Goal: Task Accomplishment & Management: Use online tool/utility

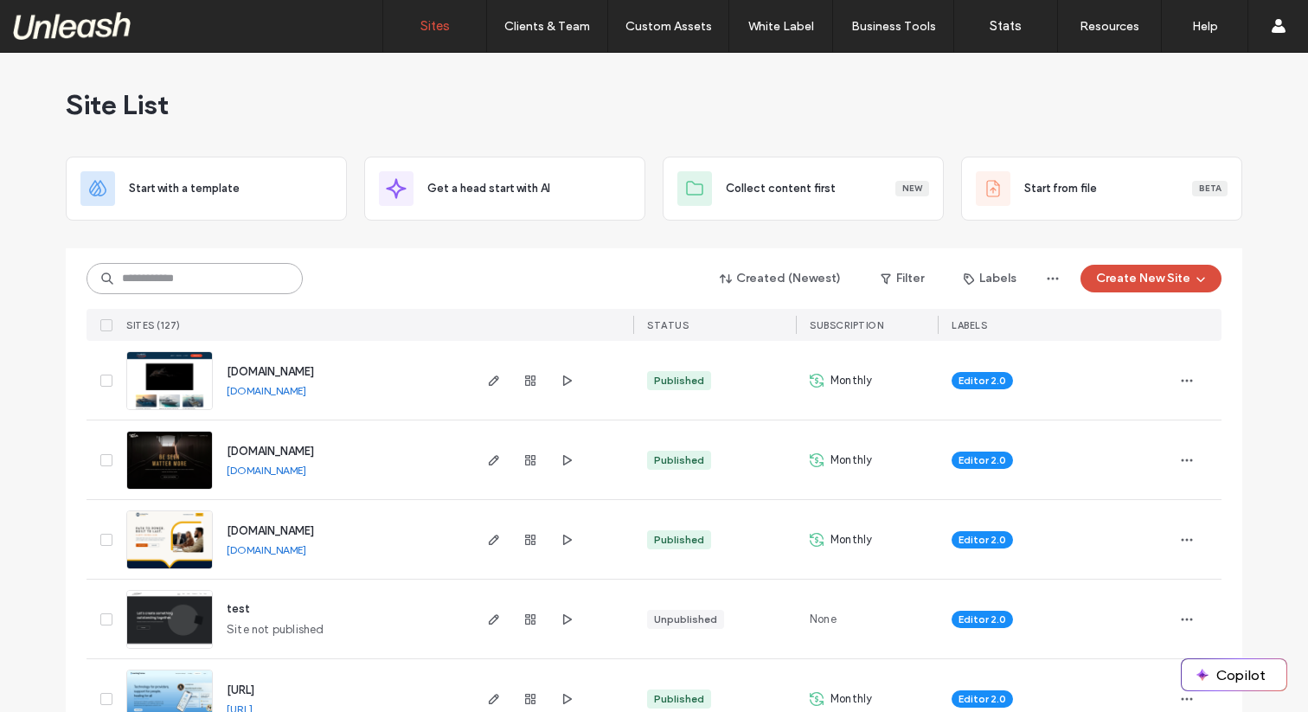
click at [228, 266] on input at bounding box center [194, 278] width 216 height 31
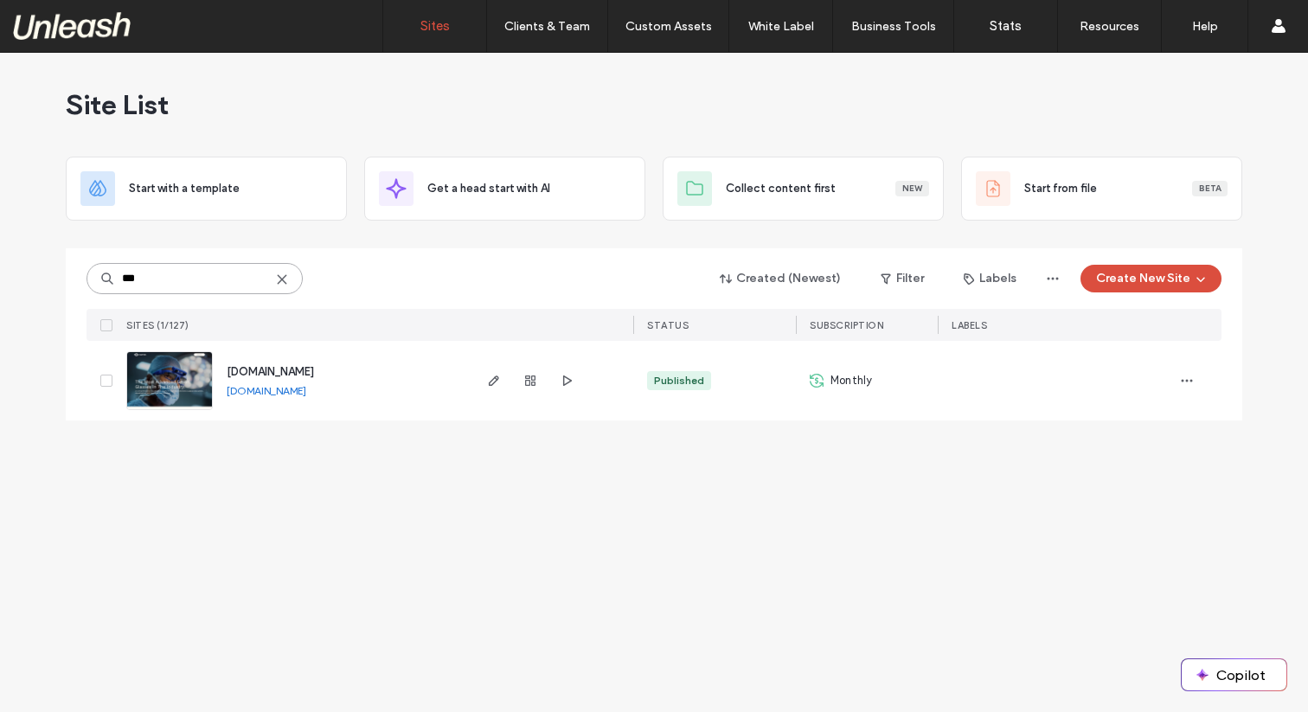
type input "***"
click at [171, 391] on img at bounding box center [169, 411] width 85 height 118
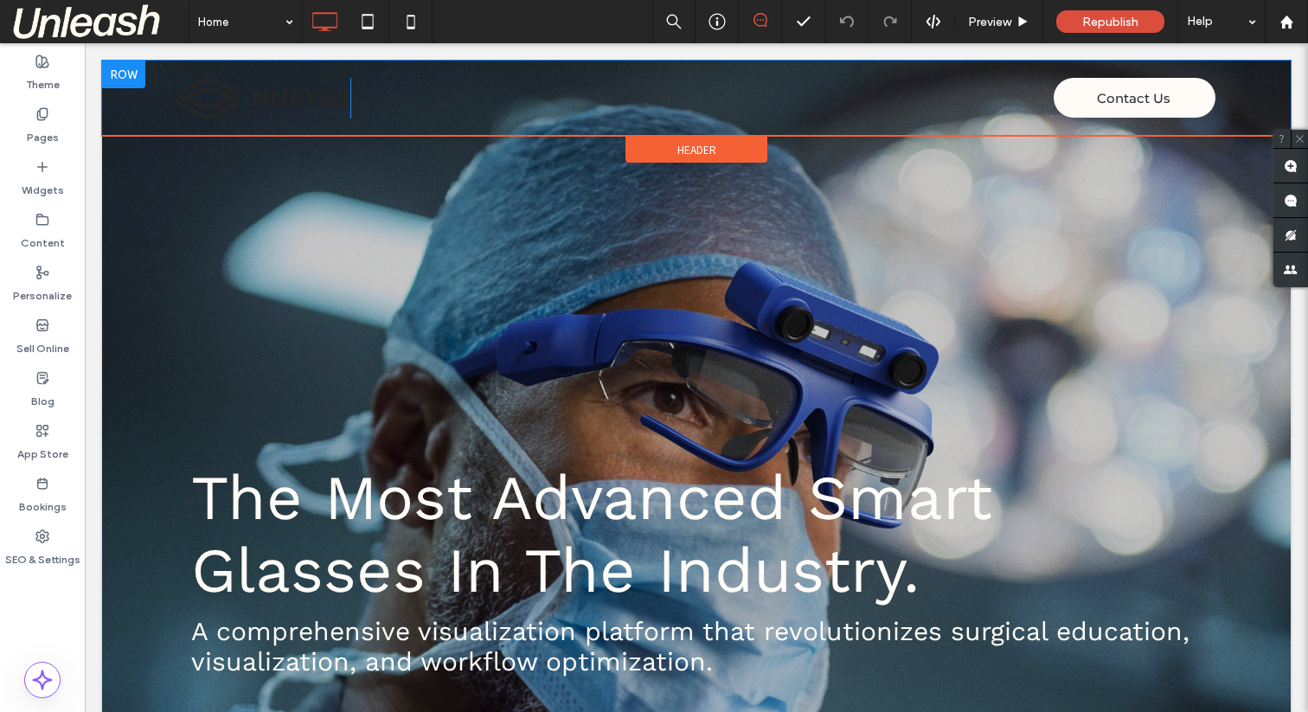
click at [923, 106] on div "Contact Us Click To Paste" at bounding box center [782, 98] width 865 height 41
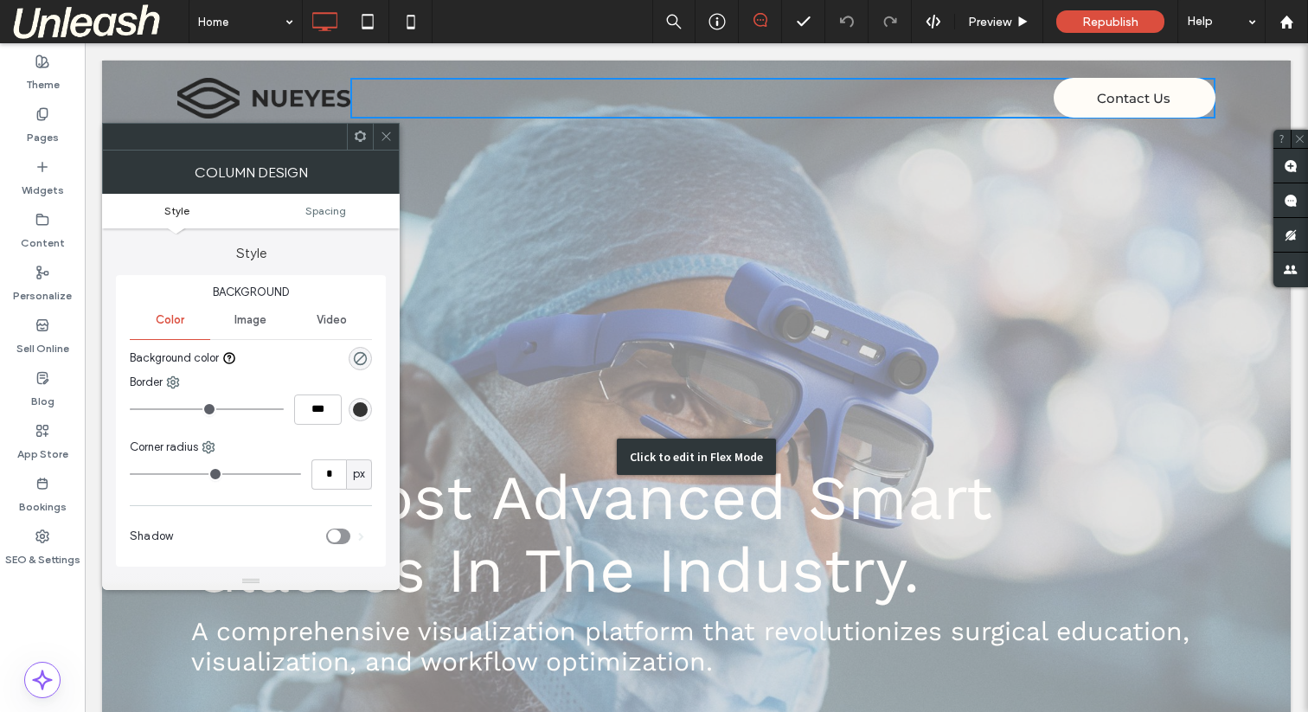
click at [721, 301] on div "Click to edit in Flex Mode" at bounding box center [696, 457] width 1188 height 793
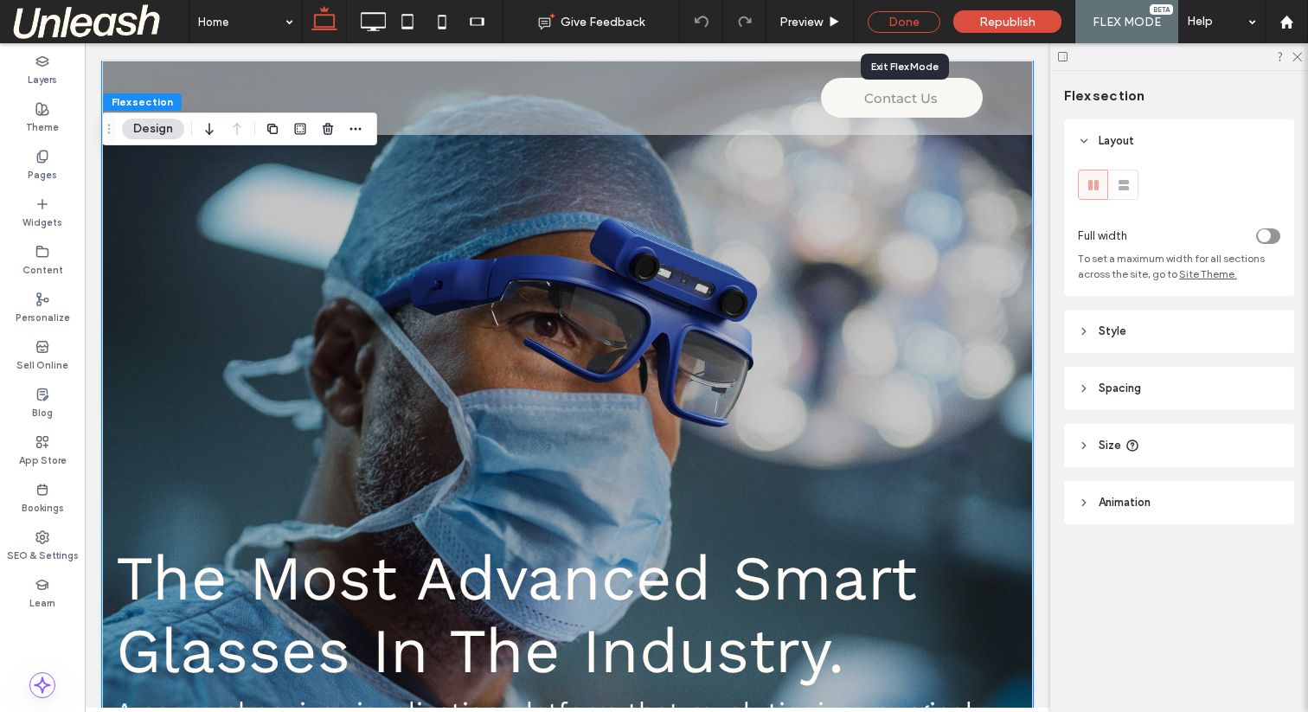
click at [919, 26] on div "Done" at bounding box center [904, 22] width 73 height 22
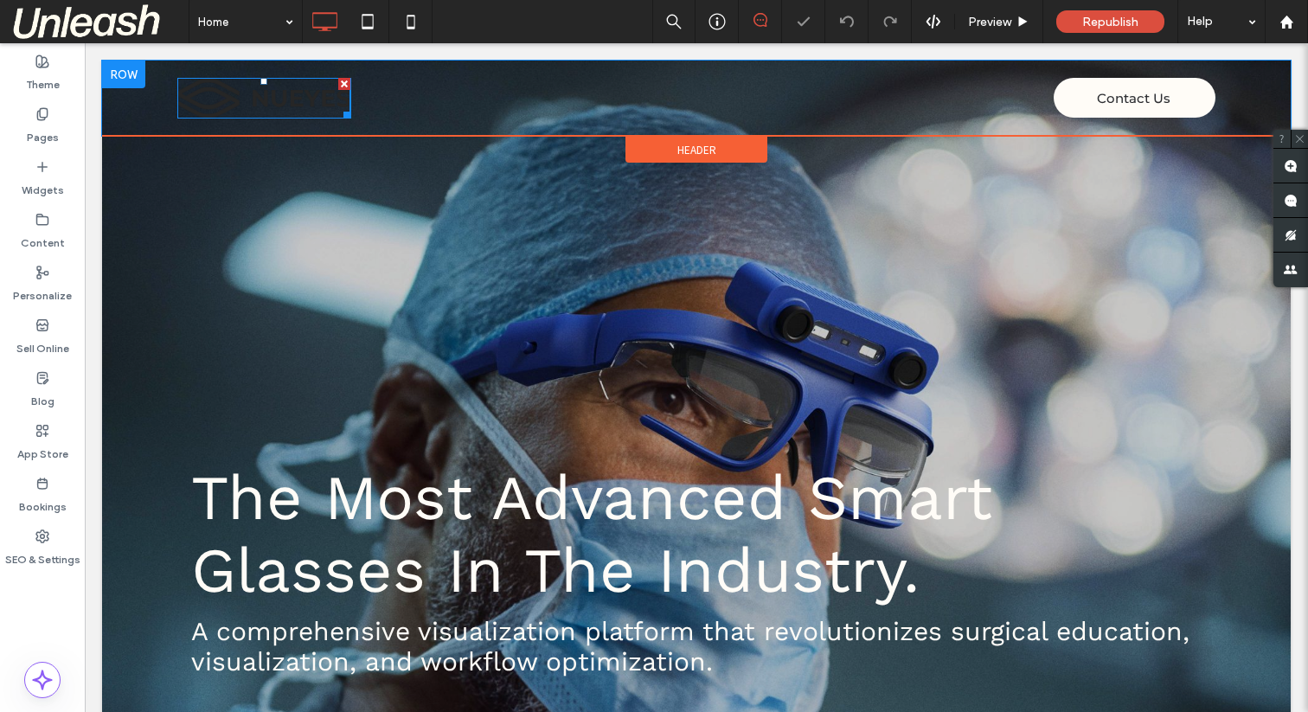
click at [209, 87] on img at bounding box center [263, 98] width 173 height 41
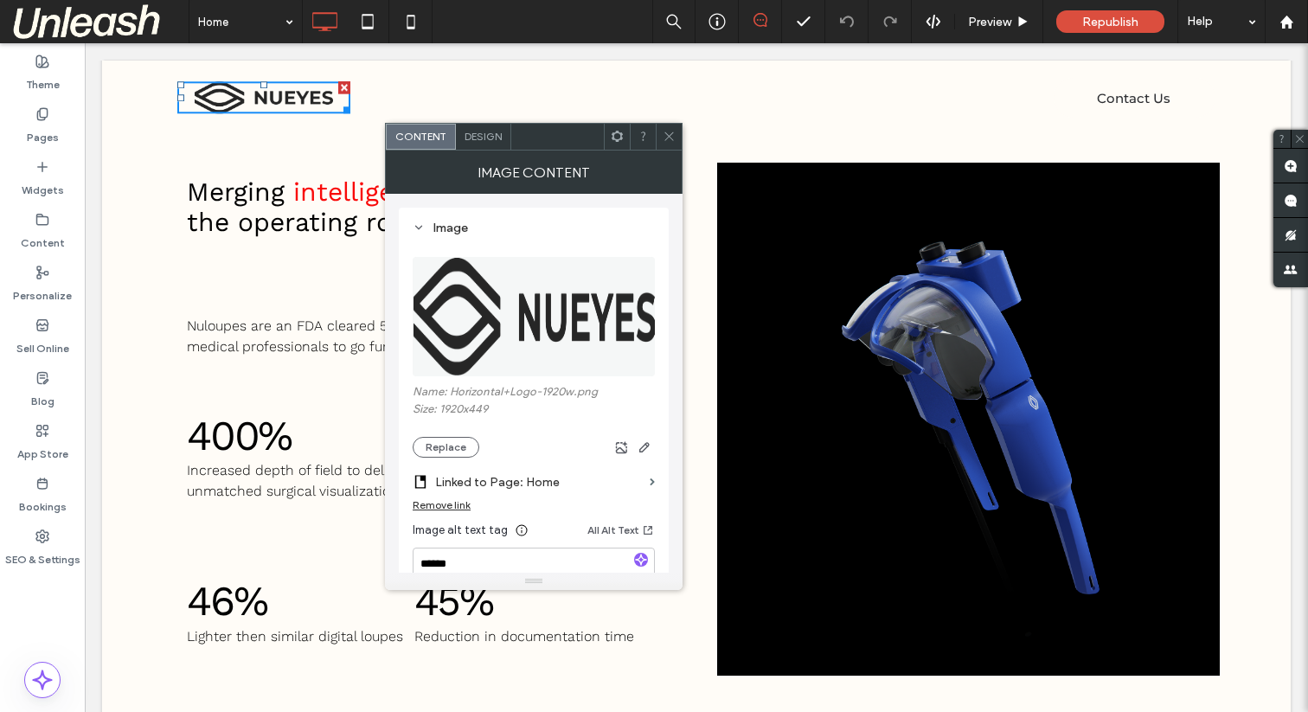
click at [665, 137] on icon at bounding box center [669, 136] width 13 height 13
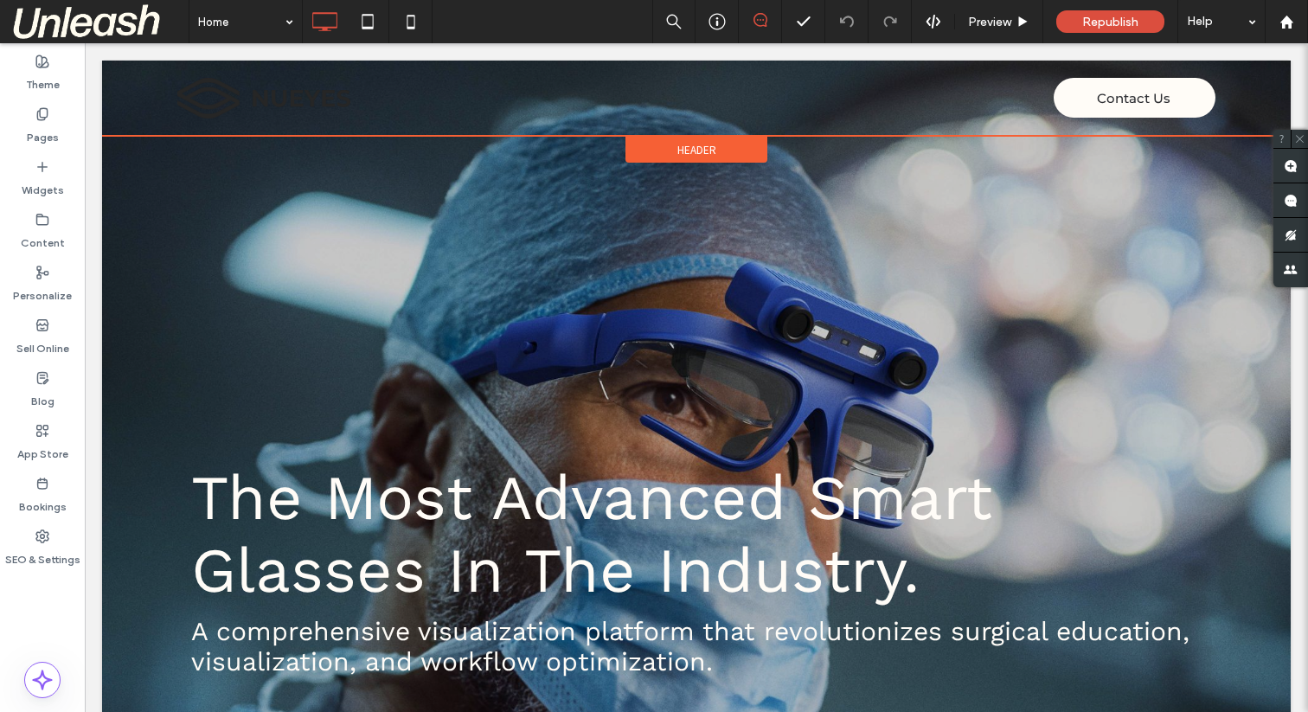
click at [733, 155] on div "Header" at bounding box center [696, 150] width 142 height 26
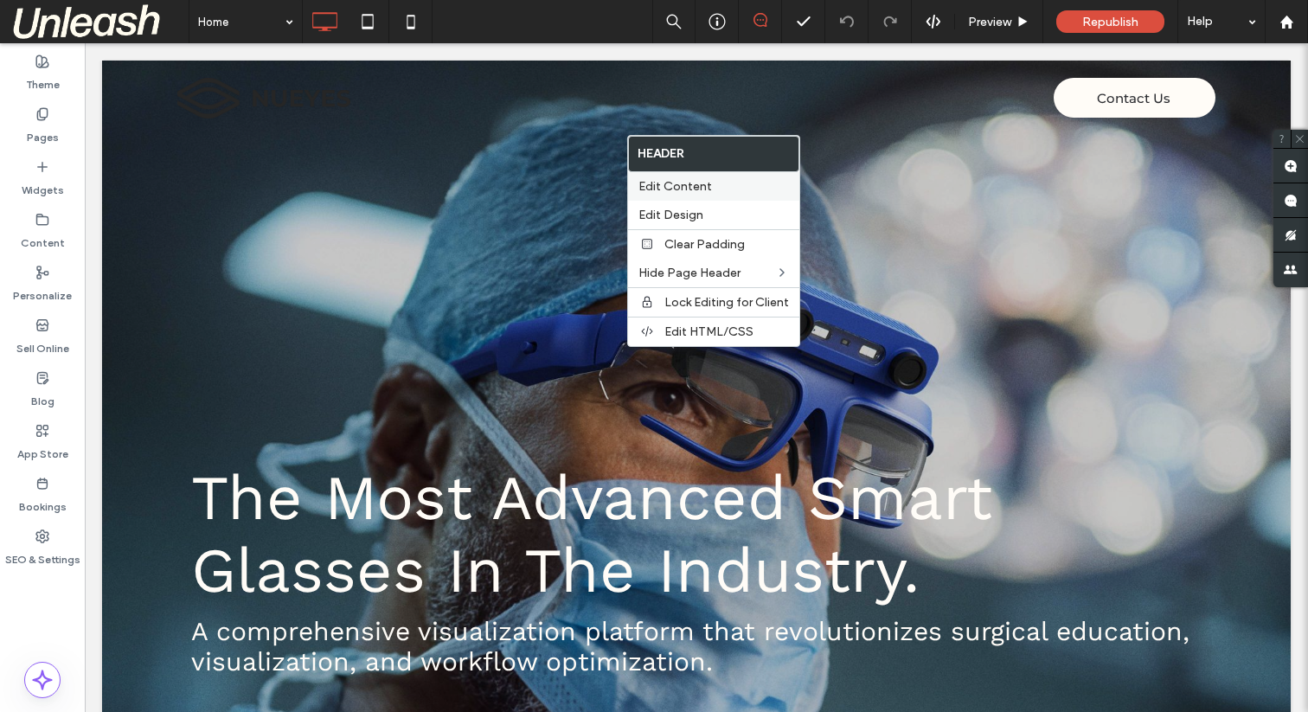
click at [714, 183] on label "Edit Content" at bounding box center [713, 186] width 151 height 15
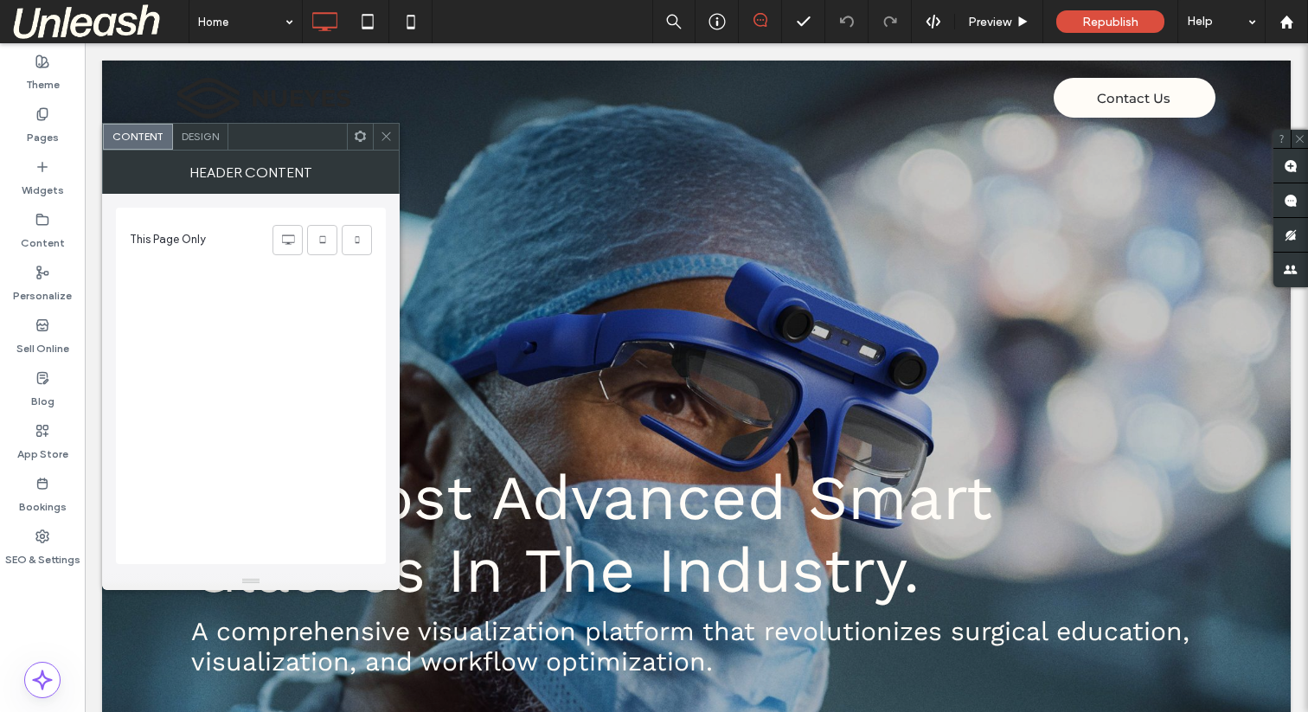
click at [388, 128] on span at bounding box center [386, 137] width 13 height 26
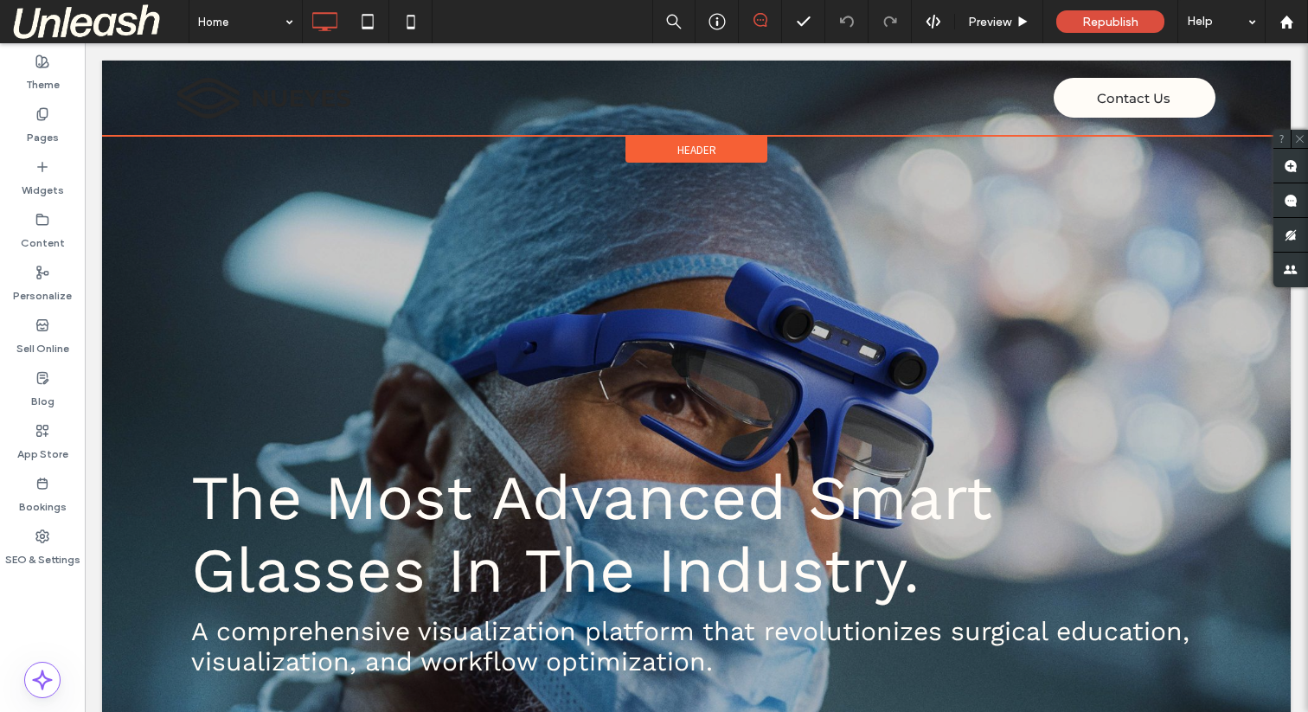
click at [685, 151] on span "Header" at bounding box center [696, 150] width 39 height 15
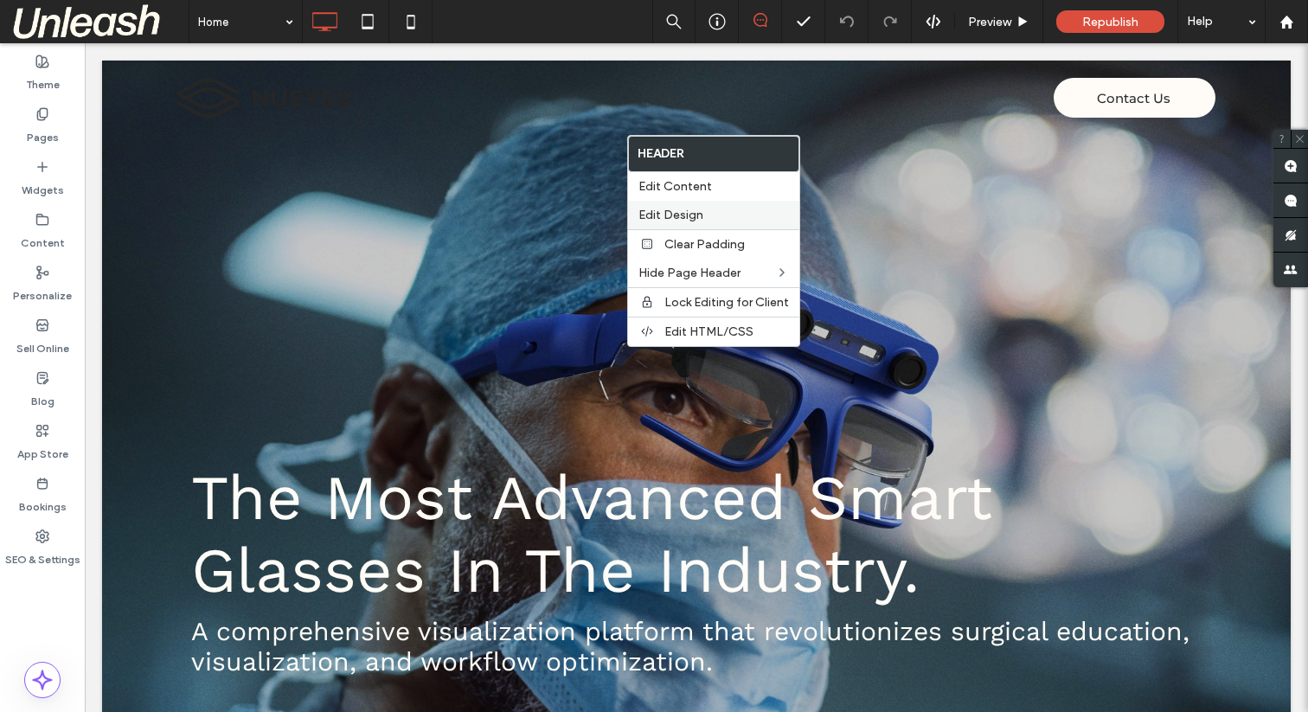
click at [682, 224] on div "Edit Design" at bounding box center [713, 215] width 171 height 29
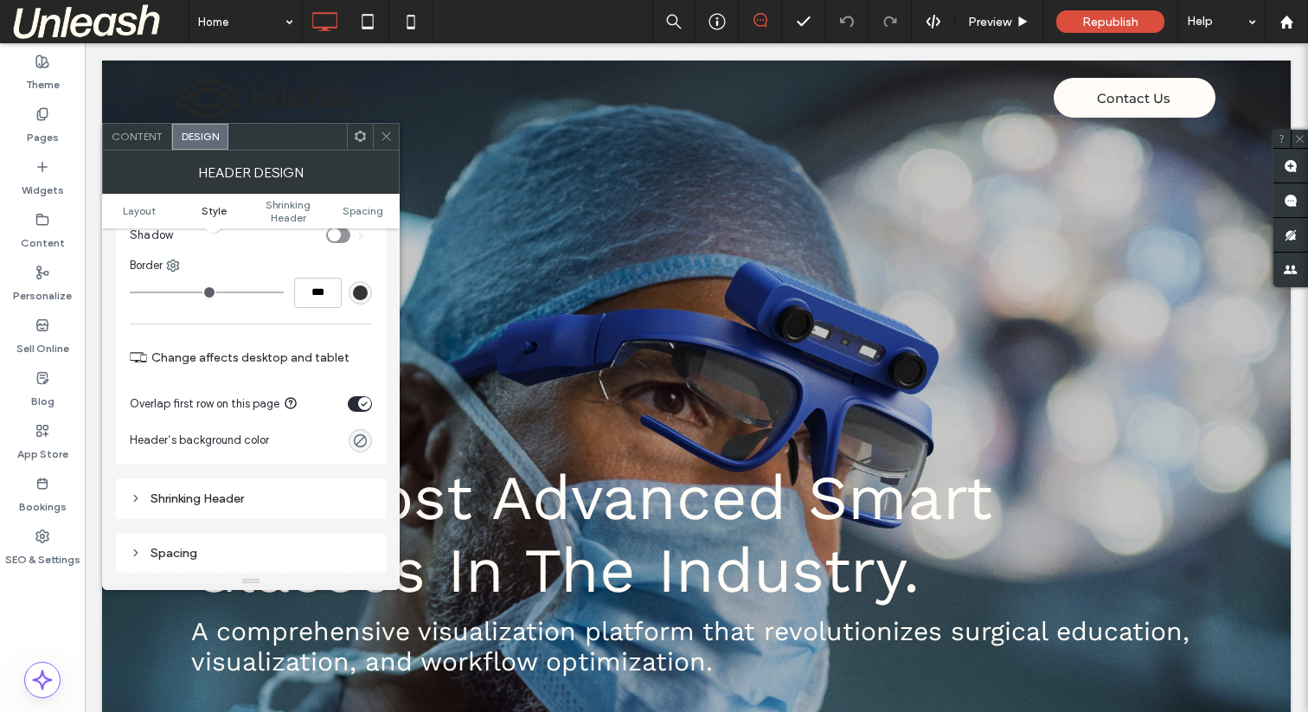
scroll to position [302, 0]
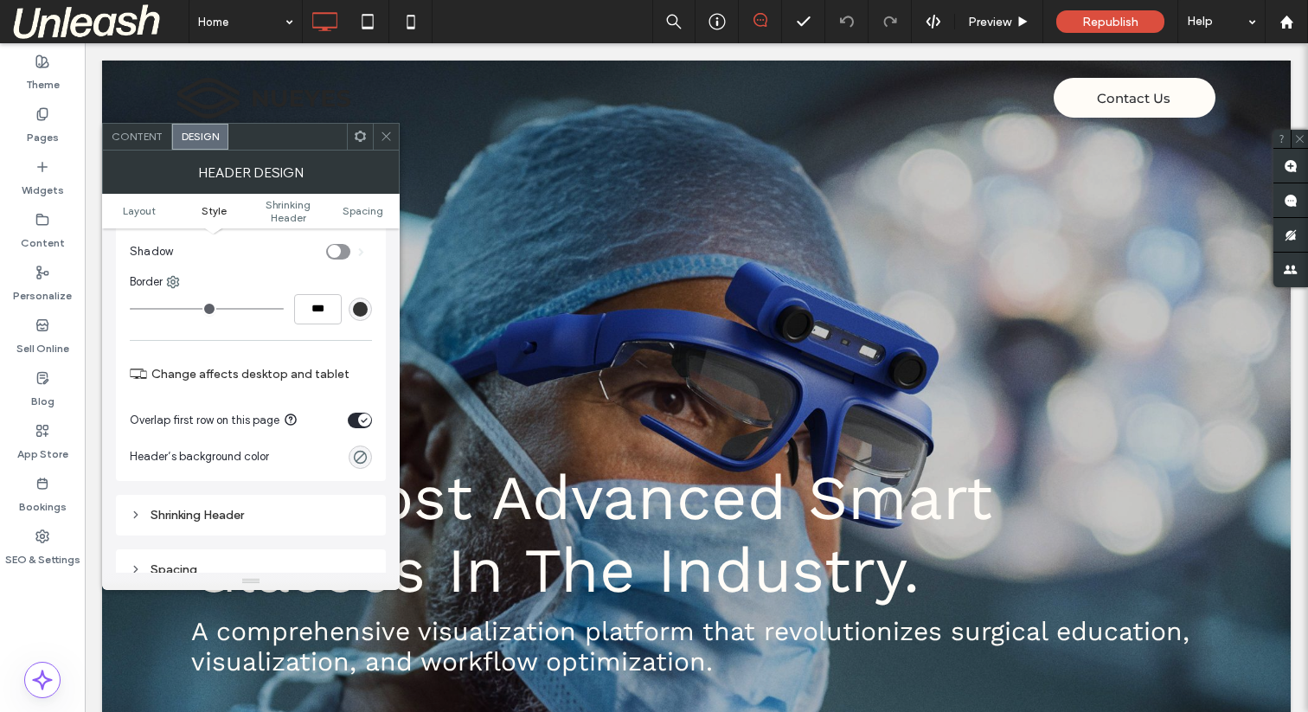
click at [387, 137] on use at bounding box center [385, 136] width 9 height 9
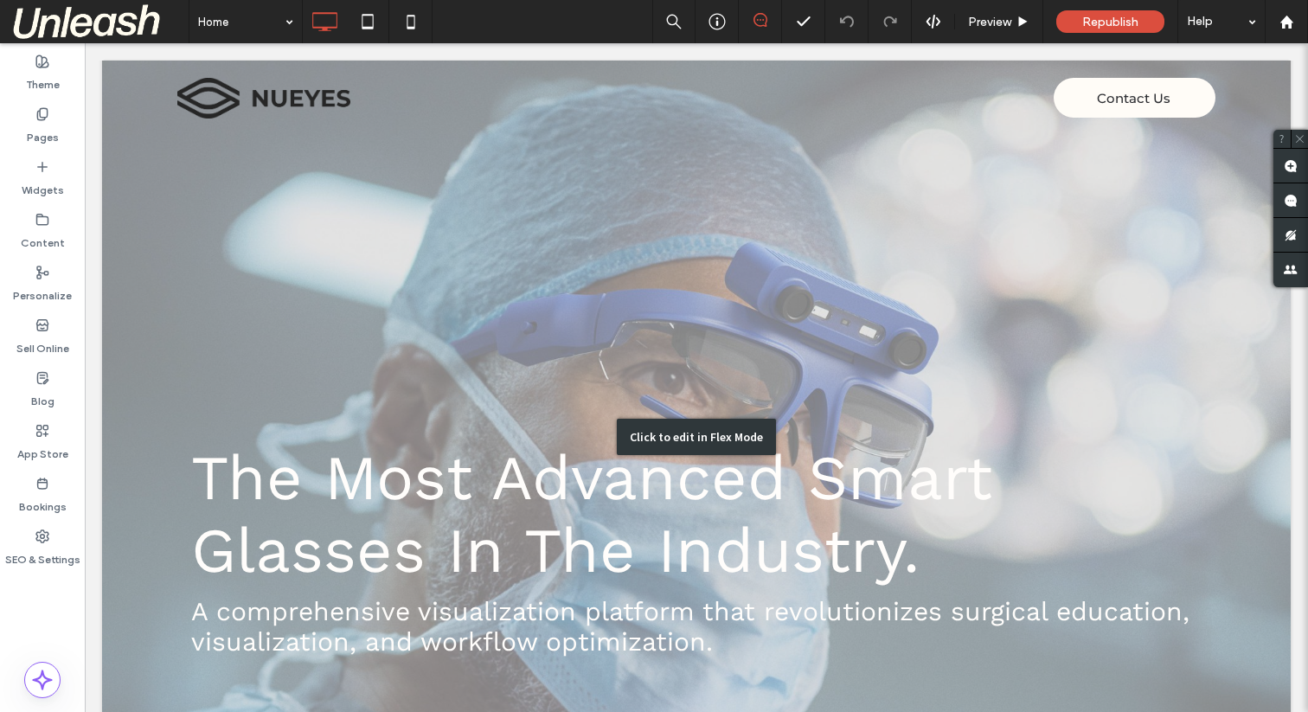
scroll to position [0, 0]
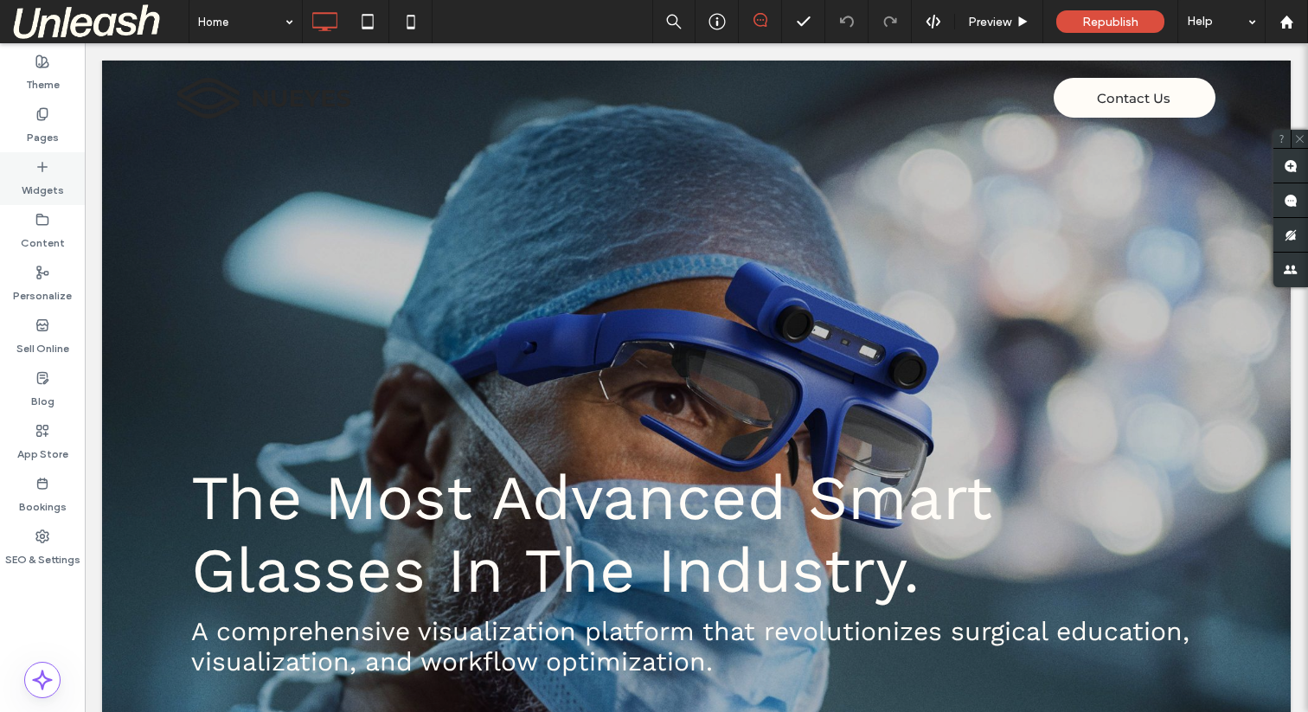
click at [40, 179] on label "Widgets" at bounding box center [43, 186] width 42 height 24
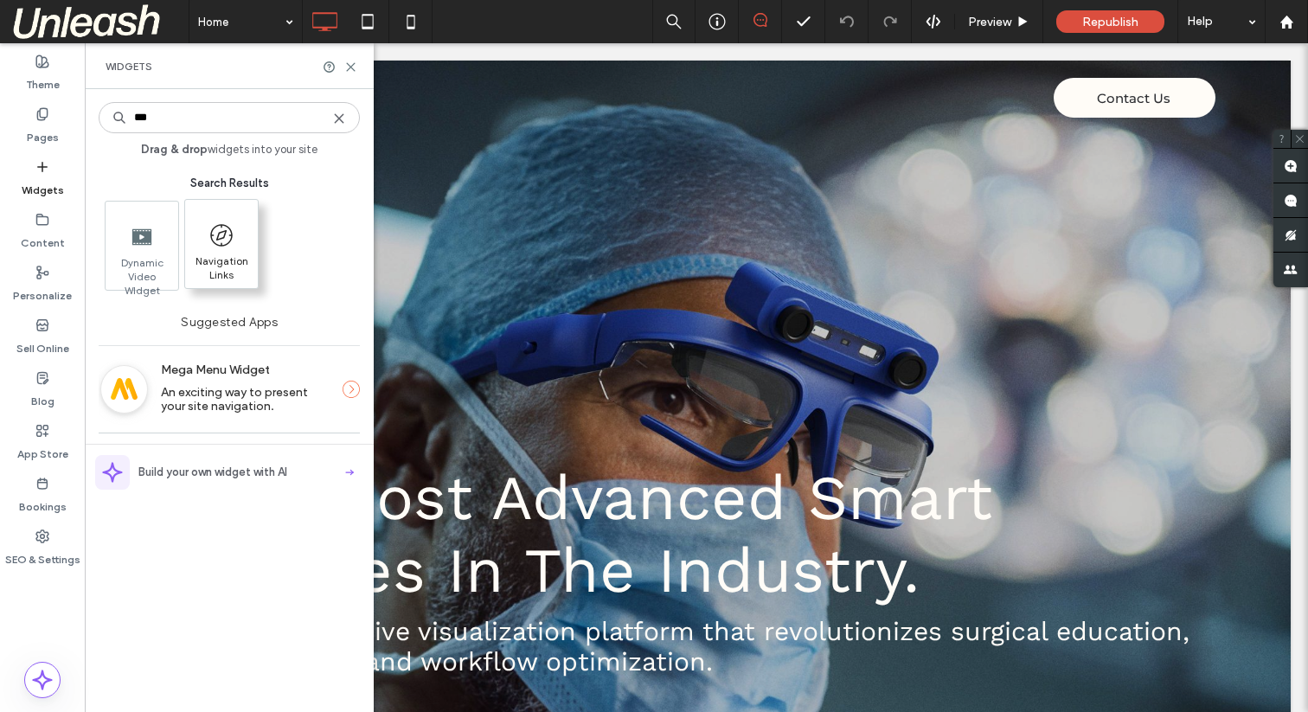
type input "***"
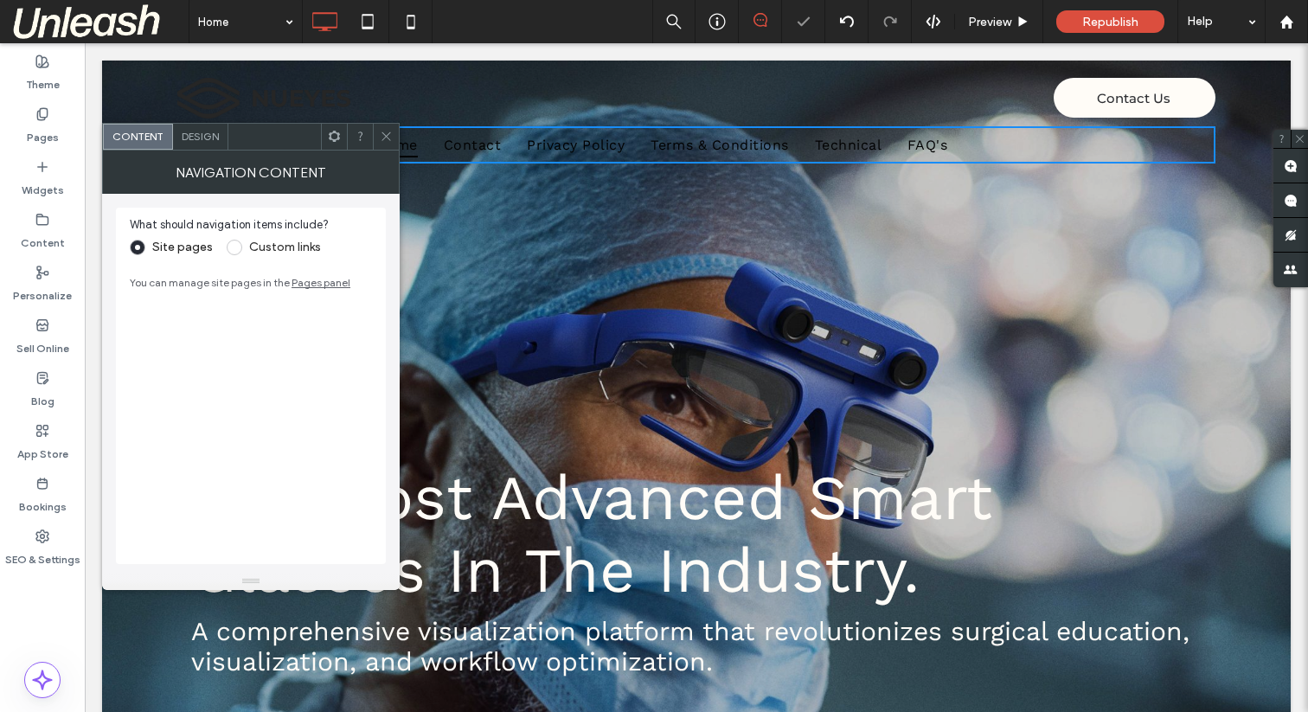
click at [849, 95] on div "Contact Us Click To Paste Click To Paste Click To Paste Home Contact Privacy Po…" at bounding box center [782, 121] width 865 height 86
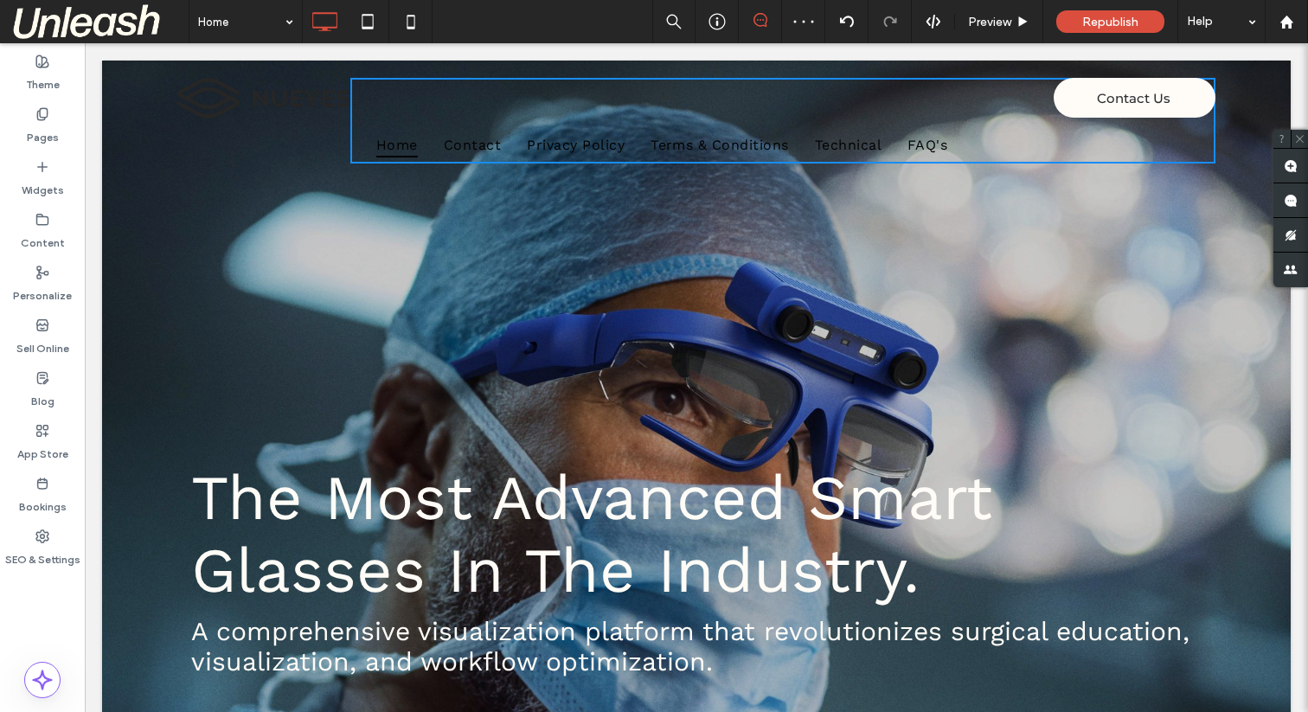
click at [816, 113] on div "Contact Us Click To Paste Click To Paste Click To Paste Home Contact Privacy Po…" at bounding box center [782, 121] width 865 height 86
click at [739, 139] on span "Terms & Conditions" at bounding box center [719, 144] width 138 height 25
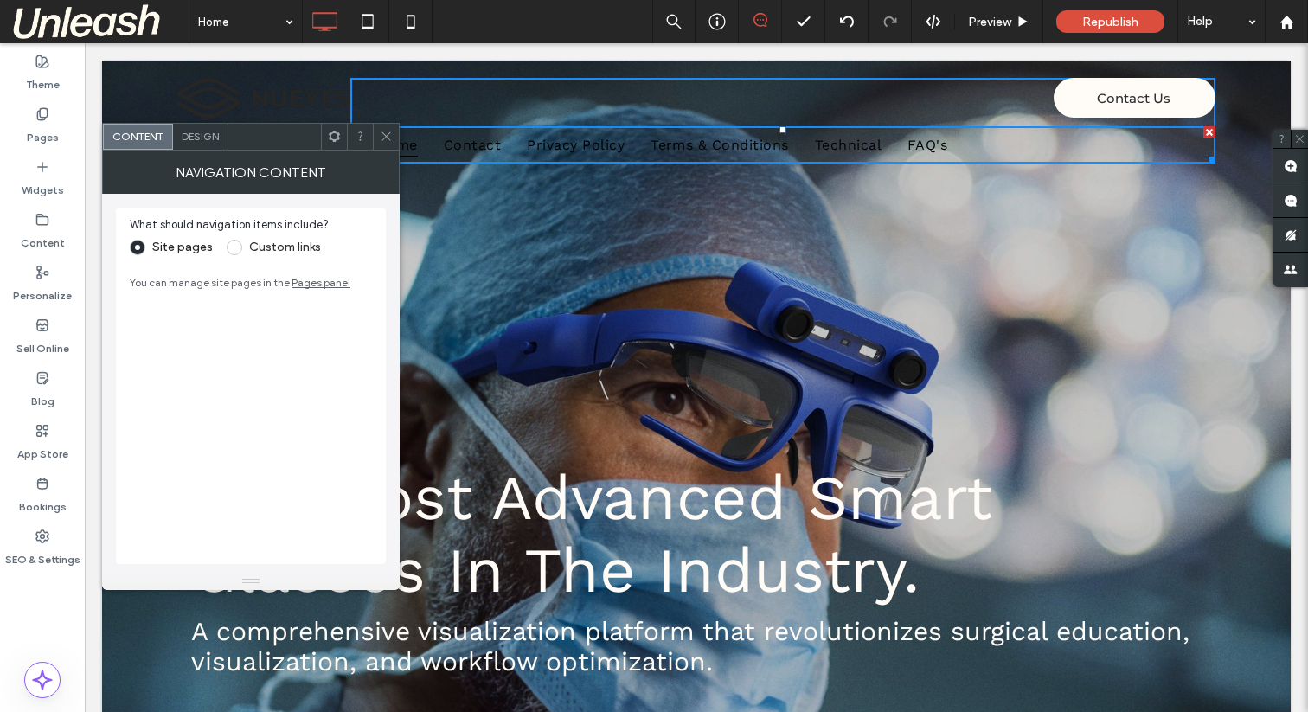
click at [384, 132] on icon at bounding box center [386, 136] width 13 height 13
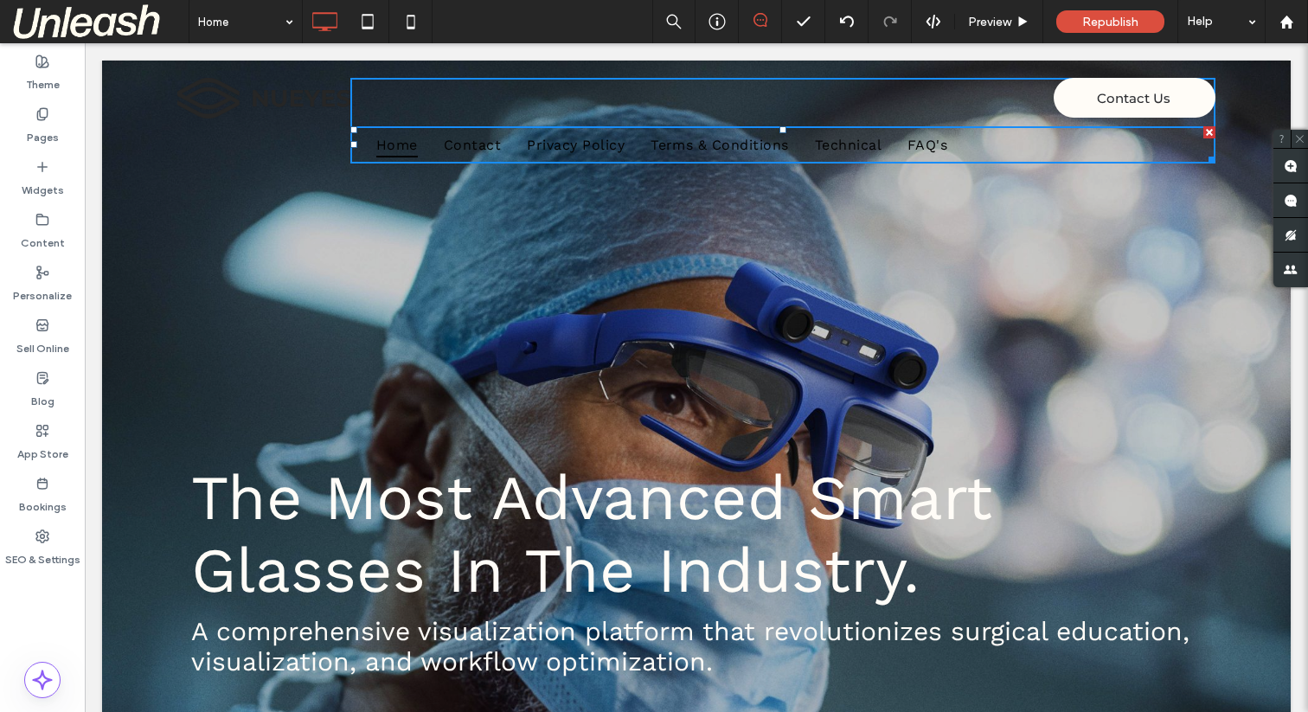
click at [388, 109] on div "Contact Us Click To Paste Click To Paste Click To Paste Home Contact Privacy Po…" at bounding box center [782, 121] width 865 height 86
click at [273, 134] on div "Click To Paste Click To Paste Click To Paste" at bounding box center [263, 121] width 173 height 86
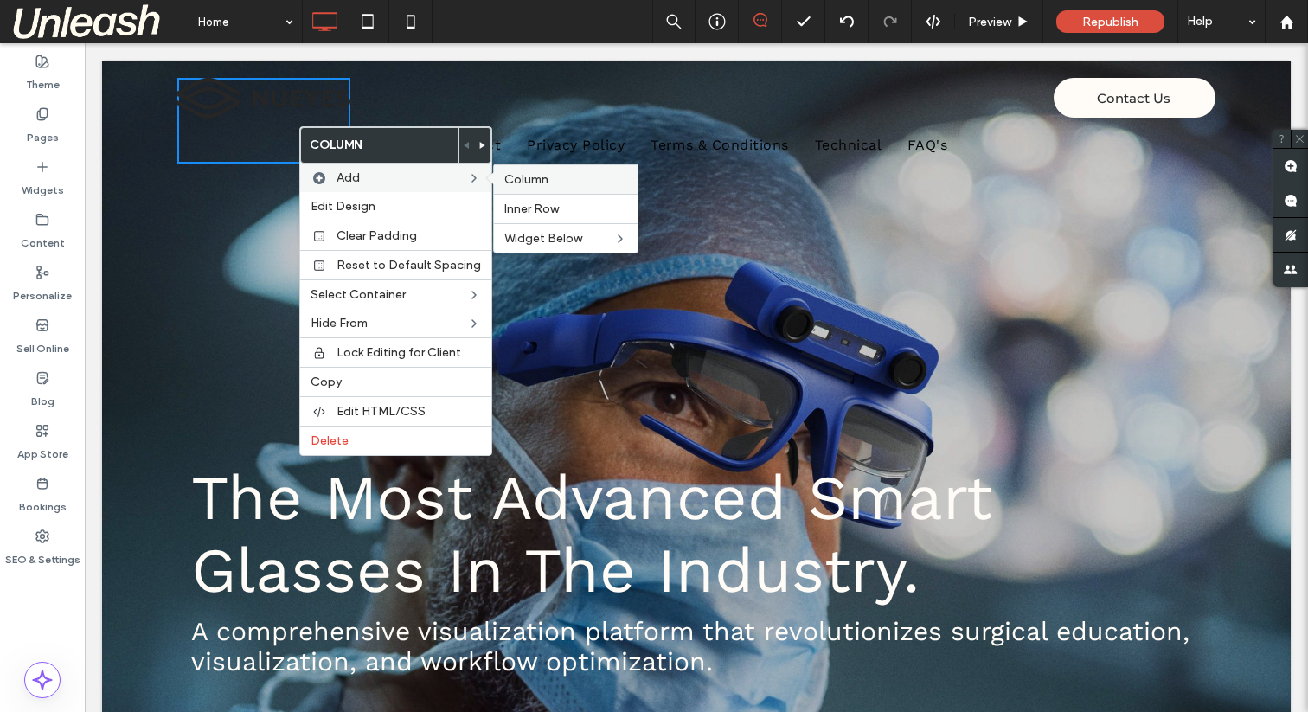
click at [508, 182] on span "Column" at bounding box center [526, 179] width 44 height 15
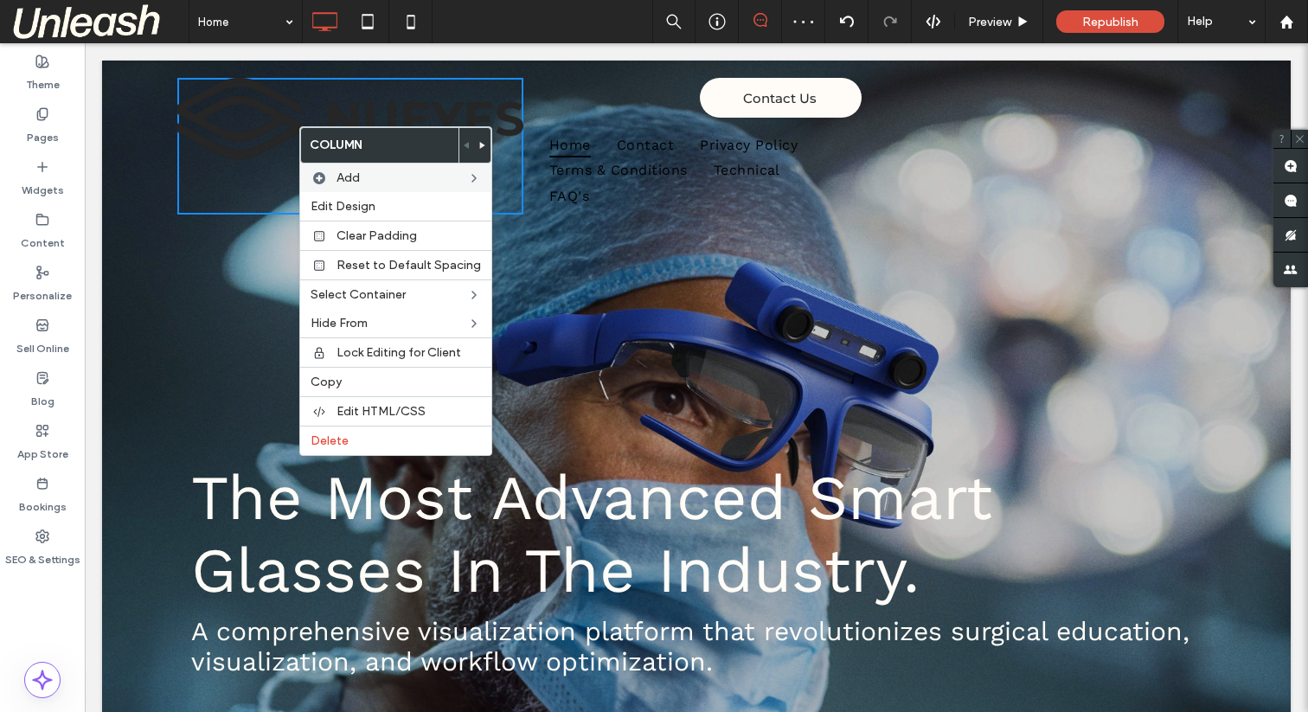
click at [635, 99] on div "Contact Us Click To Paste Click To Paste Click To Paste Home Contact Privacy Po…" at bounding box center [696, 146] width 346 height 137
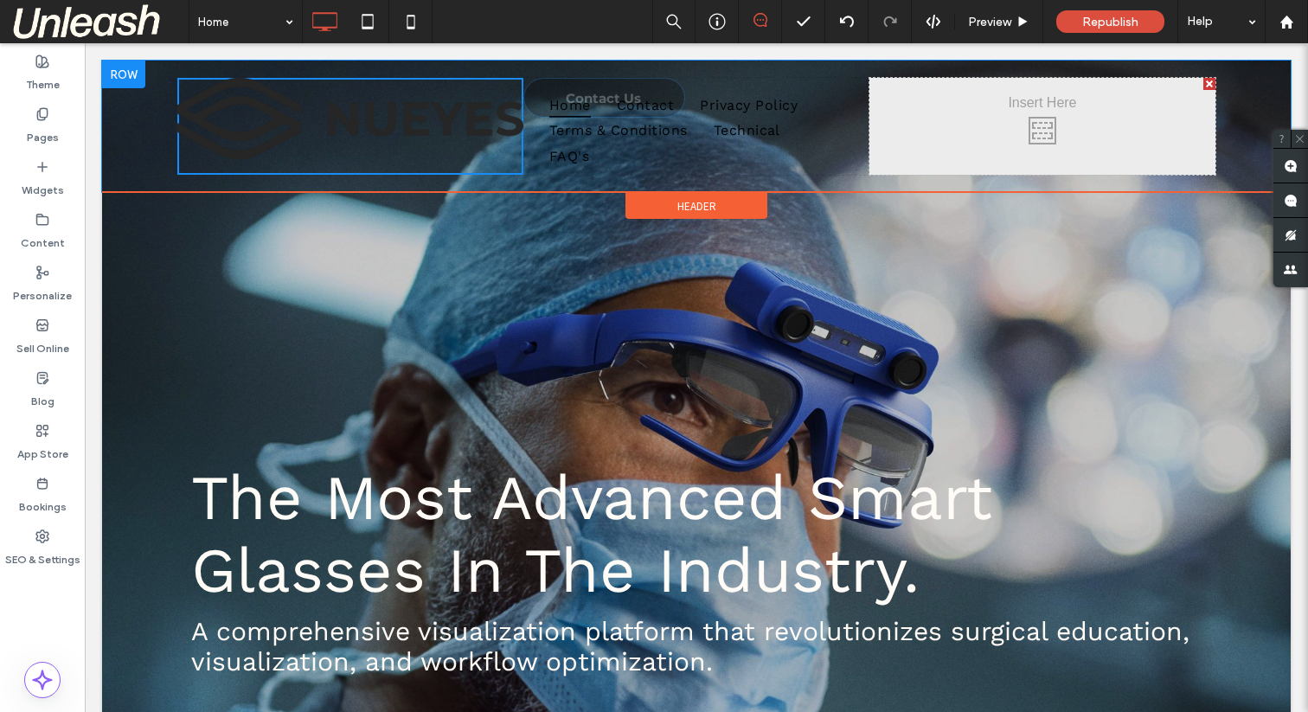
drag, startPoint x: 780, startPoint y: 95, endPoint x: 964, endPoint y: 135, distance: 187.6
click at [846, 22] on icon at bounding box center [847, 22] width 14 height 14
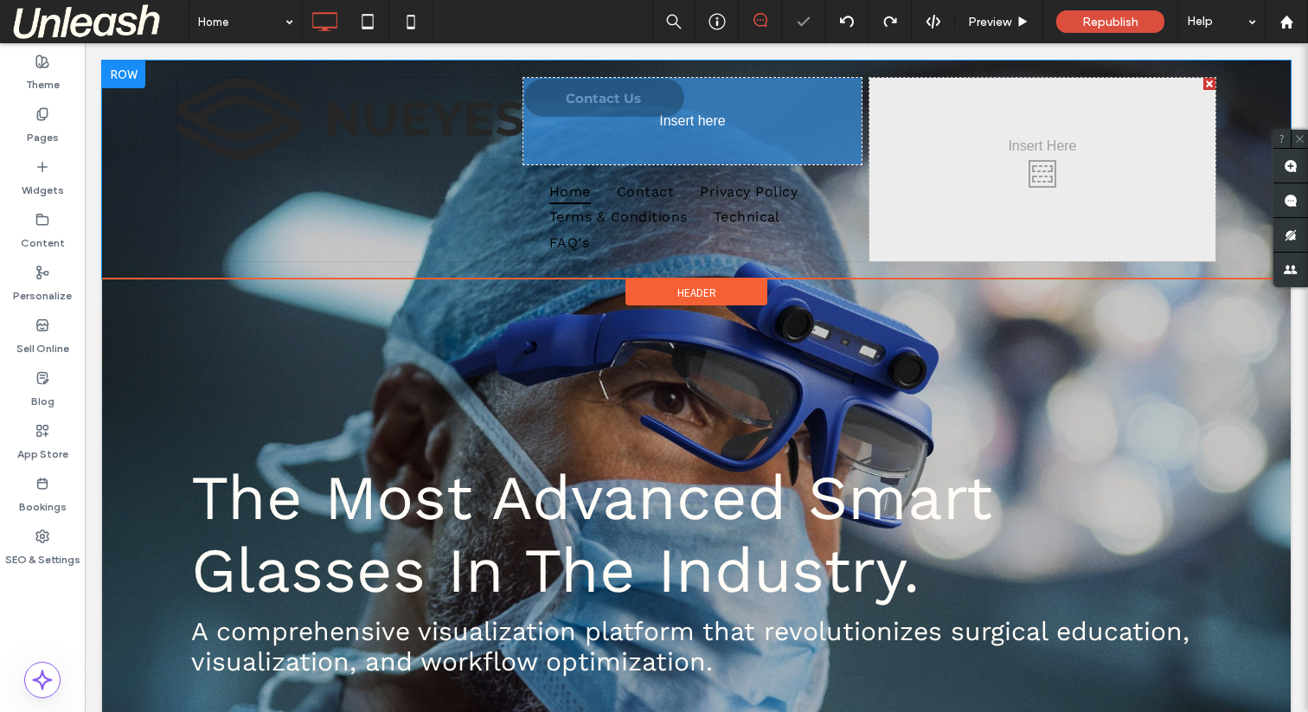
drag, startPoint x: 746, startPoint y: 102, endPoint x: 695, endPoint y: 148, distance: 68.6
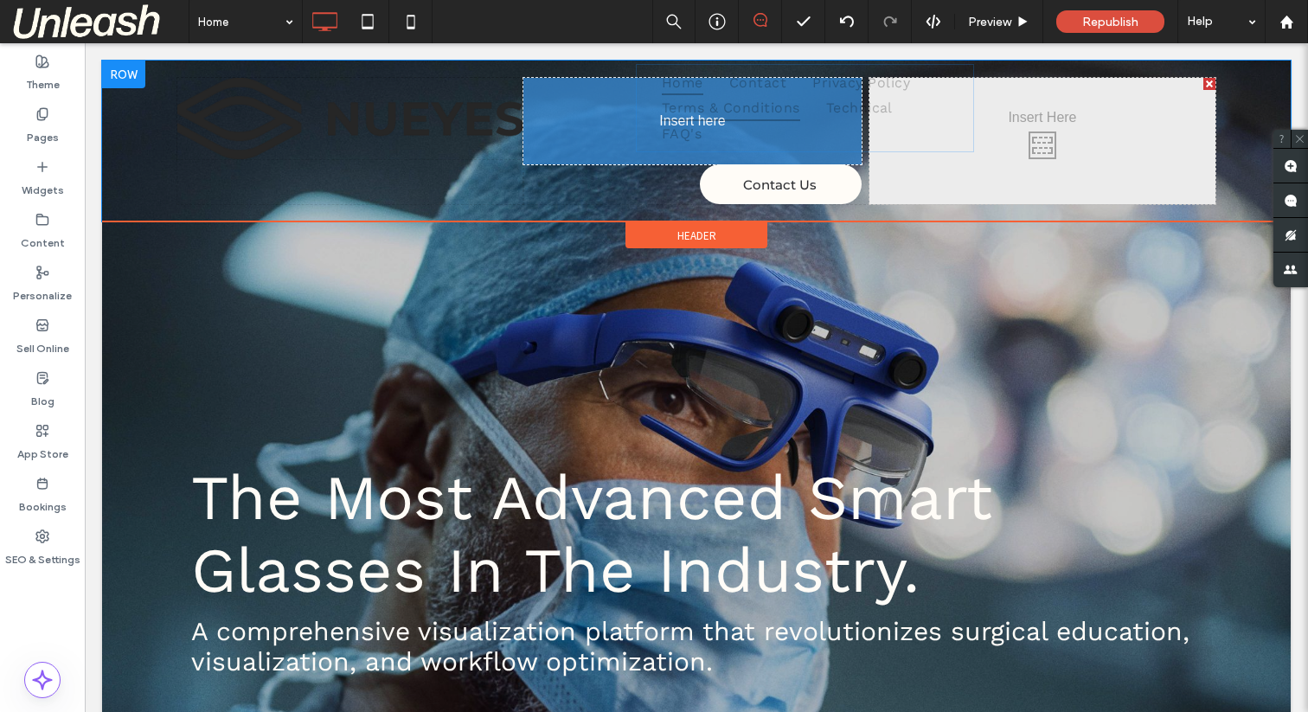
drag, startPoint x: 657, startPoint y: 172, endPoint x: 769, endPoint y: 111, distance: 128.1
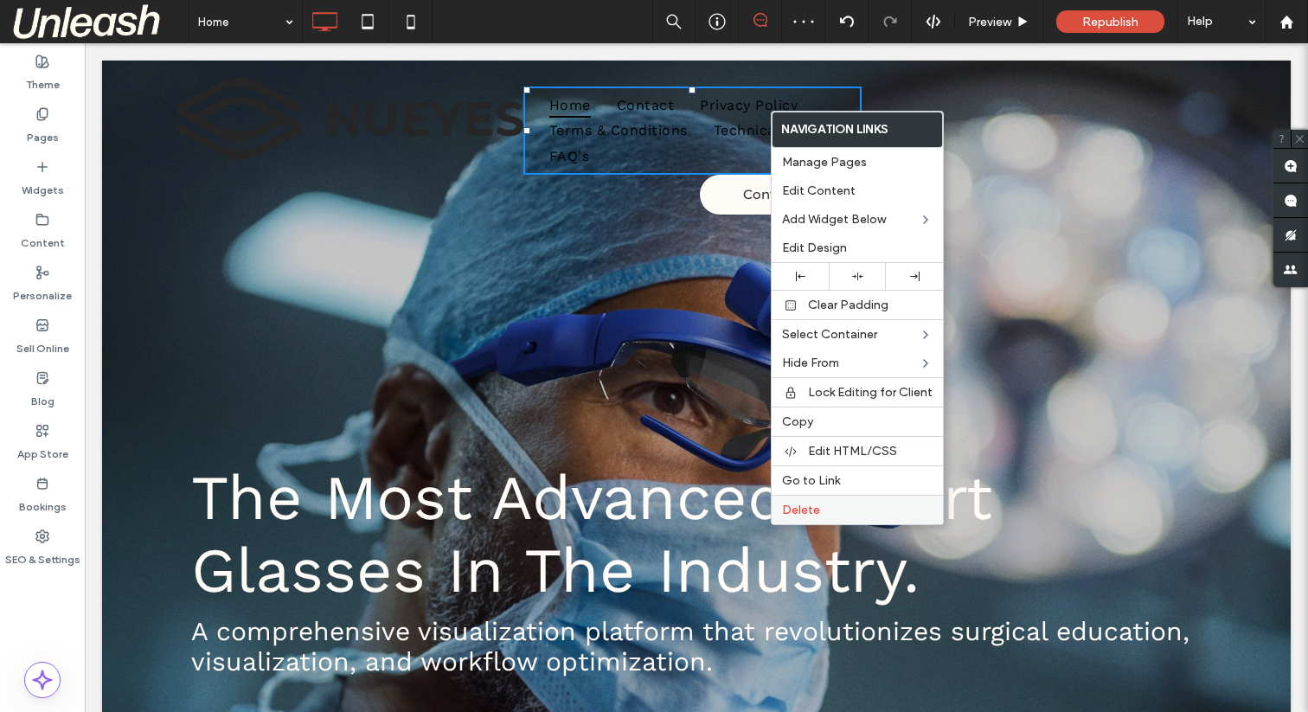
click at [810, 508] on span "Delete" at bounding box center [801, 510] width 38 height 15
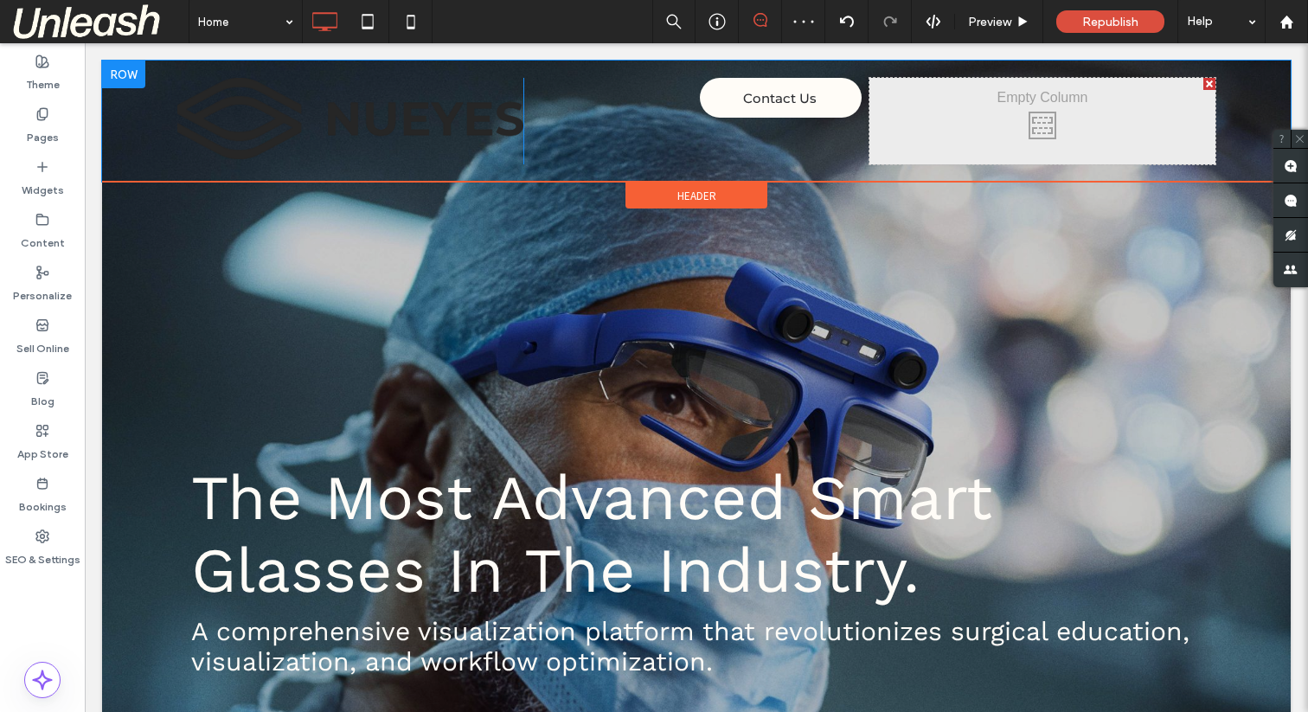
click at [998, 131] on div "Click To Paste Click To Paste" at bounding box center [1042, 121] width 346 height 86
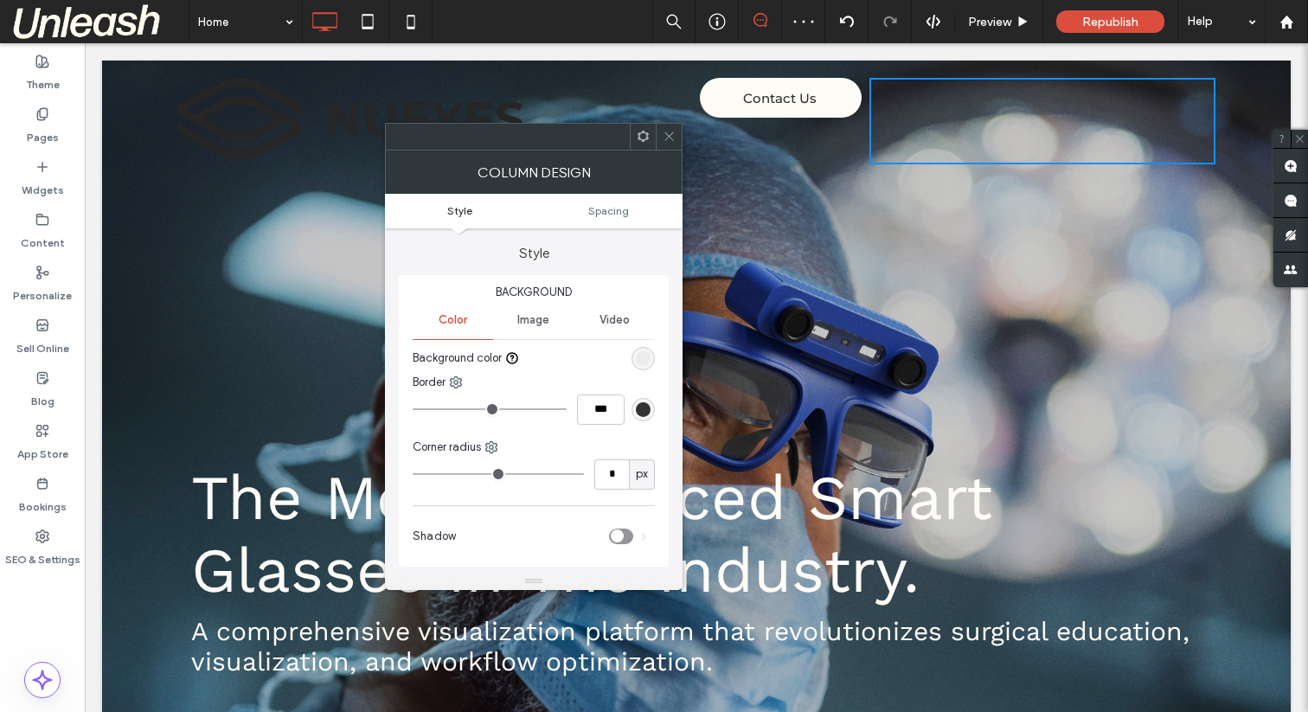
click at [658, 136] on div at bounding box center [669, 137] width 26 height 26
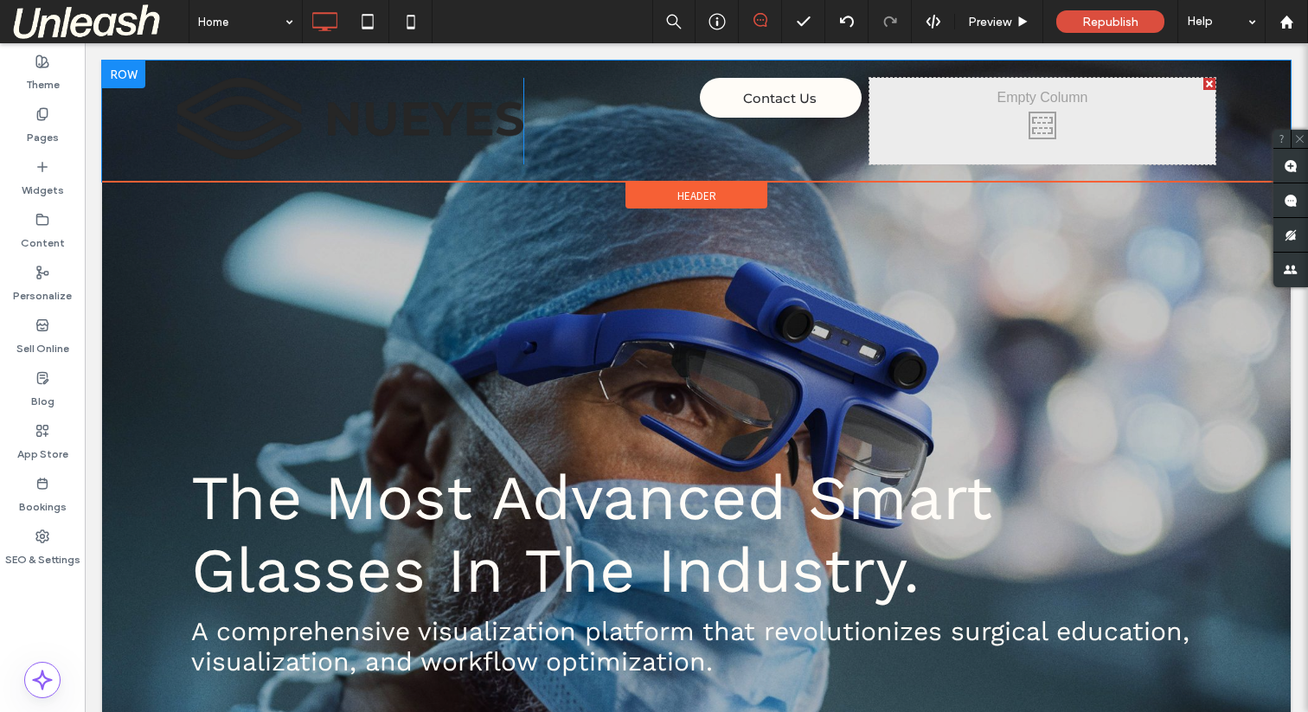
click at [933, 138] on div "Click To Paste Click To Paste" at bounding box center [1042, 121] width 346 height 86
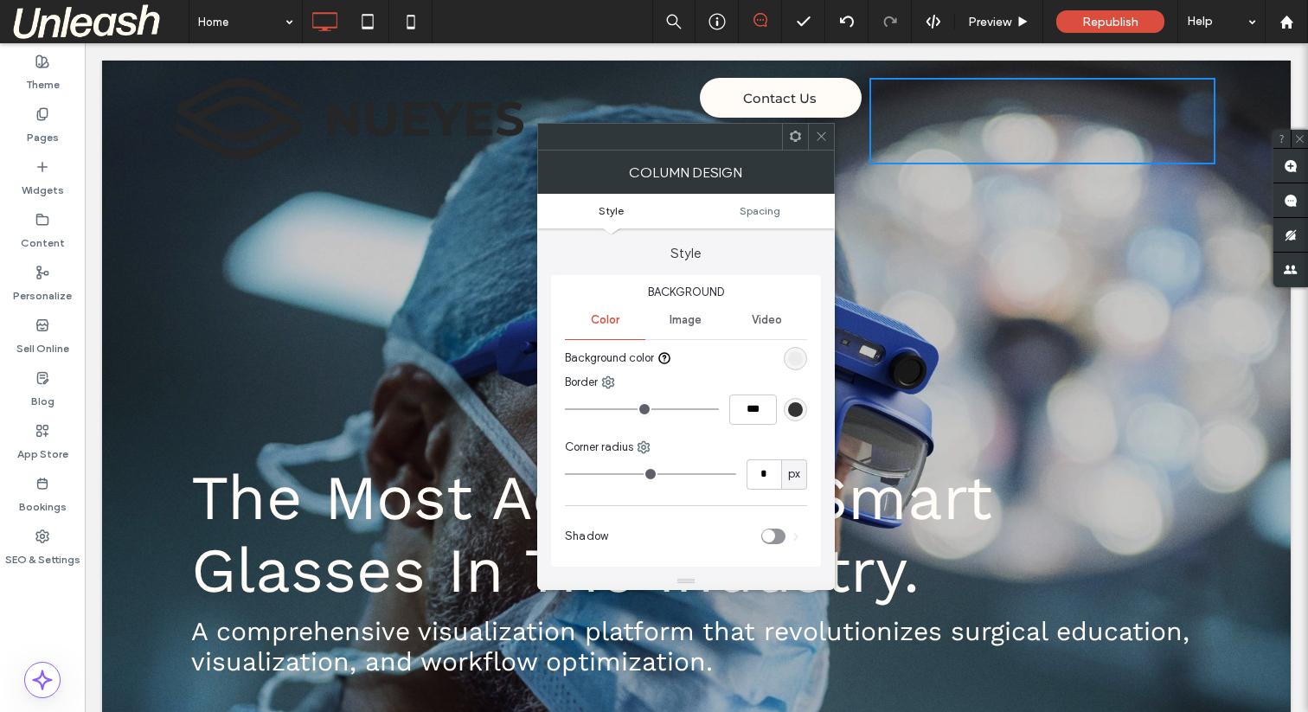
click at [812, 129] on div at bounding box center [821, 137] width 26 height 26
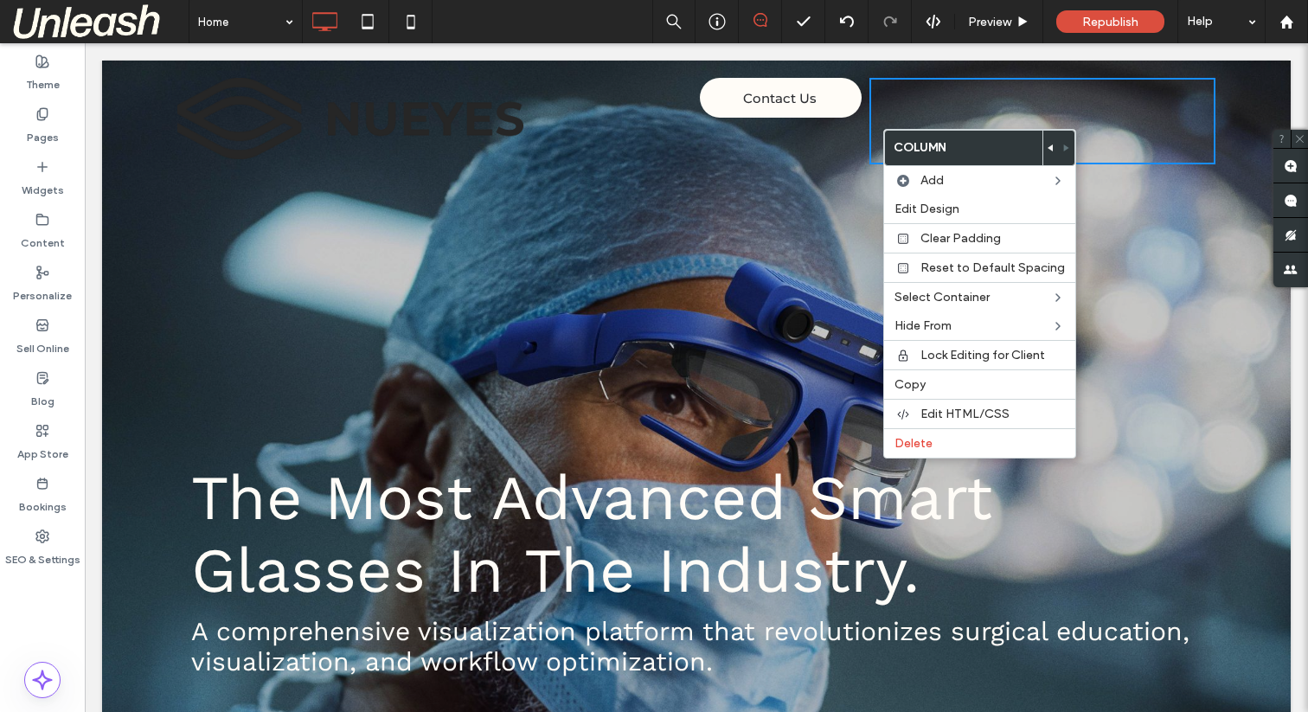
click at [1047, 148] on use at bounding box center [1049, 147] width 5 height 7
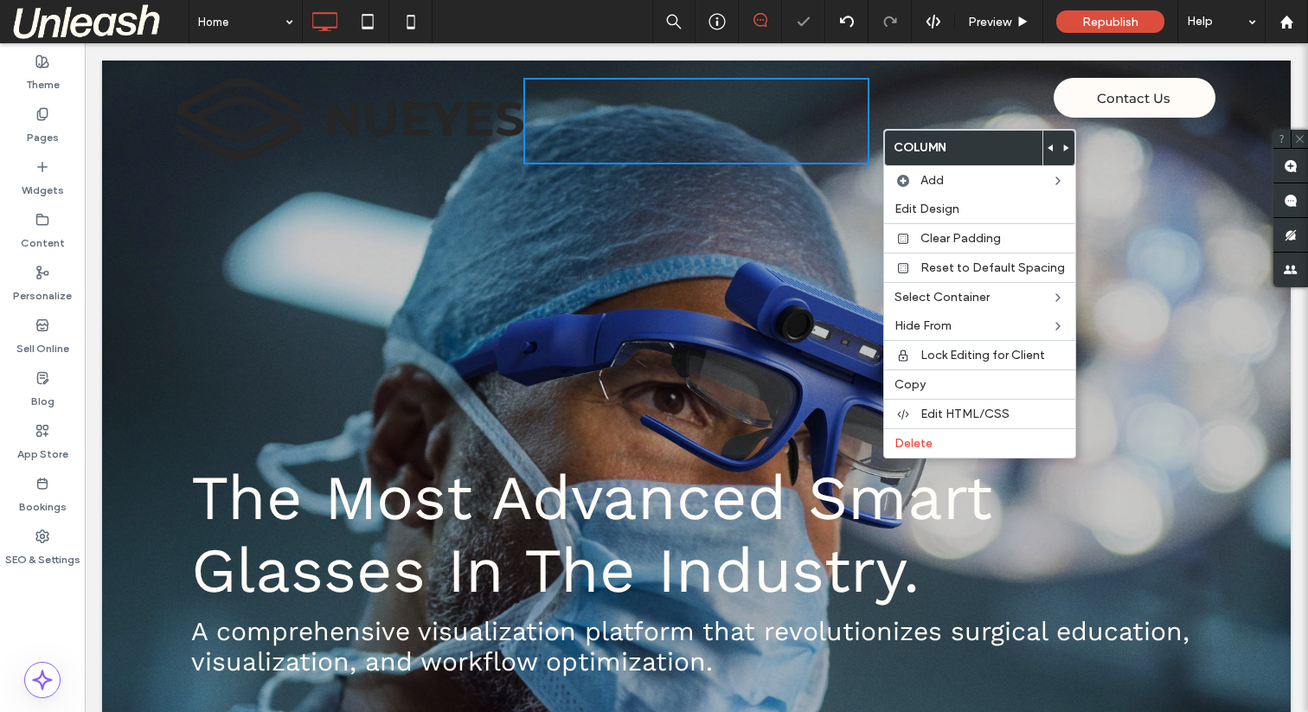
click at [377, 113] on img at bounding box center [350, 118] width 346 height 81
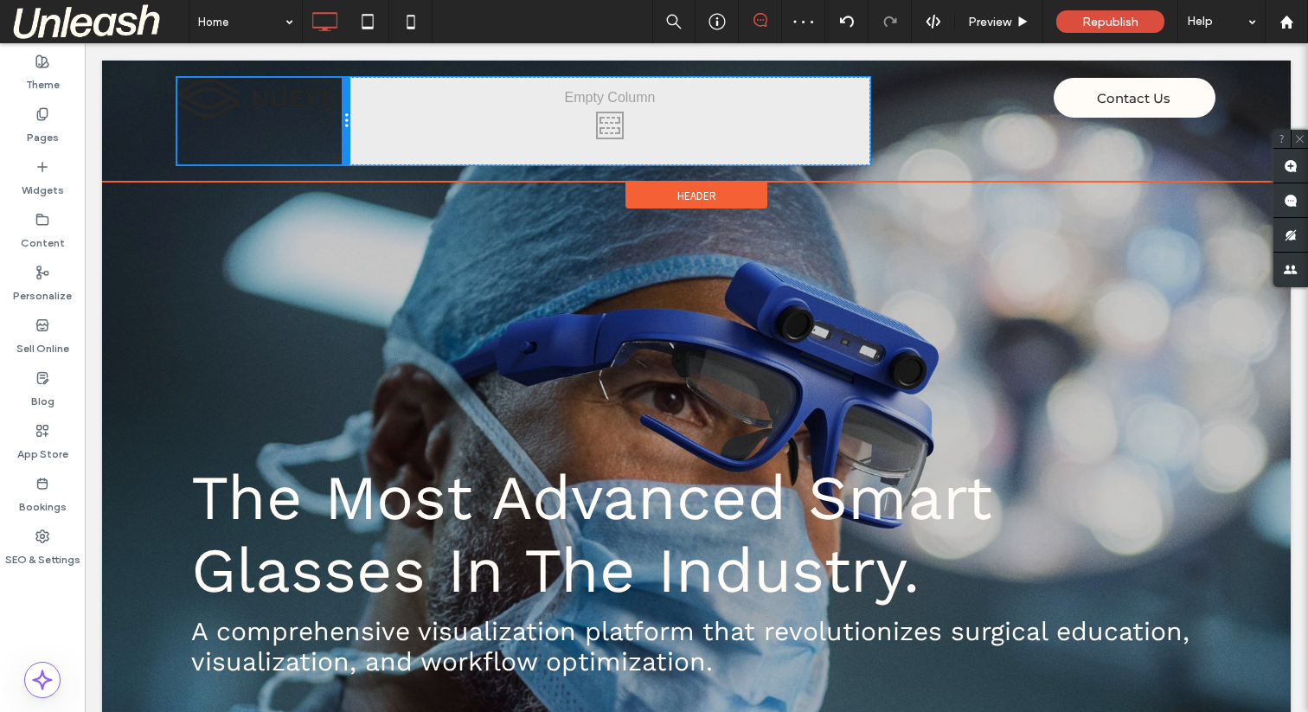
drag, startPoint x: 521, startPoint y: 144, endPoint x: 354, endPoint y: 145, distance: 166.9
click at [354, 145] on div "Click To Paste Click To Paste Click To Paste Click To Paste Contact Us Click To…" at bounding box center [696, 121] width 1038 height 86
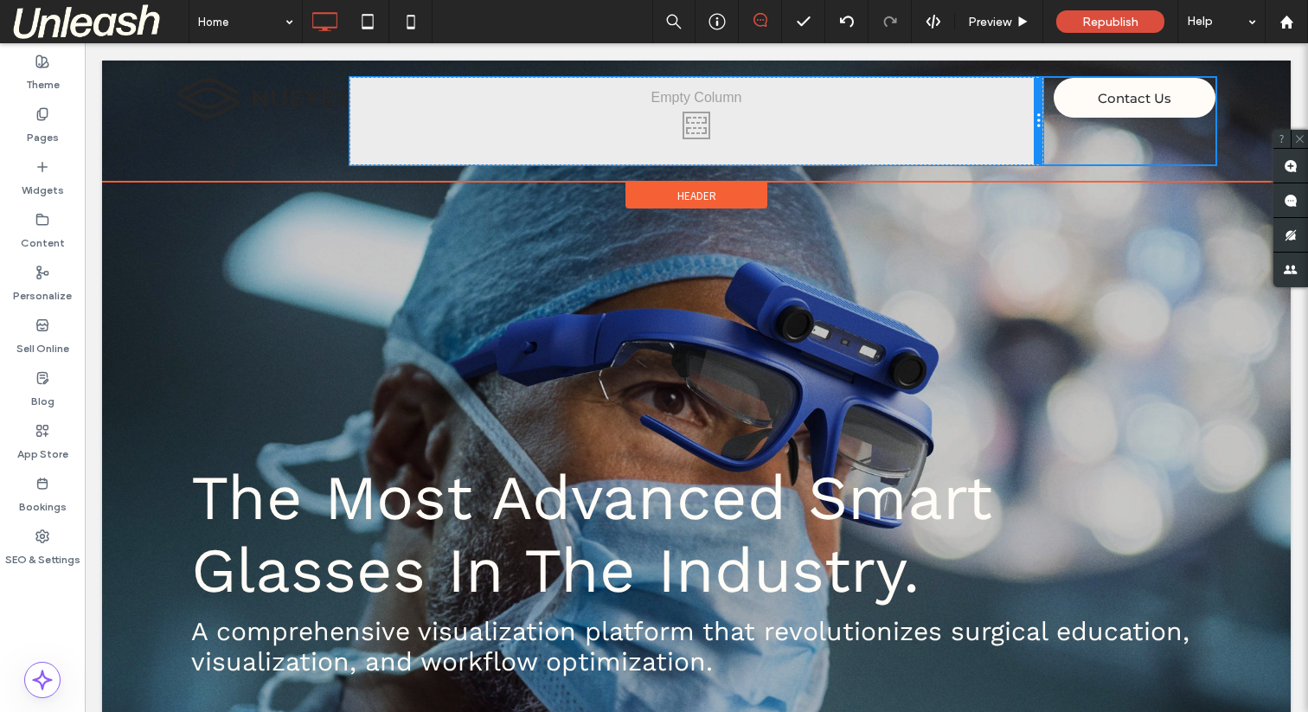
drag, startPoint x: 867, startPoint y: 133, endPoint x: 1005, endPoint y: 139, distance: 138.5
click at [1005, 139] on div "Click To Paste Click To Paste" at bounding box center [696, 121] width 692 height 86
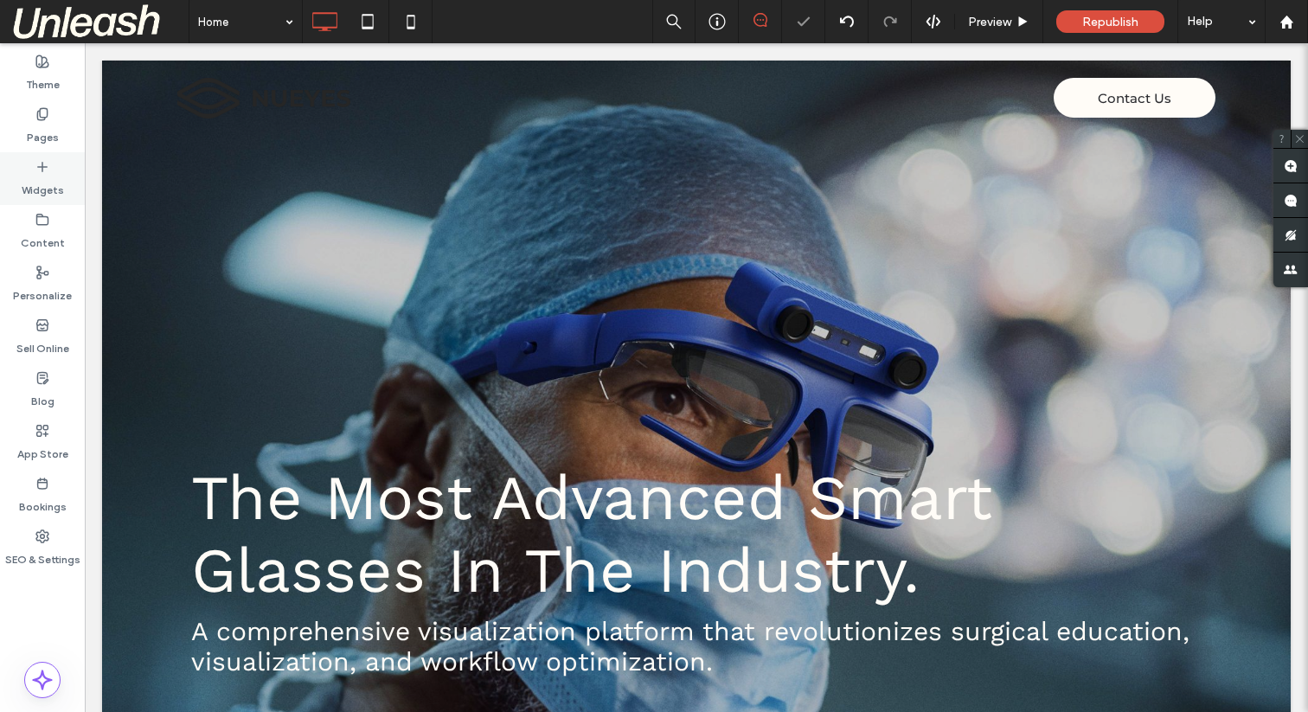
click at [40, 176] on label "Widgets" at bounding box center [43, 186] width 42 height 24
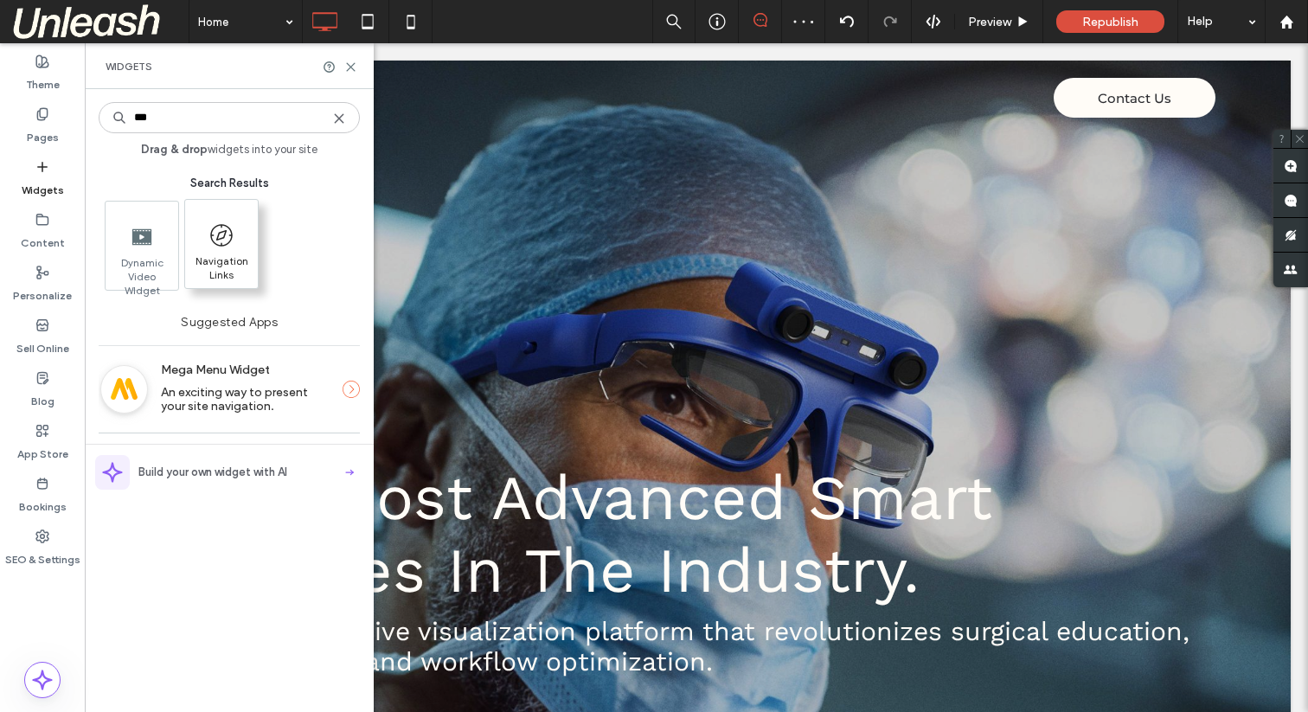
type input "***"
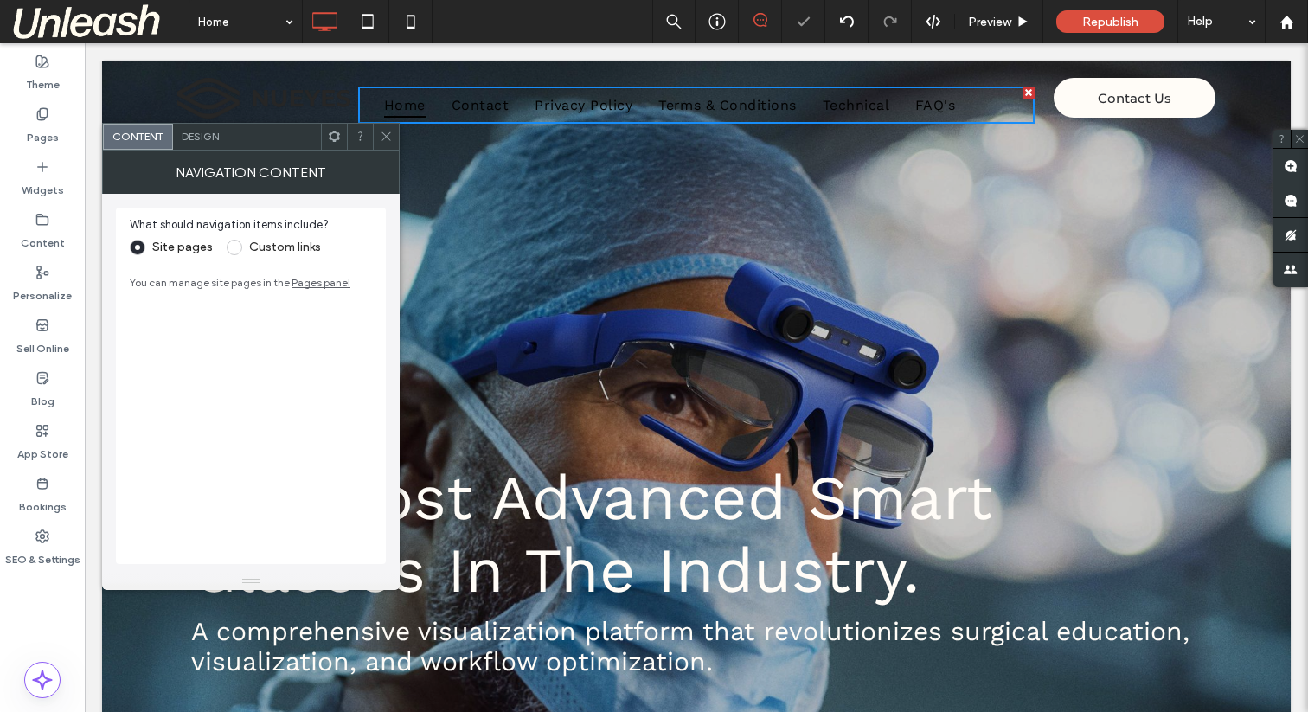
click at [234, 247] on span at bounding box center [235, 248] width 16 height 16
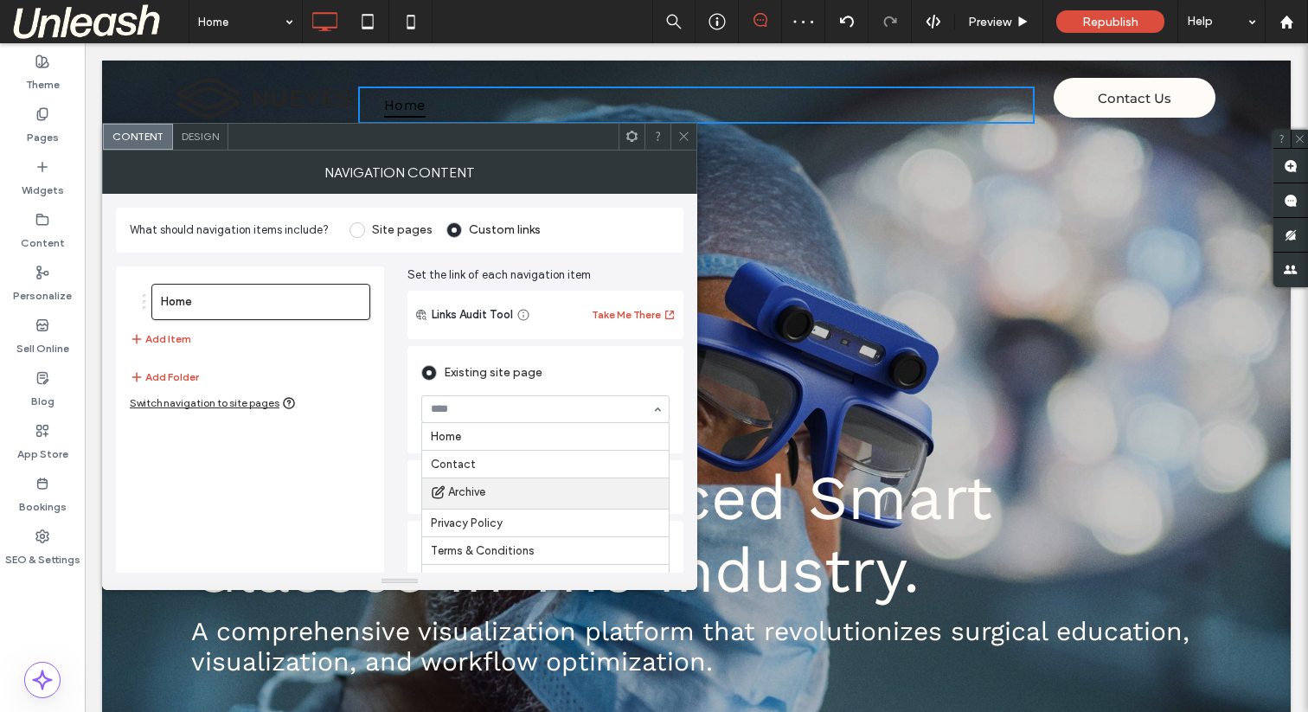
scroll to position [30, 0]
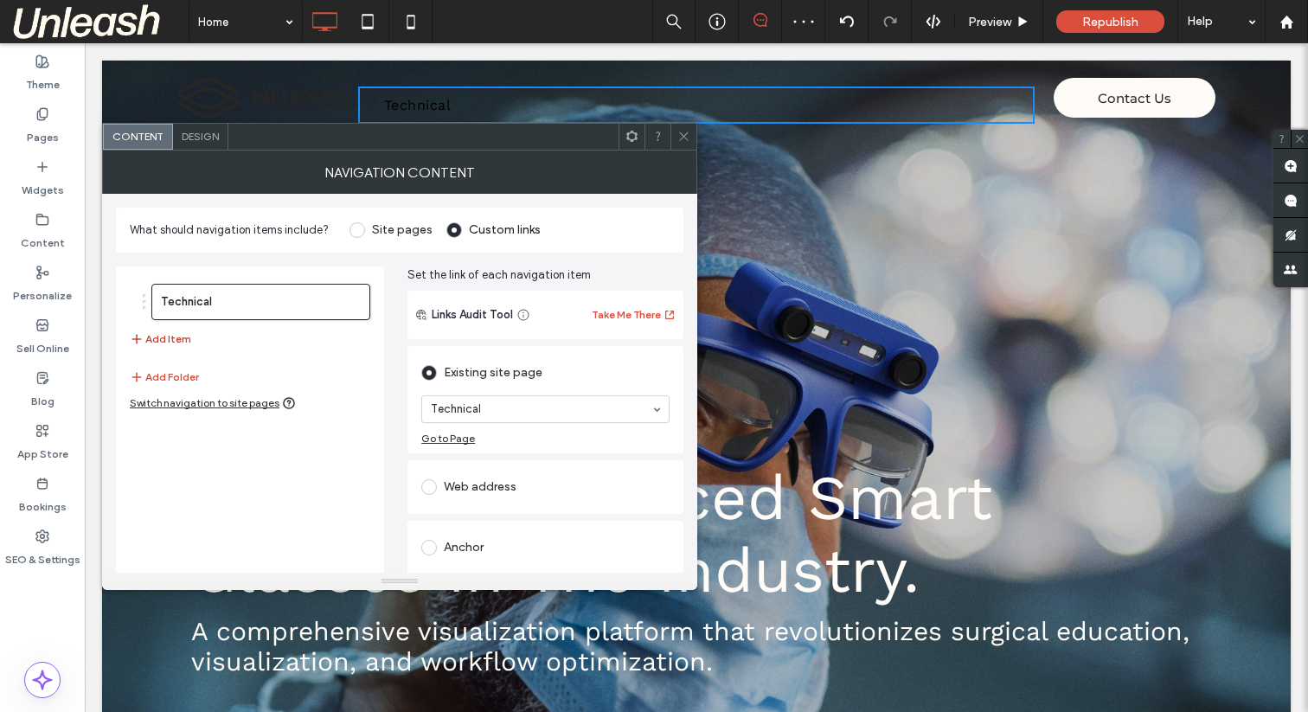
click at [152, 338] on button "Add Item" at bounding box center [160, 339] width 61 height 21
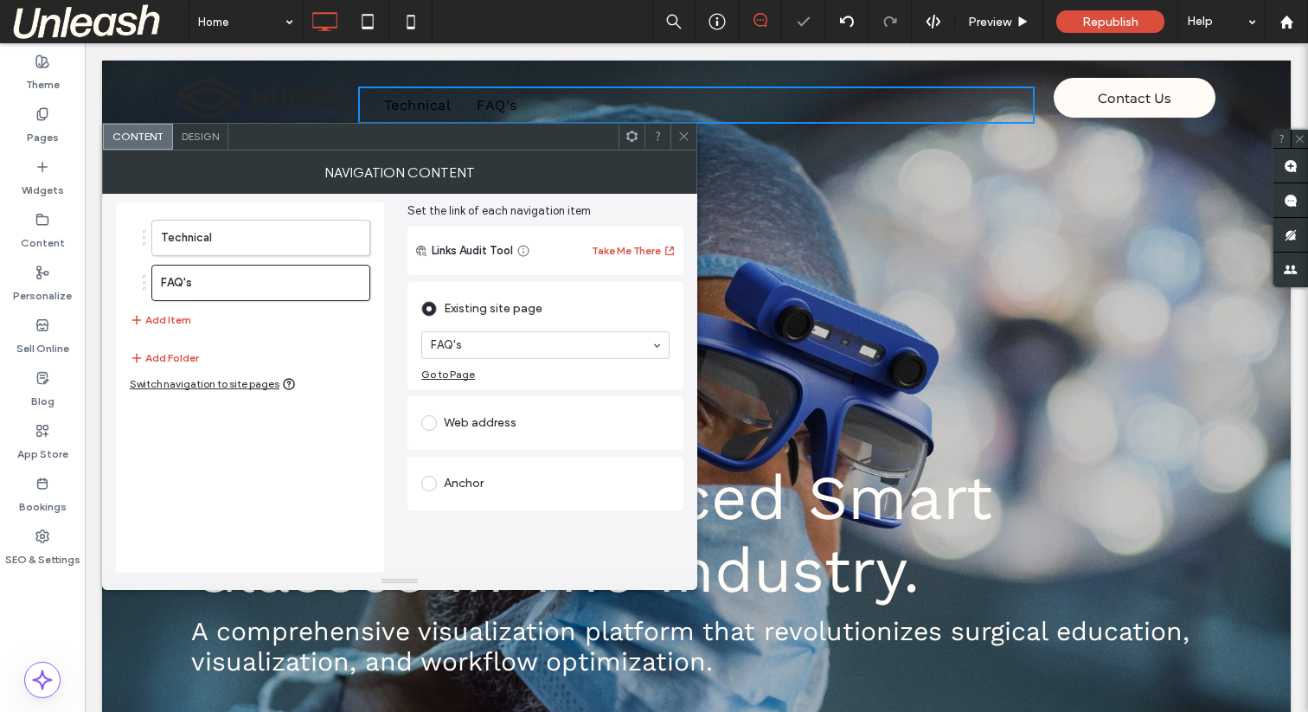
scroll to position [0, 0]
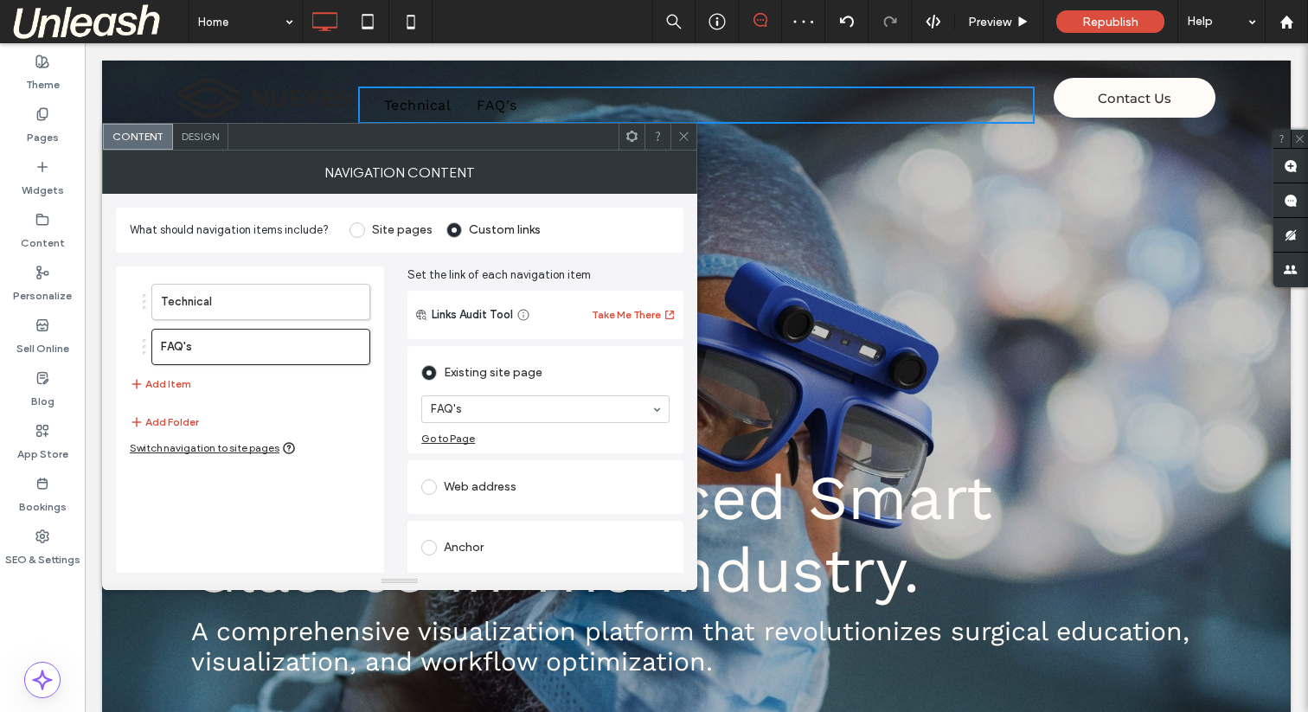
click at [204, 140] on span "Design" at bounding box center [200, 136] width 37 height 13
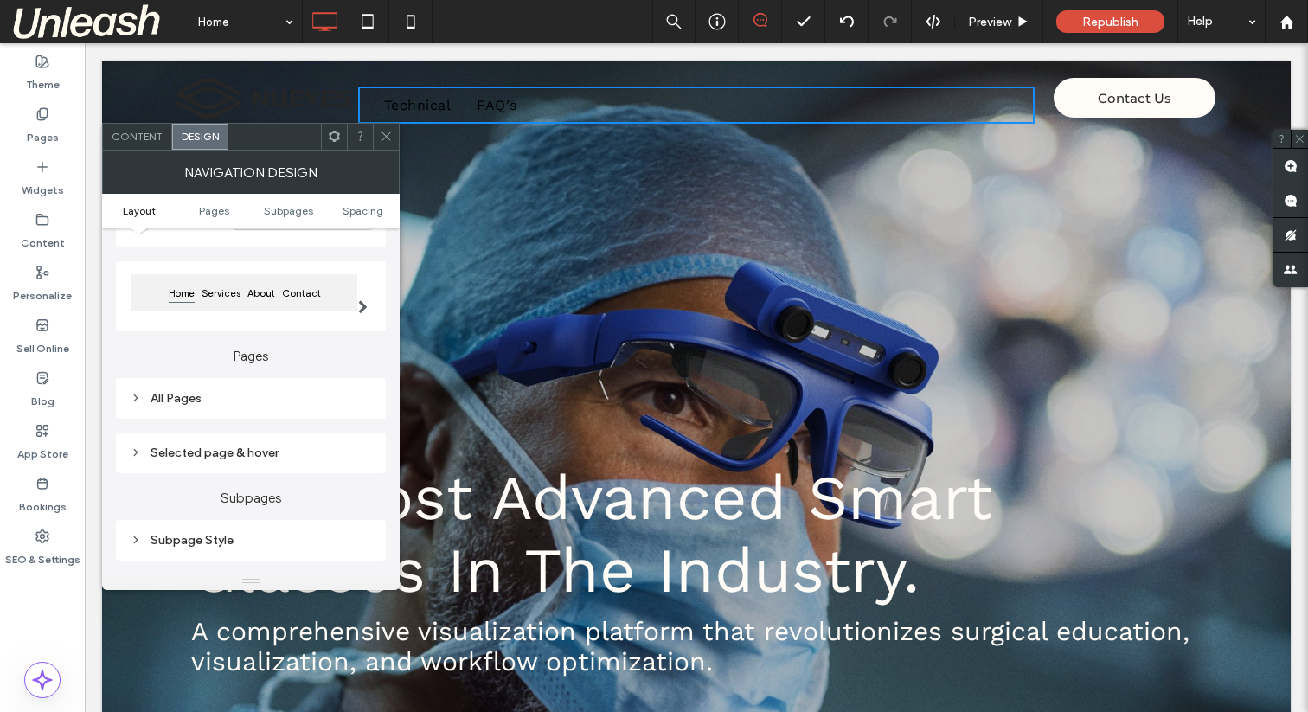
scroll to position [139, 0]
click at [380, 131] on icon at bounding box center [386, 136] width 13 height 13
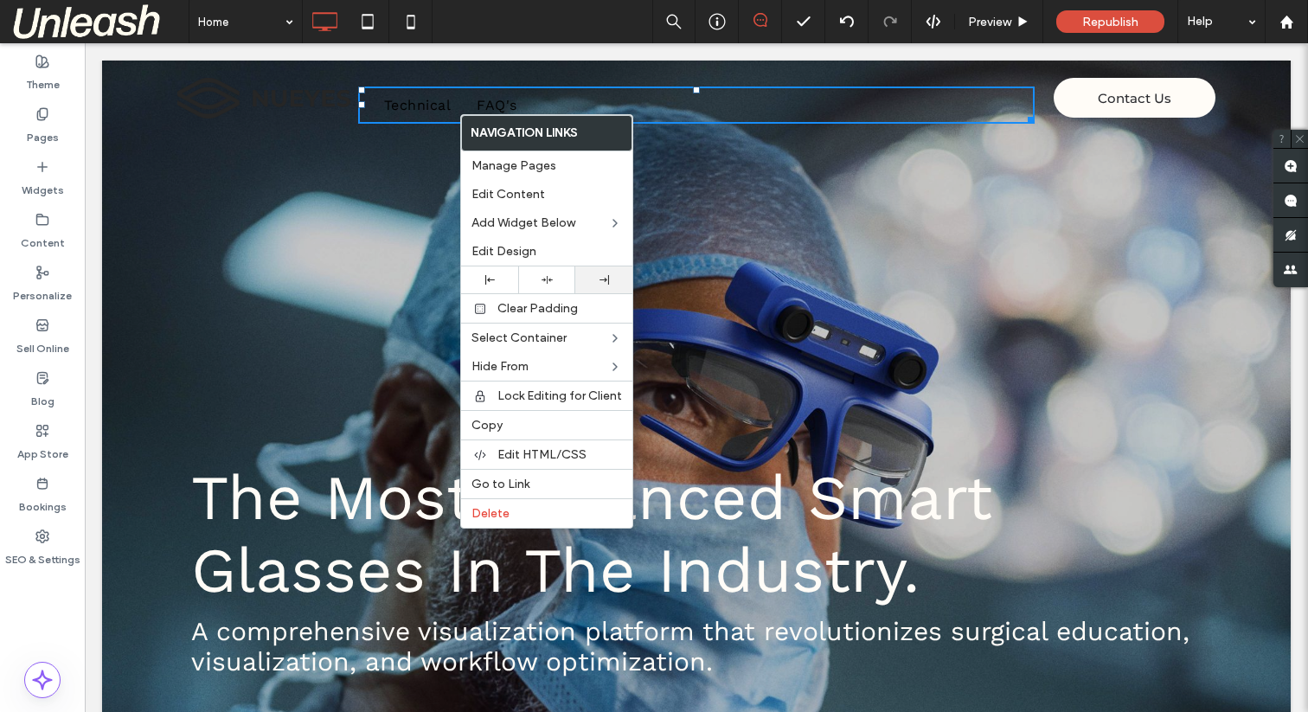
click at [602, 280] on icon at bounding box center [604, 280] width 10 height 10
click at [537, 199] on span "Edit Content" at bounding box center [508, 194] width 74 height 15
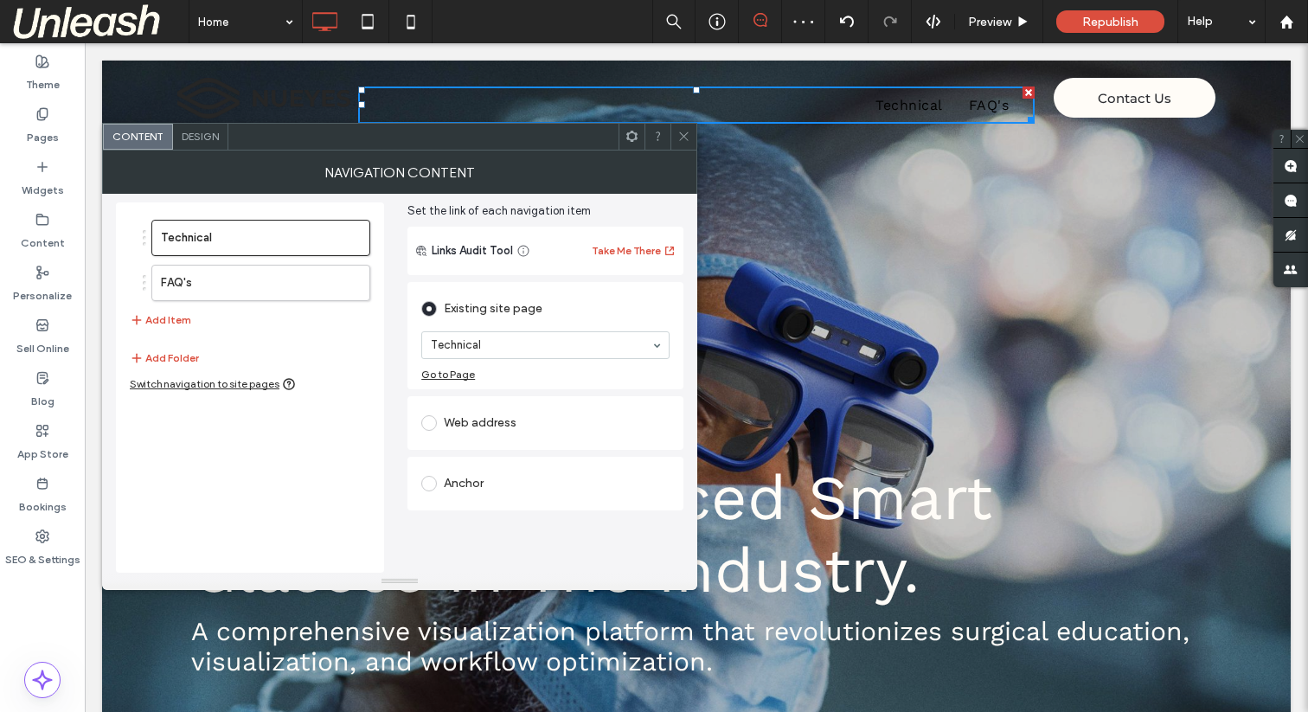
scroll to position [0, 0]
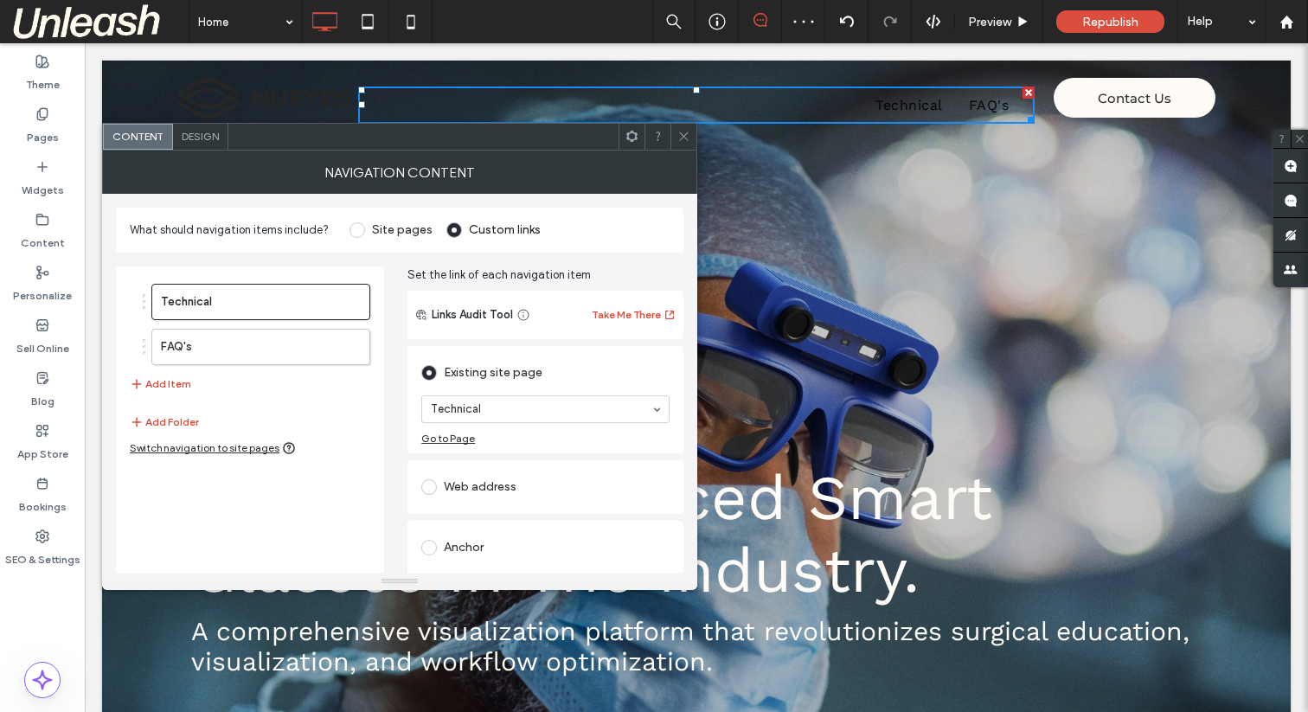
click at [186, 138] on span "Design" at bounding box center [200, 136] width 37 height 13
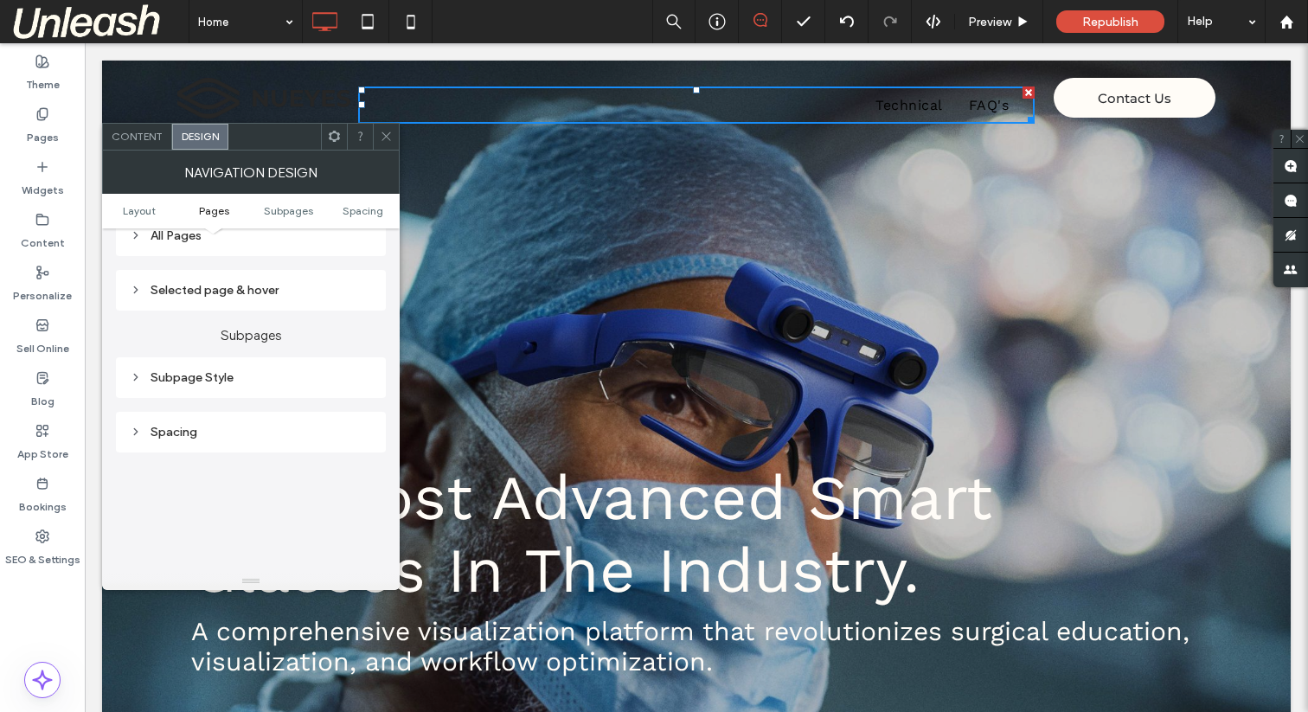
scroll to position [260, 0]
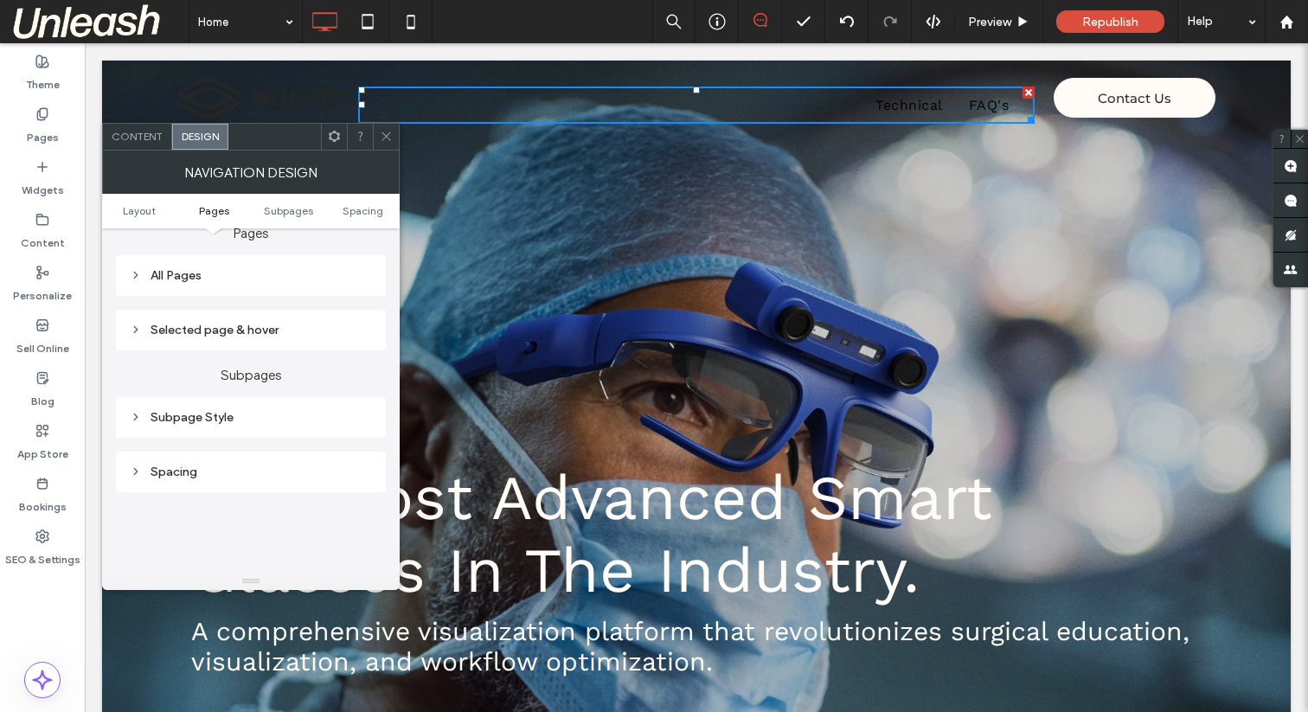
click at [155, 281] on div "All Pages" at bounding box center [251, 275] width 242 height 15
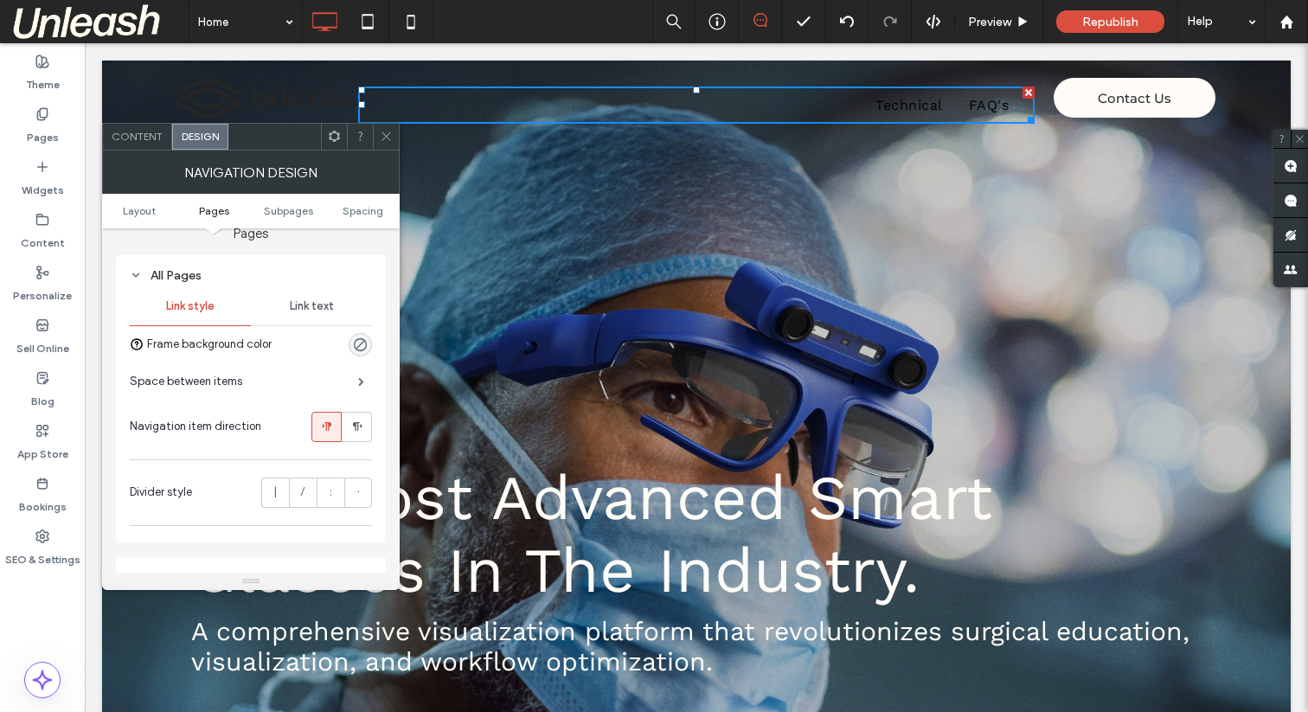
click at [290, 308] on span "Link text" at bounding box center [312, 306] width 44 height 14
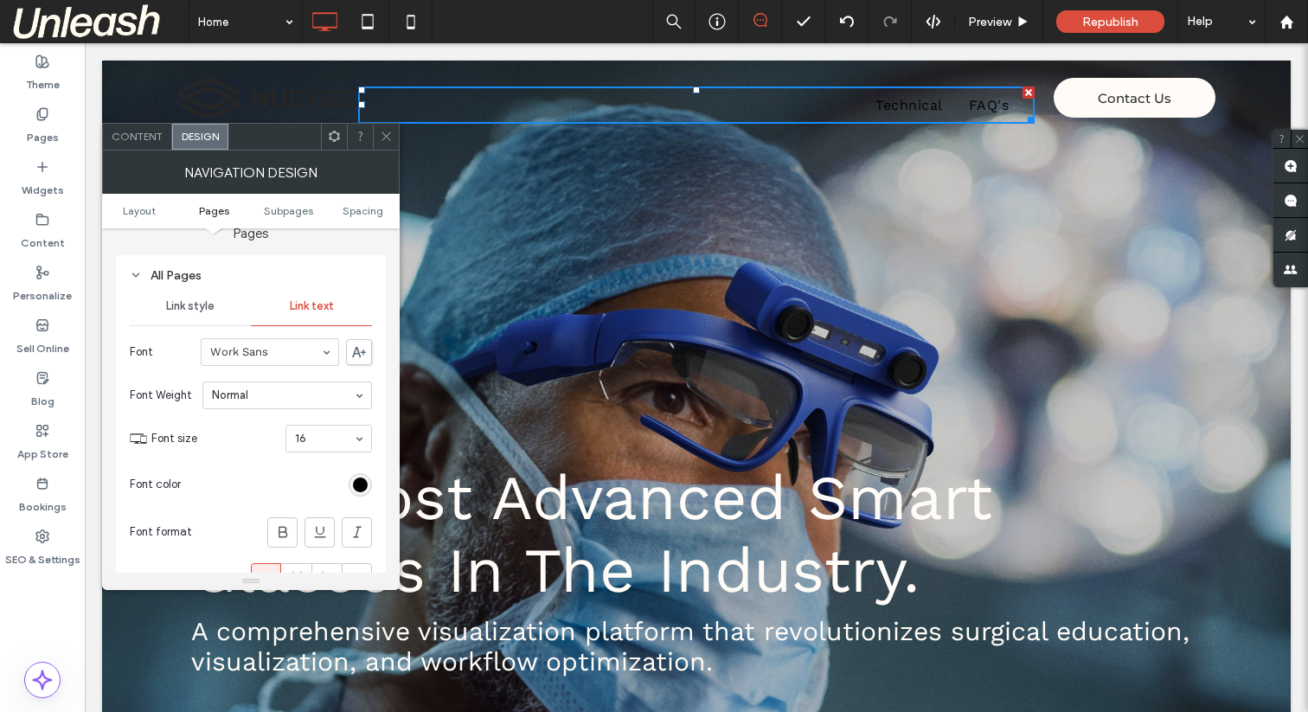
click at [358, 486] on div "rgb(0, 0, 0)" at bounding box center [360, 484] width 15 height 15
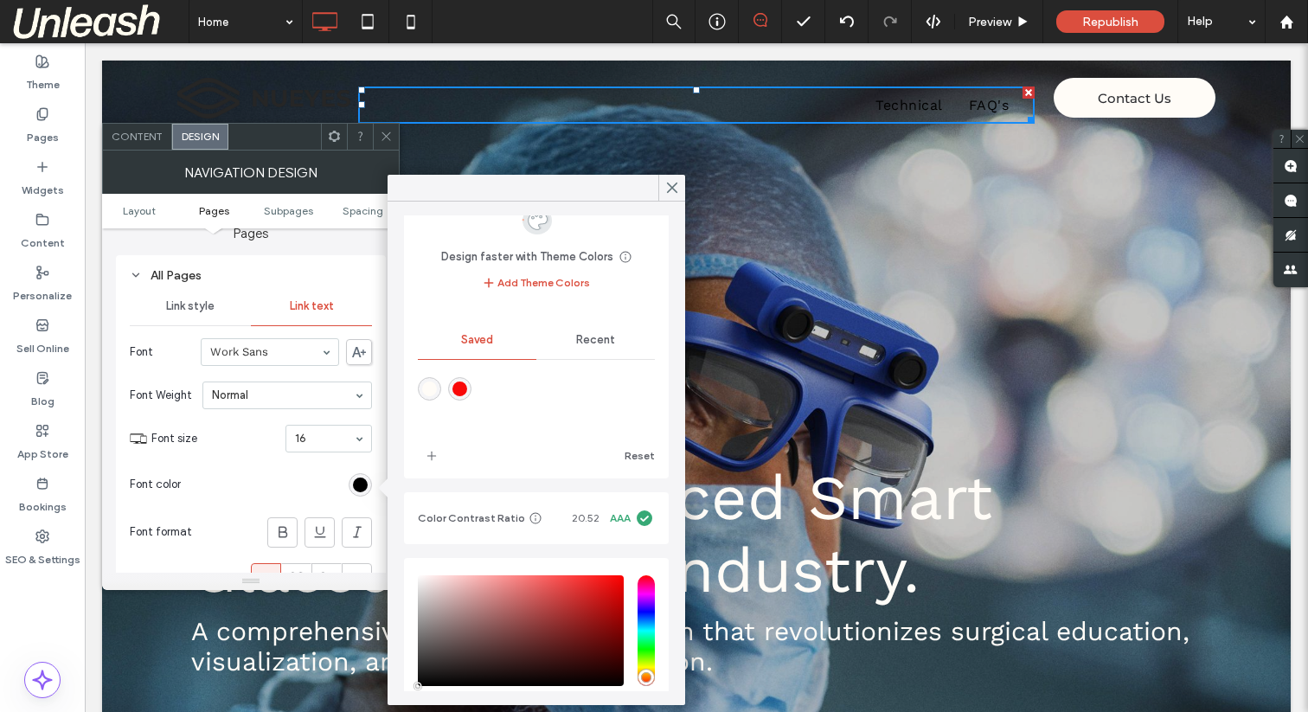
scroll to position [155, 0]
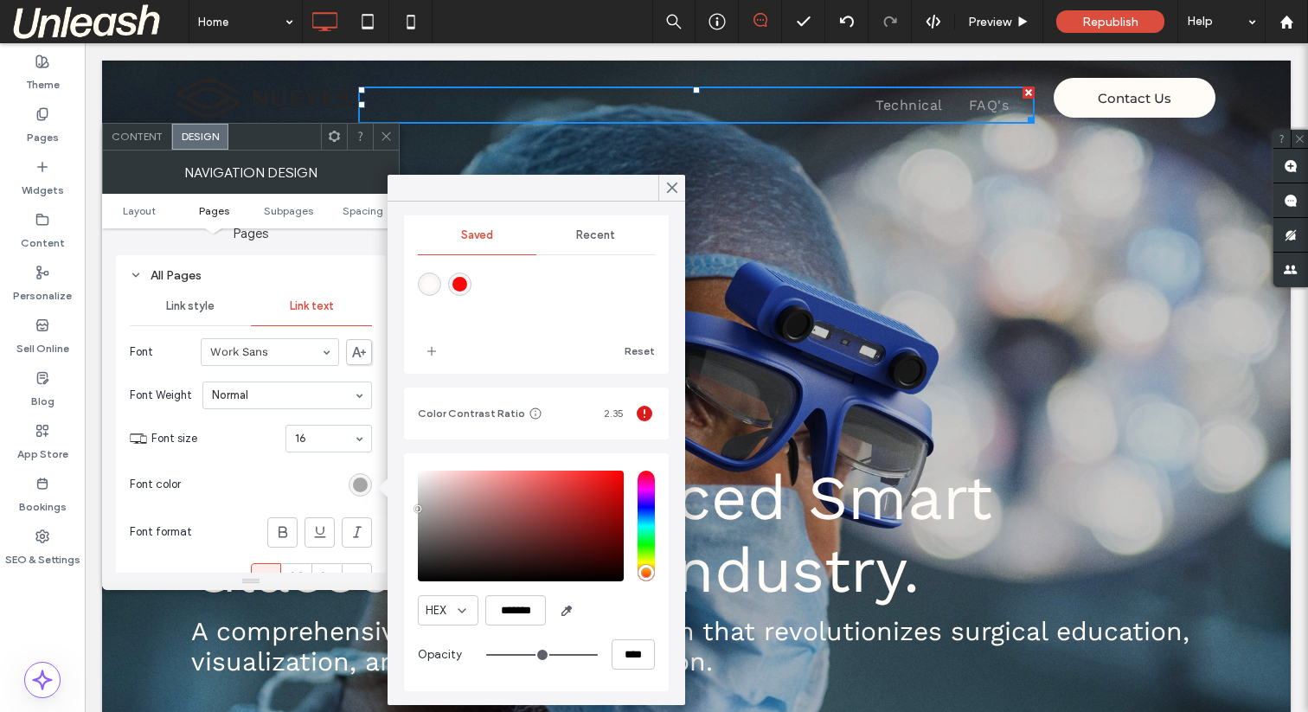
drag, startPoint x: 443, startPoint y: 529, endPoint x: 398, endPoint y: 509, distance: 49.5
click at [398, 509] on div "Design faster with Theme Colors Save time with Theme Colors Create a color pale…" at bounding box center [537, 453] width 298 height 503
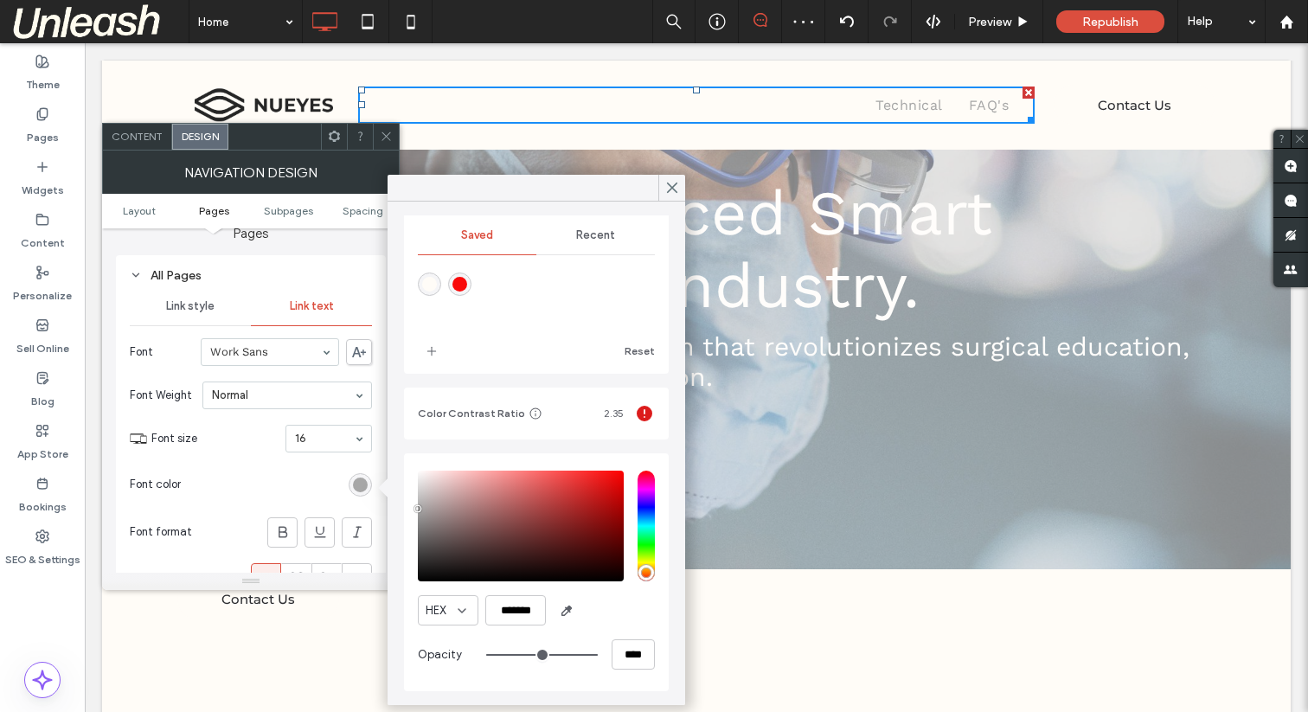
scroll to position [0, 0]
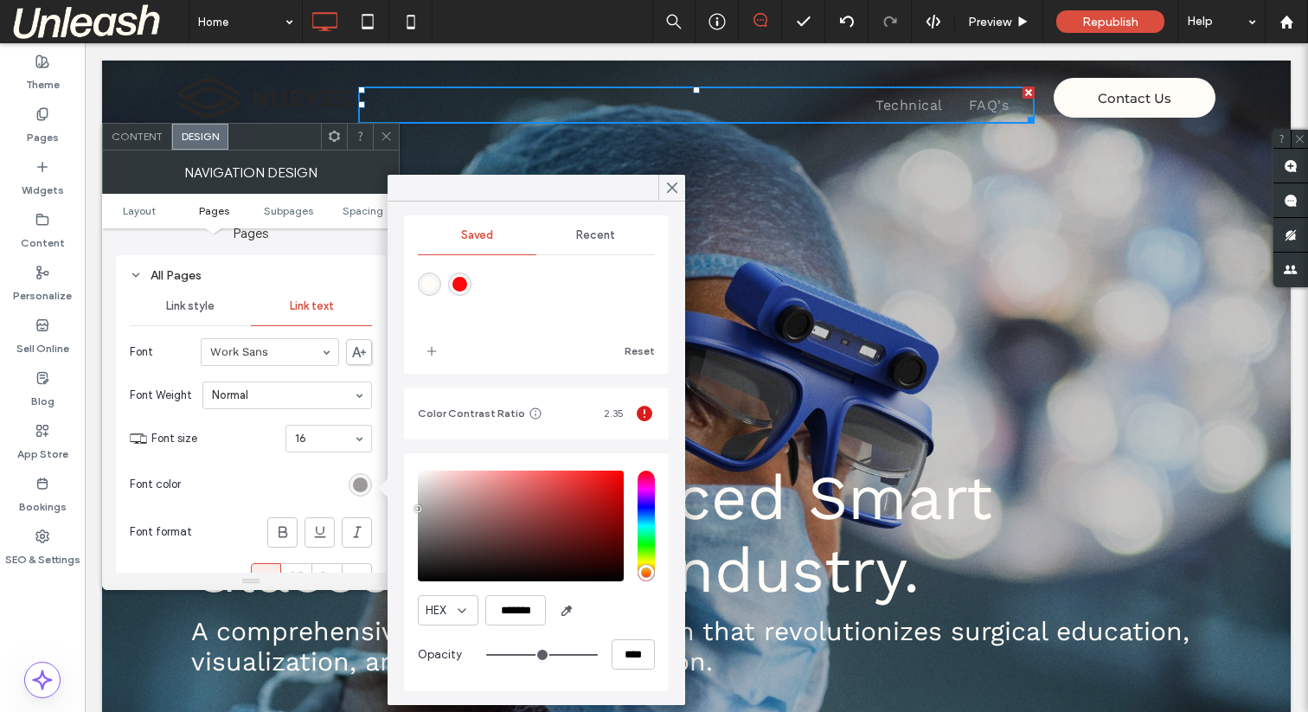
type input "*******"
drag, startPoint x: 423, startPoint y: 513, endPoint x: 406, endPoint y: 513, distance: 17.3
click at [406, 513] on div "HEX ******* Opacity ****" at bounding box center [536, 572] width 265 height 238
click at [657, 183] on div at bounding box center [537, 188] width 298 height 27
drag, startPoint x: 664, startPoint y: 185, endPoint x: 578, endPoint y: 141, distance: 97.1
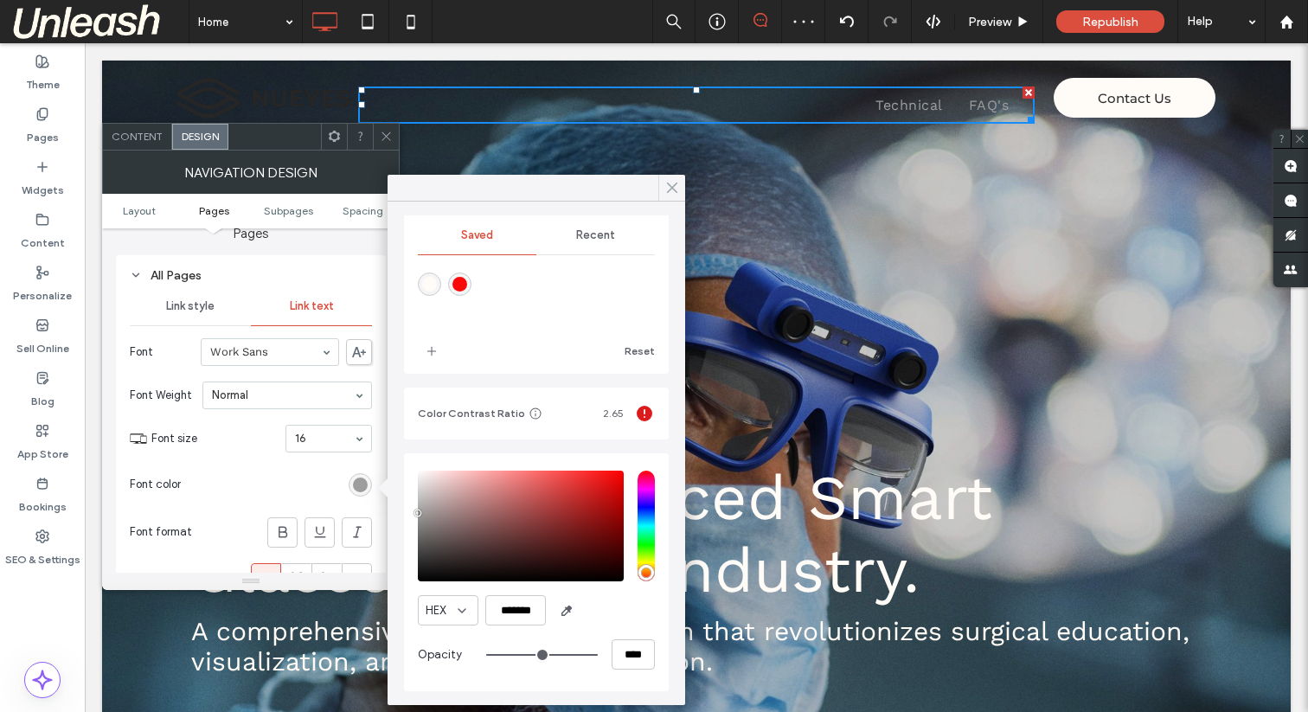
click at [664, 185] on icon at bounding box center [672, 188] width 16 height 16
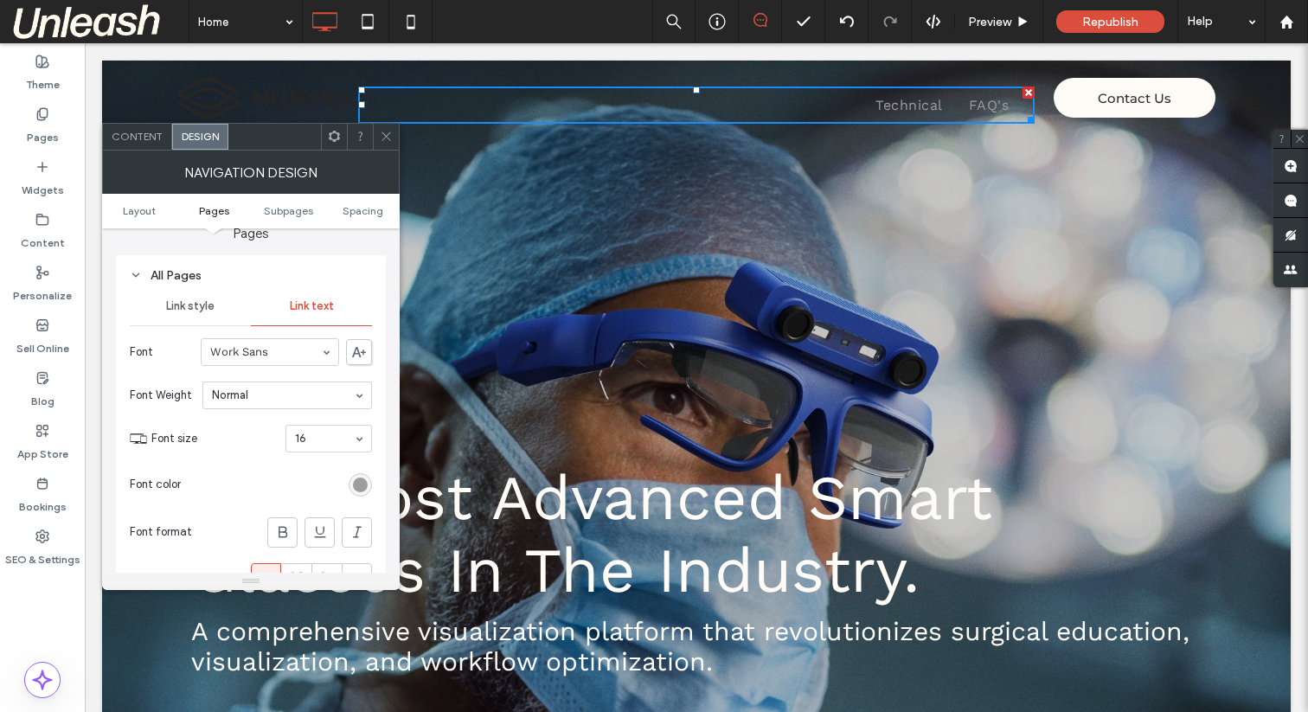
click at [394, 138] on div at bounding box center [386, 137] width 26 height 26
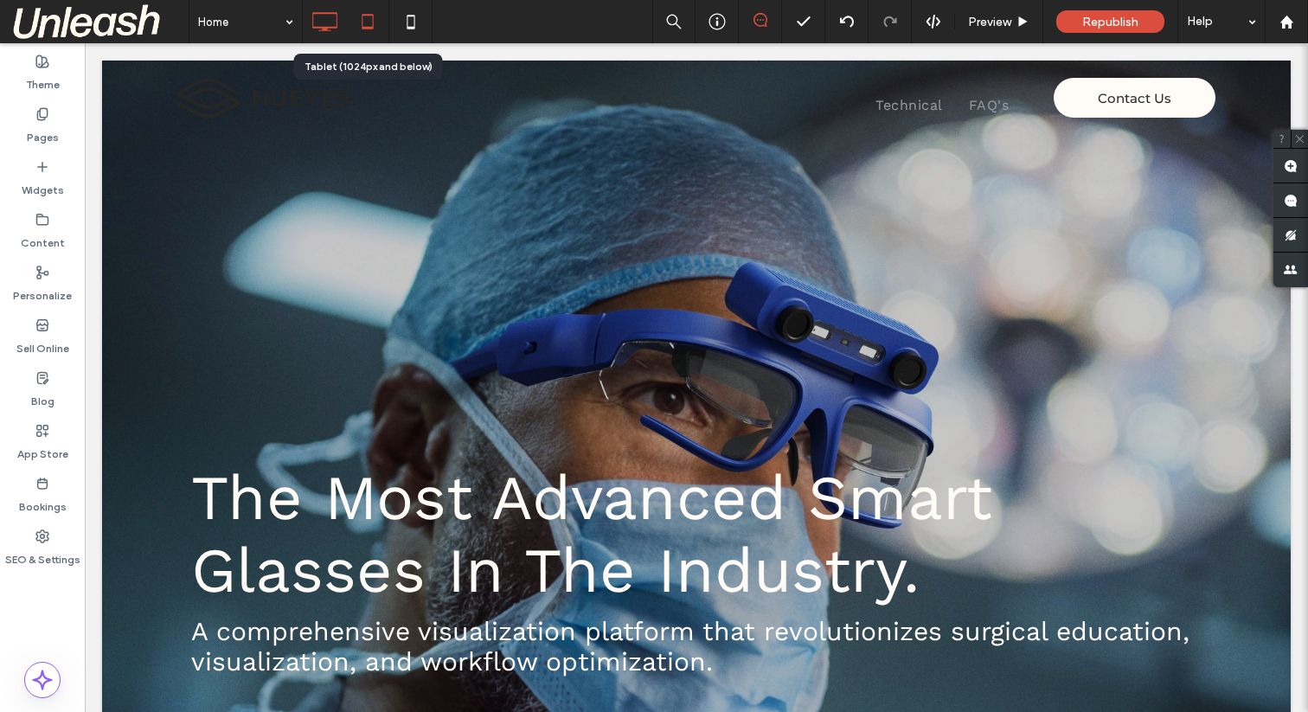
click at [364, 20] on icon at bounding box center [367, 21] width 35 height 35
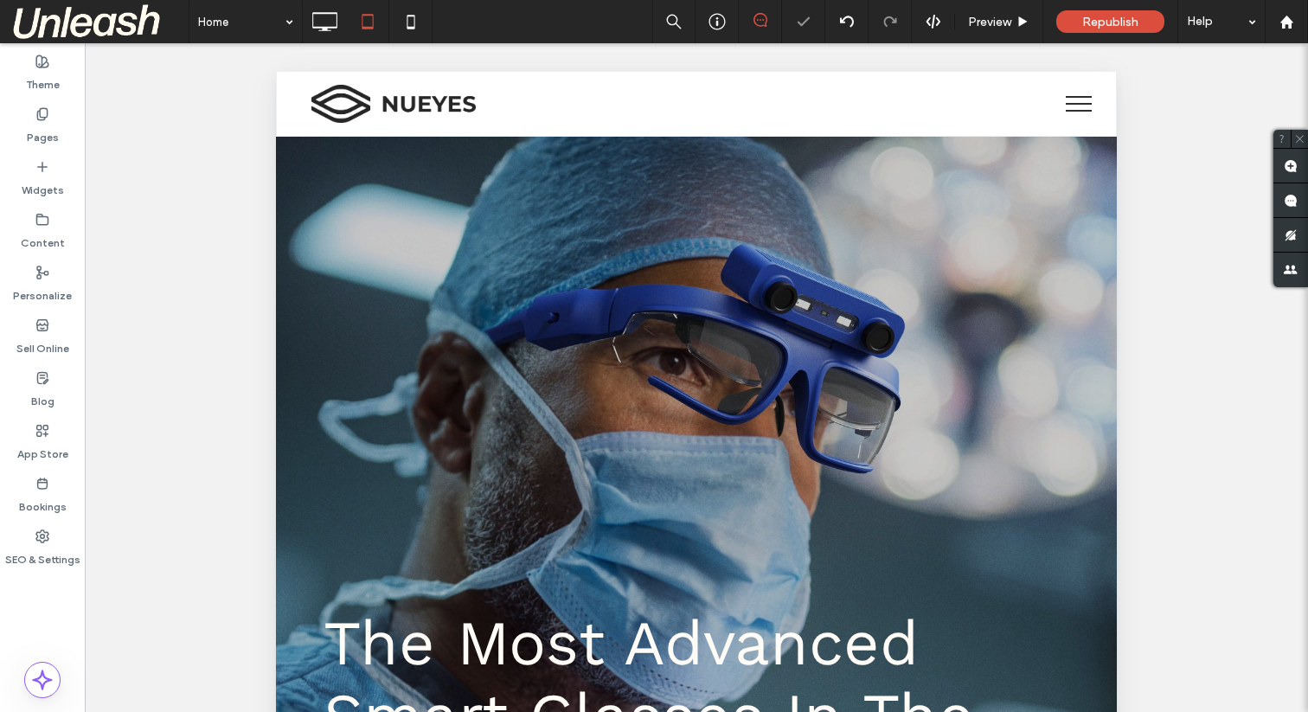
click at [1083, 96] on span "menu" at bounding box center [1079, 97] width 26 height 2
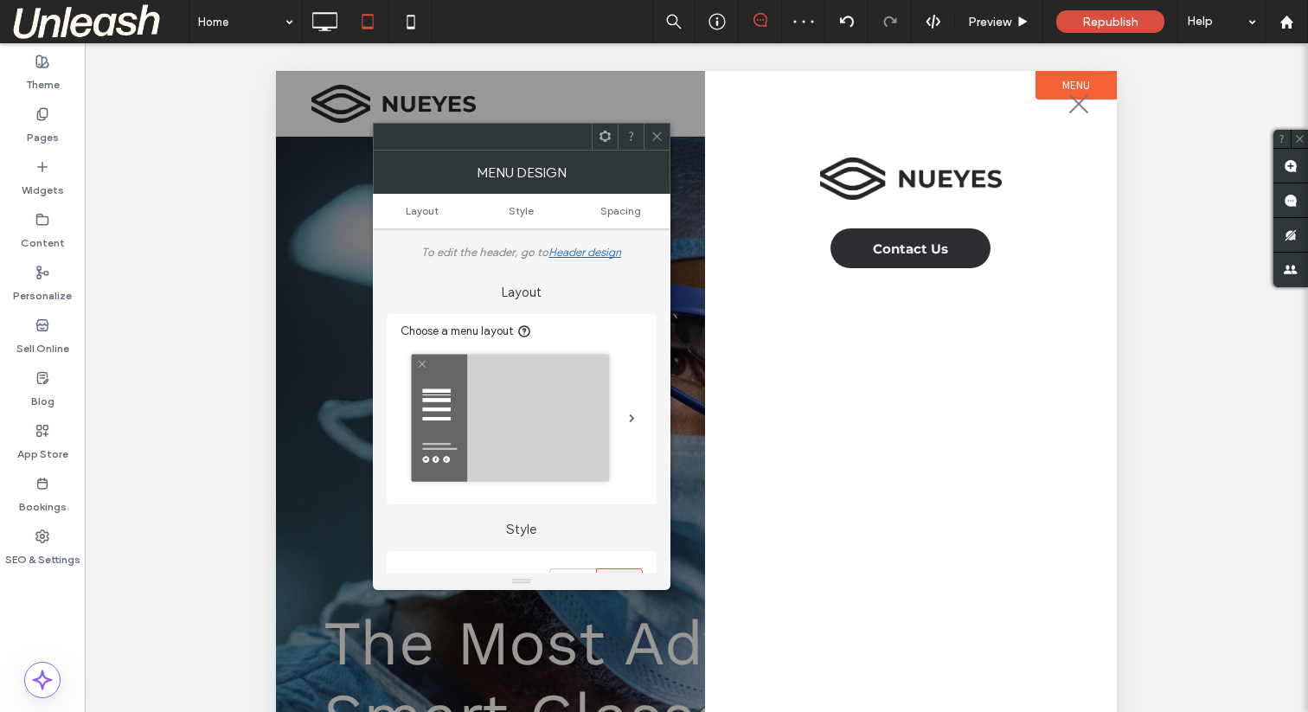
click at [651, 134] on icon at bounding box center [656, 136] width 13 height 13
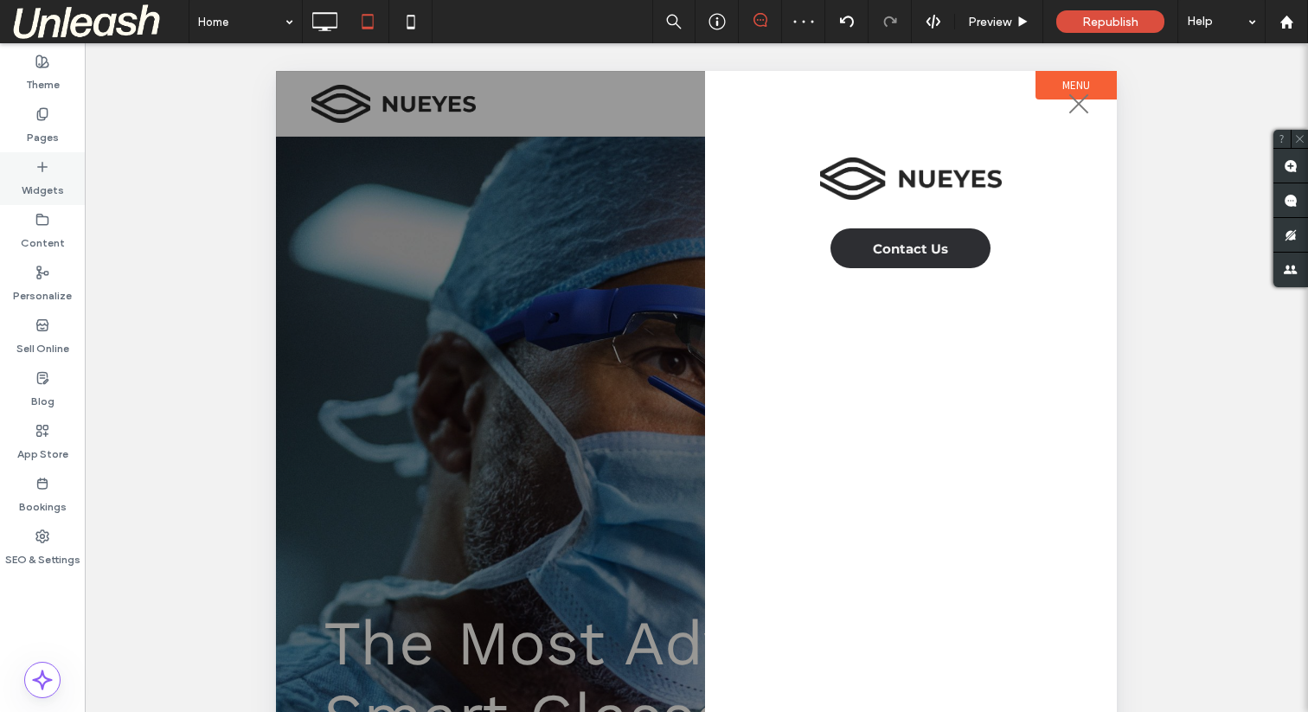
click at [41, 176] on label "Widgets" at bounding box center [43, 186] width 42 height 24
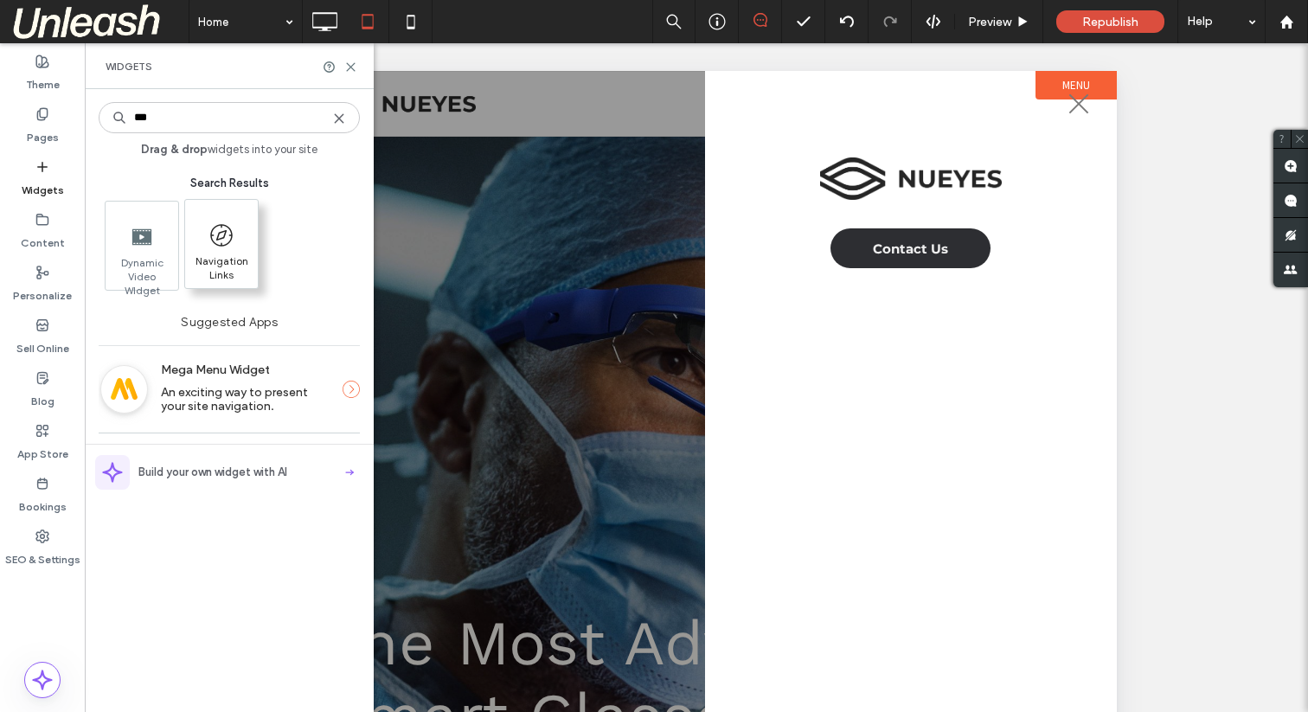
type input "***"
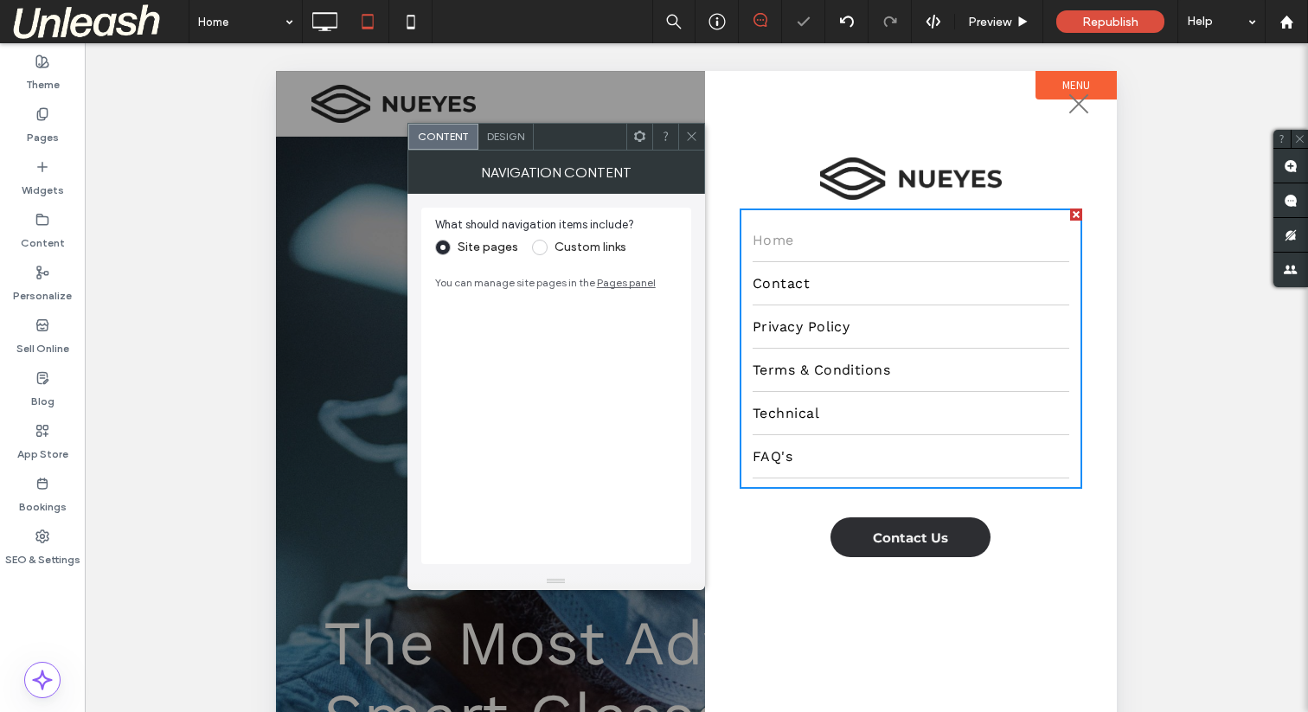
click at [568, 242] on label "Custom links" at bounding box center [590, 247] width 72 height 15
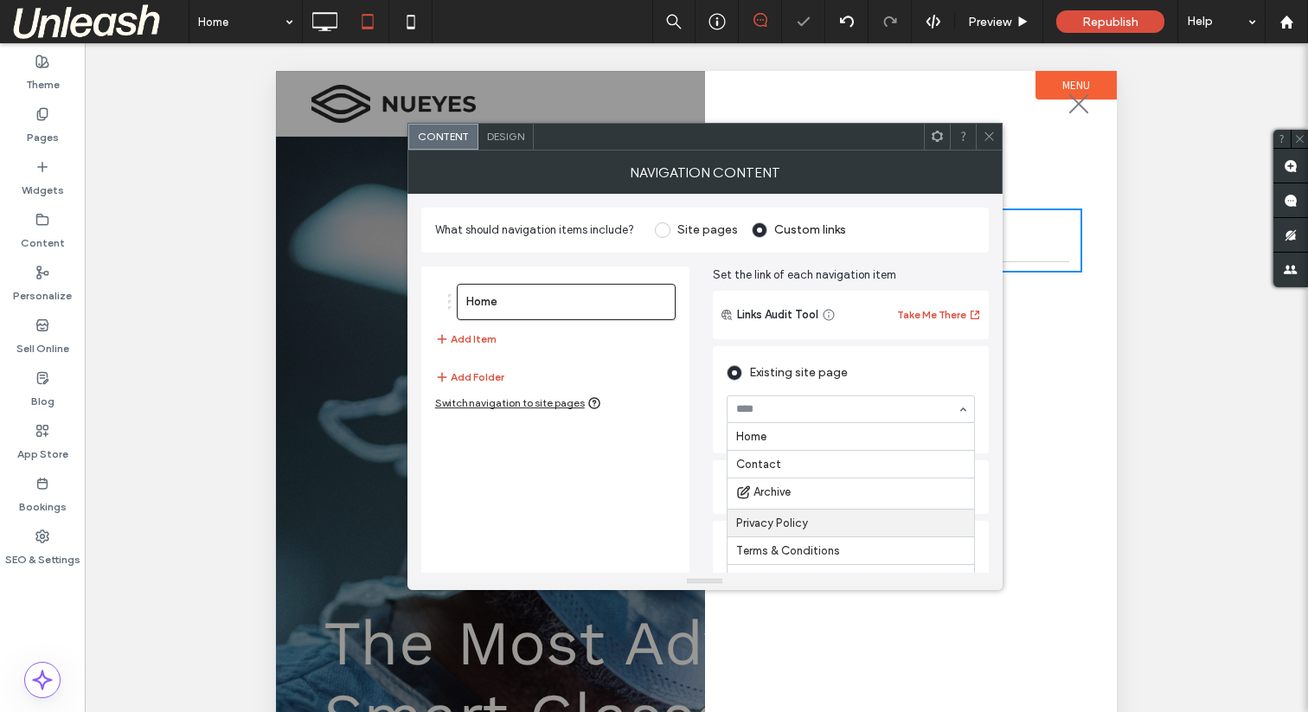
scroll to position [30, 0]
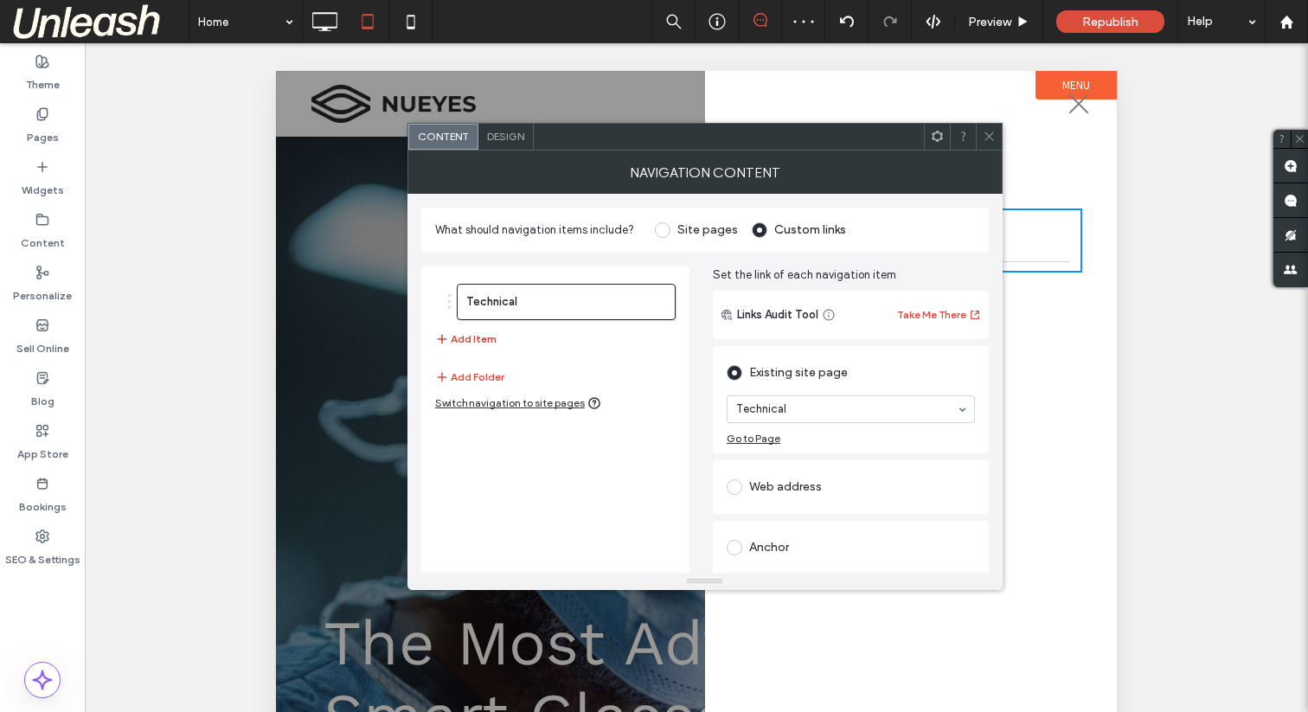
click at [458, 336] on button "Add Item" at bounding box center [465, 339] width 61 height 21
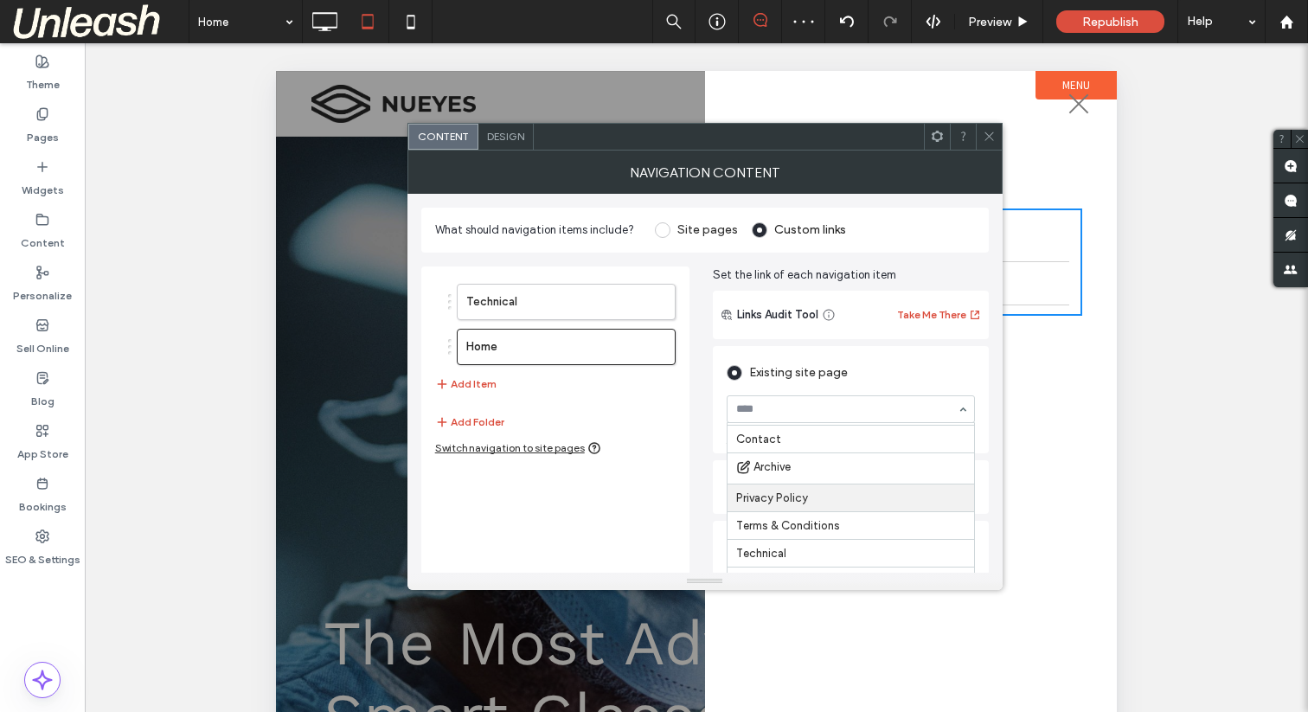
scroll to position [64, 0]
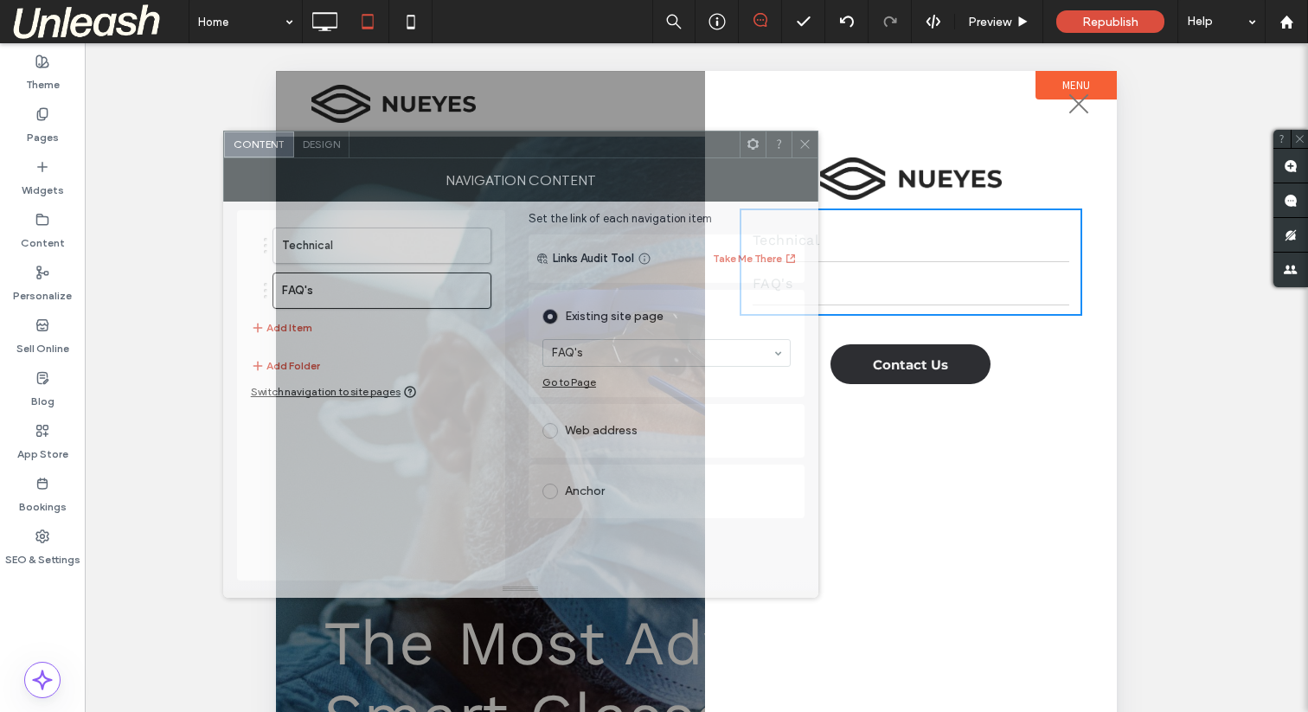
drag, startPoint x: 615, startPoint y: 140, endPoint x: 432, endPoint y: 146, distance: 183.5
click at [432, 147] on div at bounding box center [544, 144] width 390 height 26
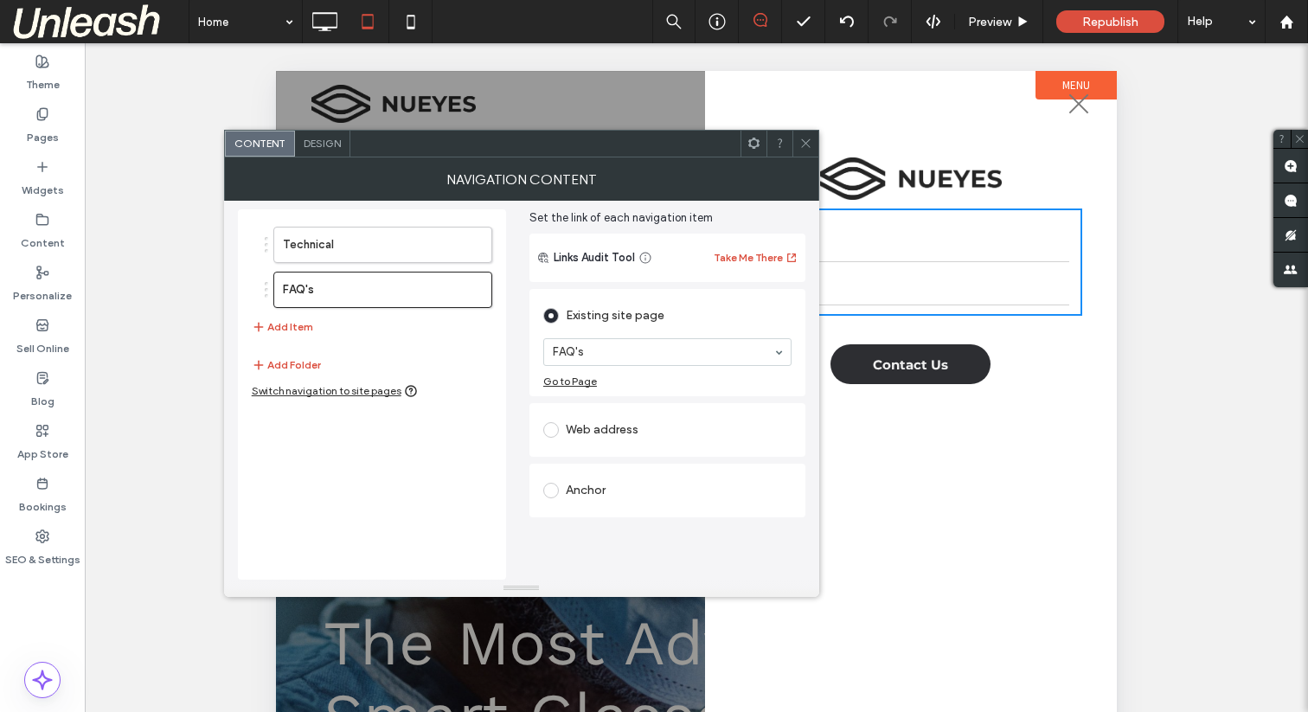
click at [806, 135] on span at bounding box center [805, 144] width 13 height 26
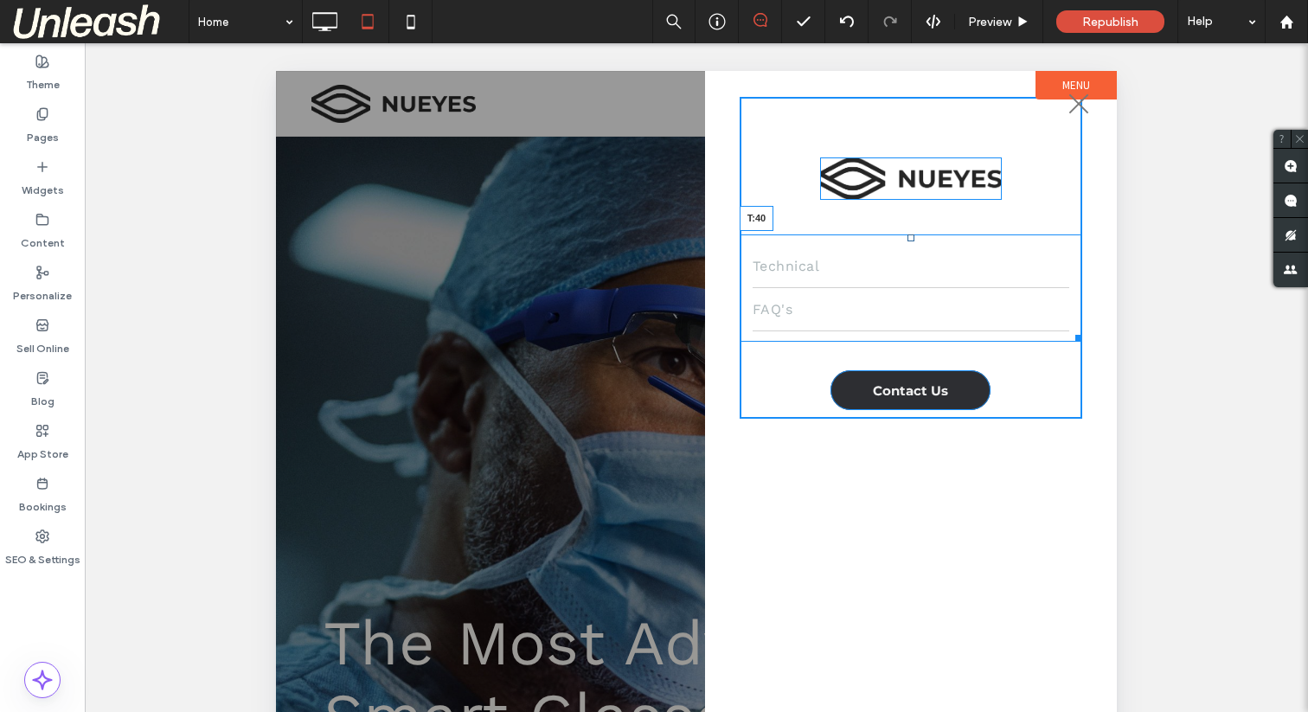
drag, startPoint x: 908, startPoint y: 211, endPoint x: 908, endPoint y: 237, distance: 25.9
click at [908, 237] on div at bounding box center [910, 237] width 7 height 7
drag, startPoint x: 911, startPoint y: 371, endPoint x: 915, endPoint y: 394, distance: 23.8
click at [915, 394] on div "Technical FAQ's Contact Us T:60 Click To Paste Click To Paste" at bounding box center [911, 258] width 343 height 322
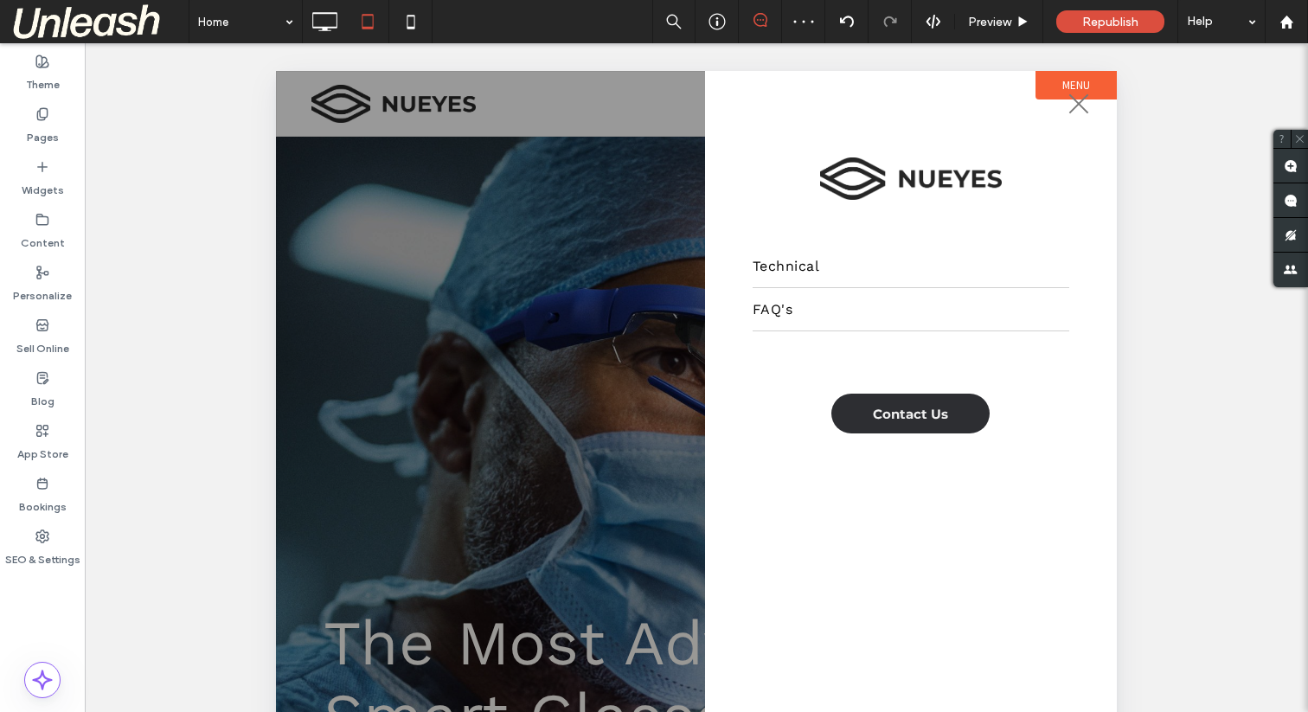
click at [1086, 106] on button "menu" at bounding box center [1078, 103] width 45 height 45
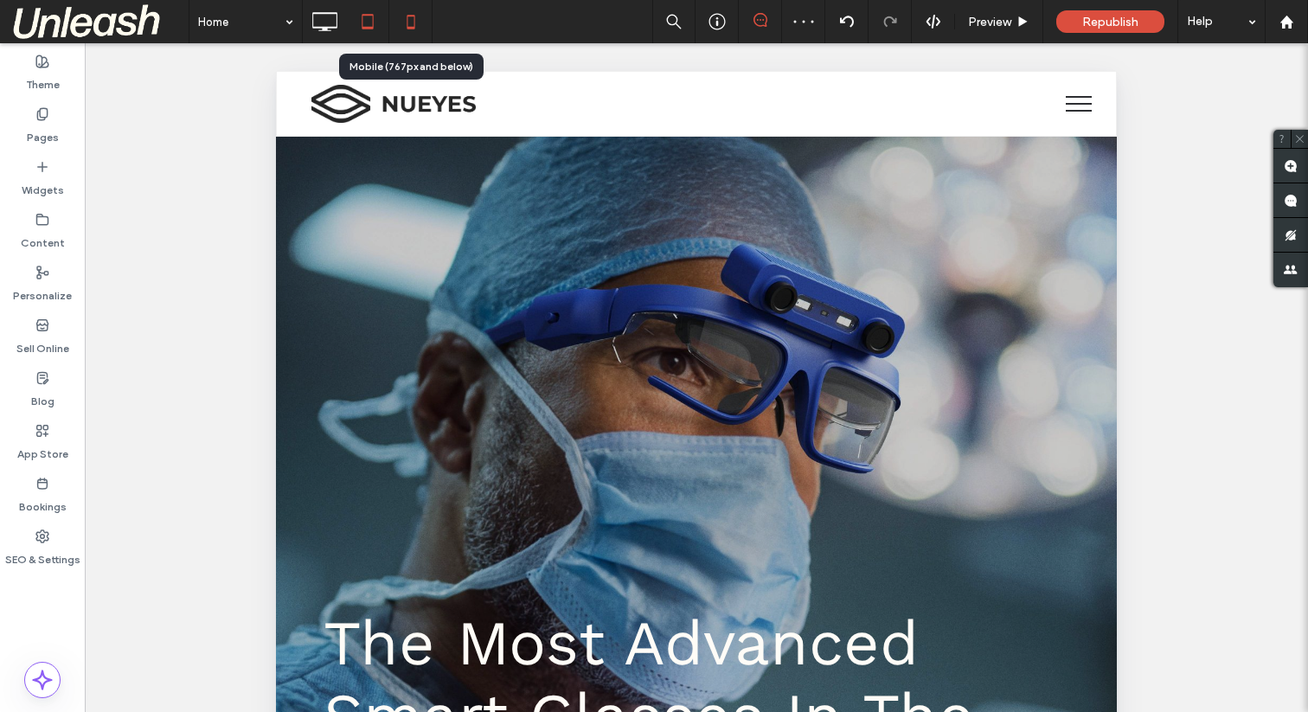
click at [409, 10] on icon at bounding box center [411, 21] width 35 height 35
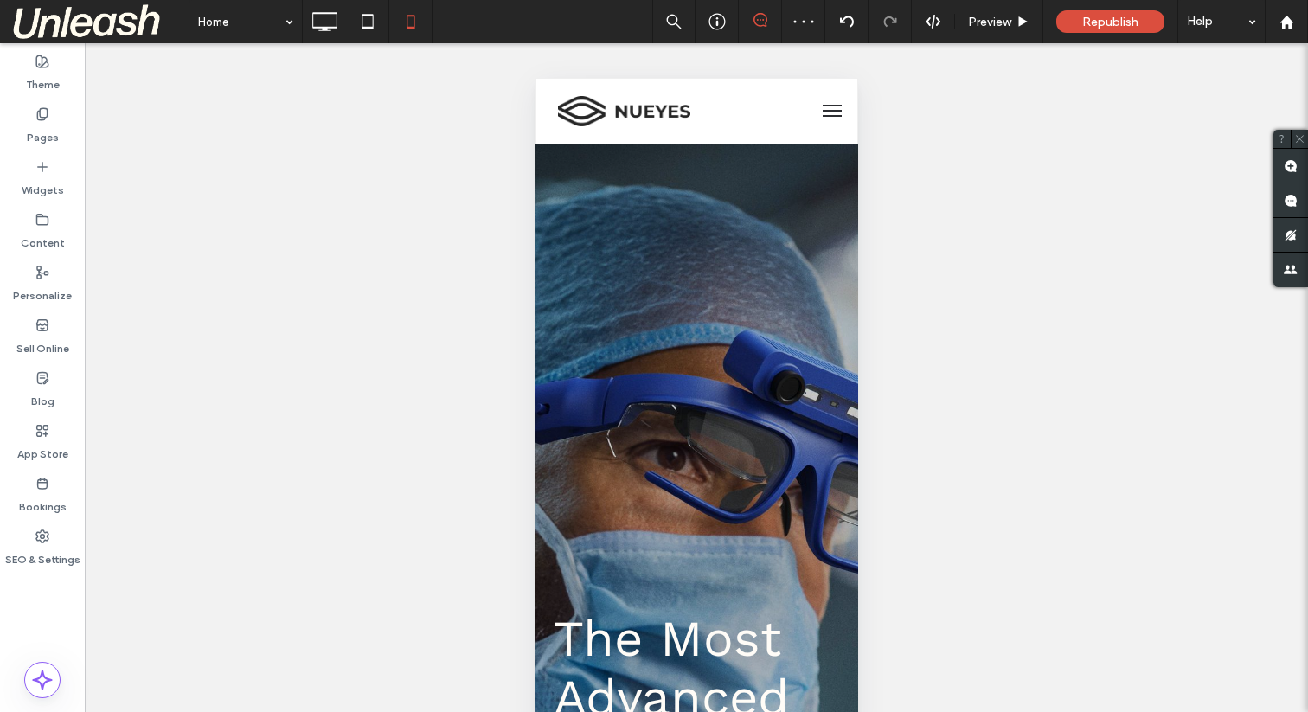
scroll to position [0, 0]
click at [833, 106] on span "menu" at bounding box center [831, 107] width 19 height 2
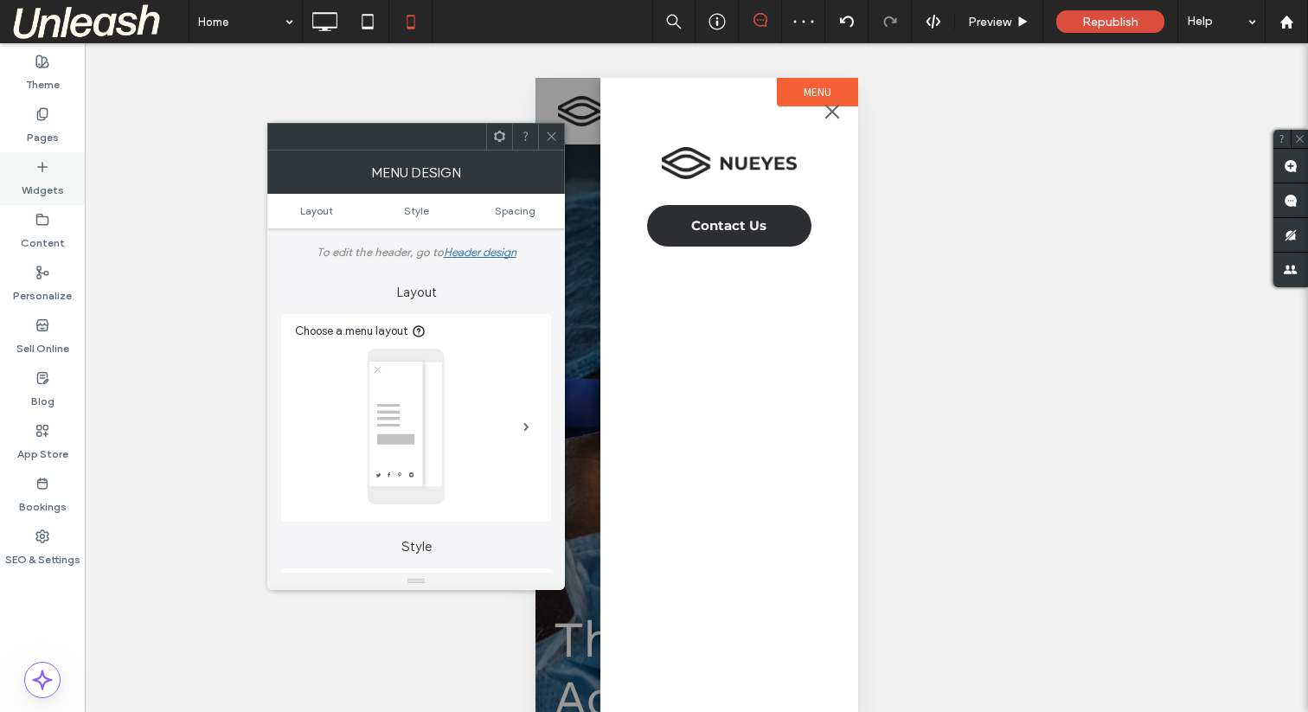
click at [41, 181] on label "Widgets" at bounding box center [43, 186] width 42 height 24
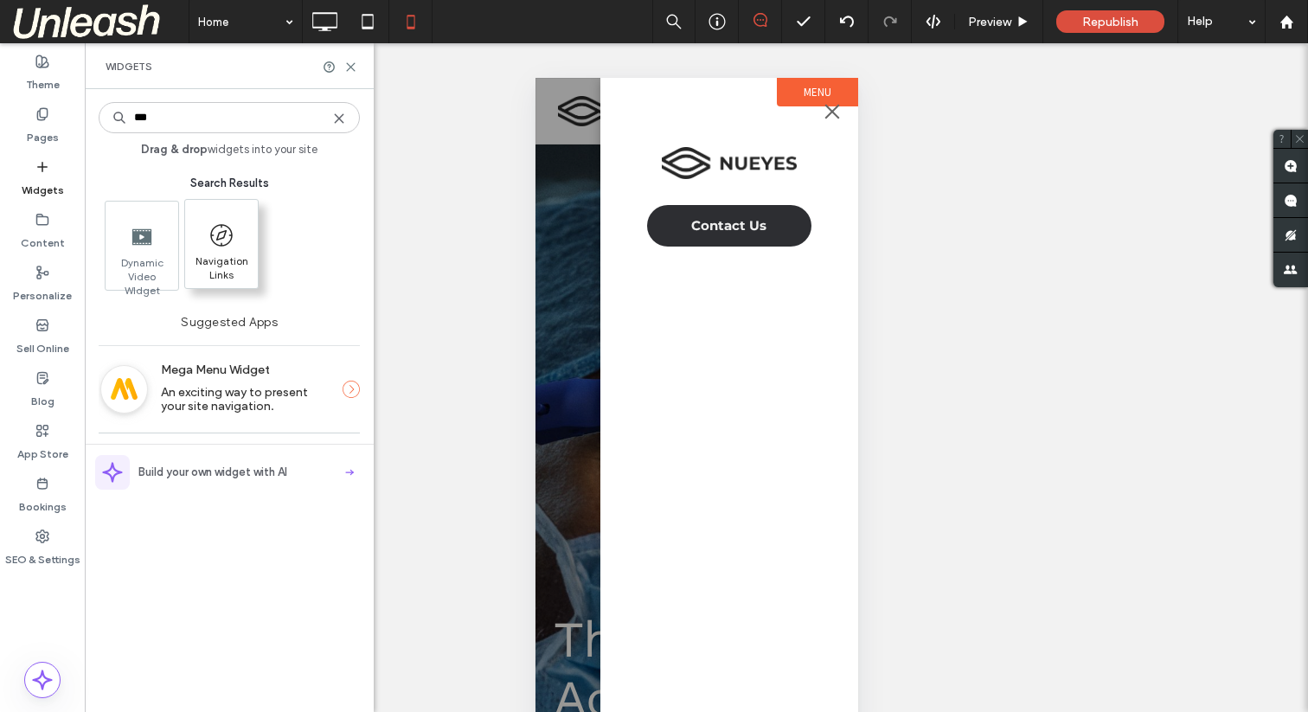
type input "***"
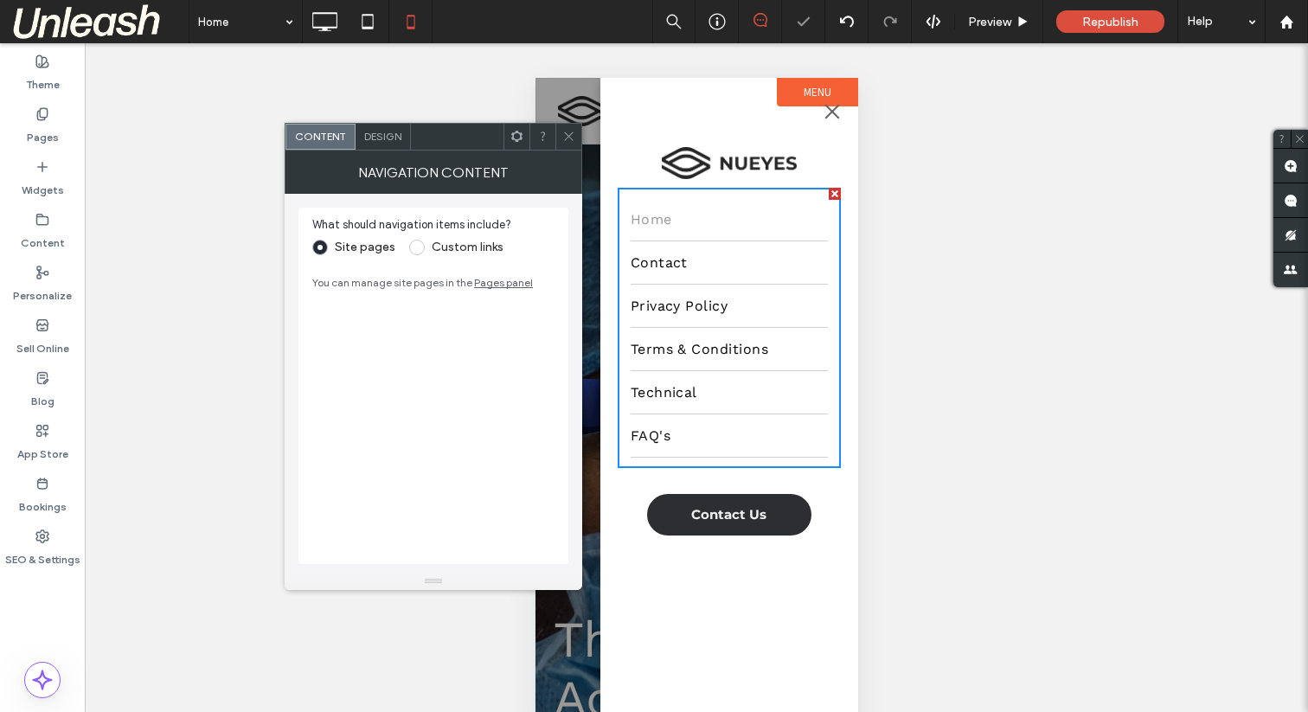
click at [420, 242] on span at bounding box center [417, 248] width 16 height 16
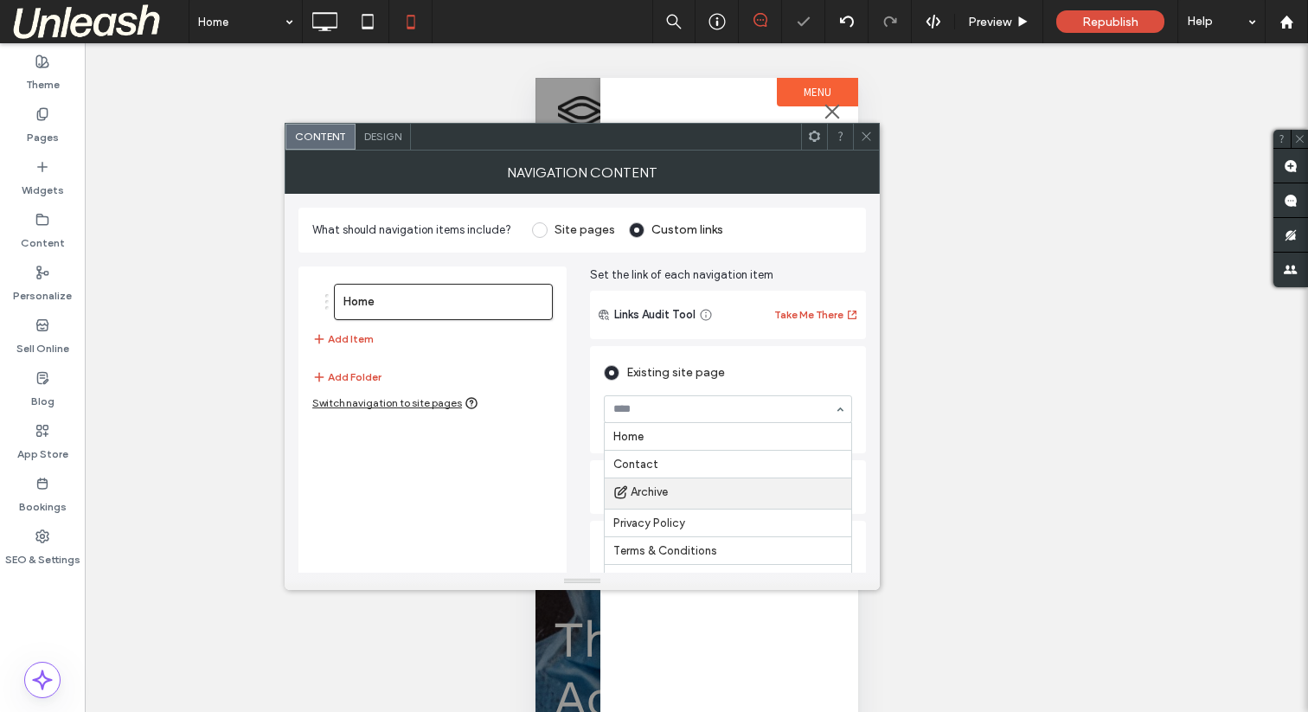
scroll to position [30, 0]
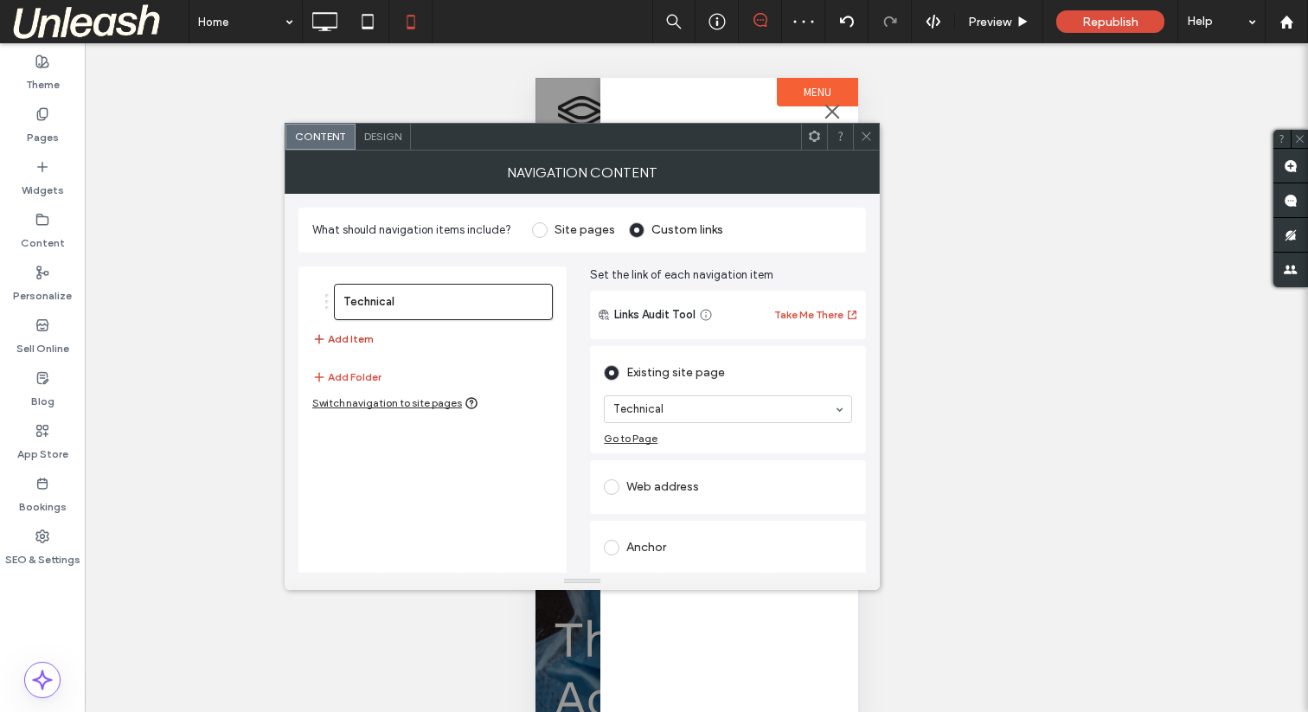
click at [336, 334] on button "Add Item" at bounding box center [342, 339] width 61 height 21
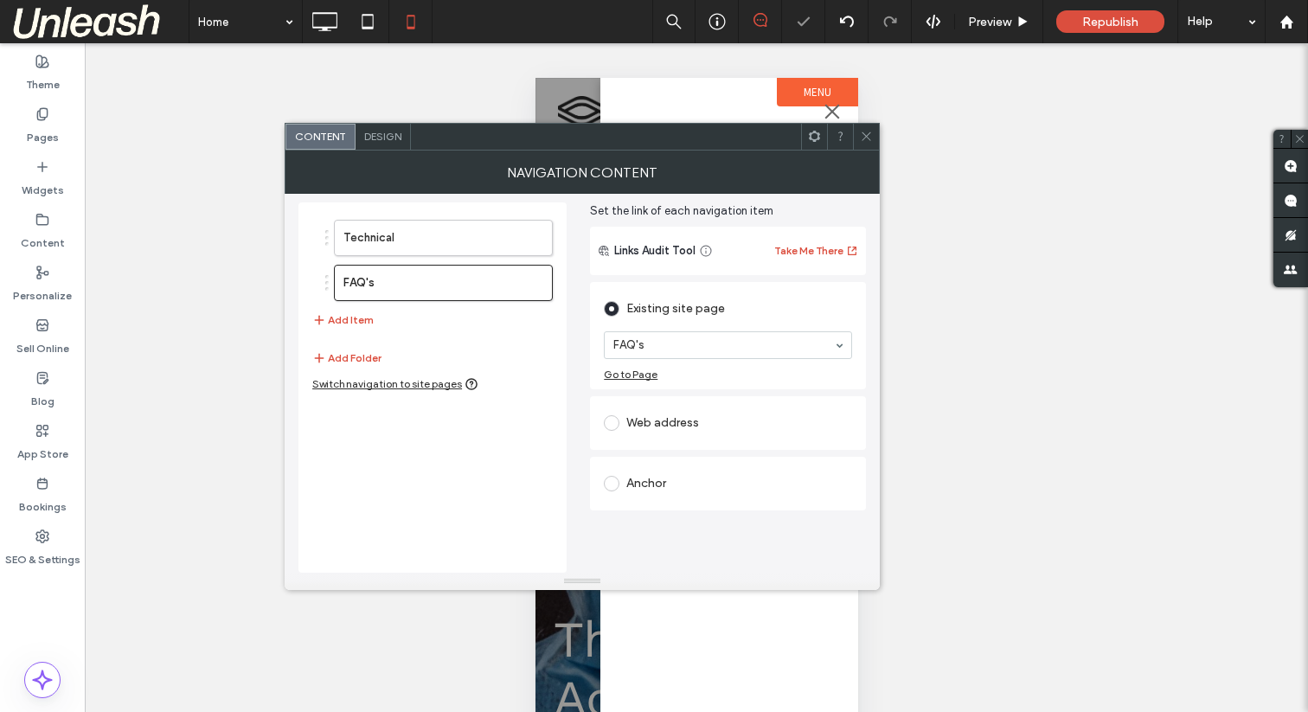
click at [546, 432] on div "Technical FAQ's Add Item Add Folder Switch navigation to site pages" at bounding box center [432, 387] width 268 height 370
click at [861, 137] on icon at bounding box center [866, 136] width 13 height 13
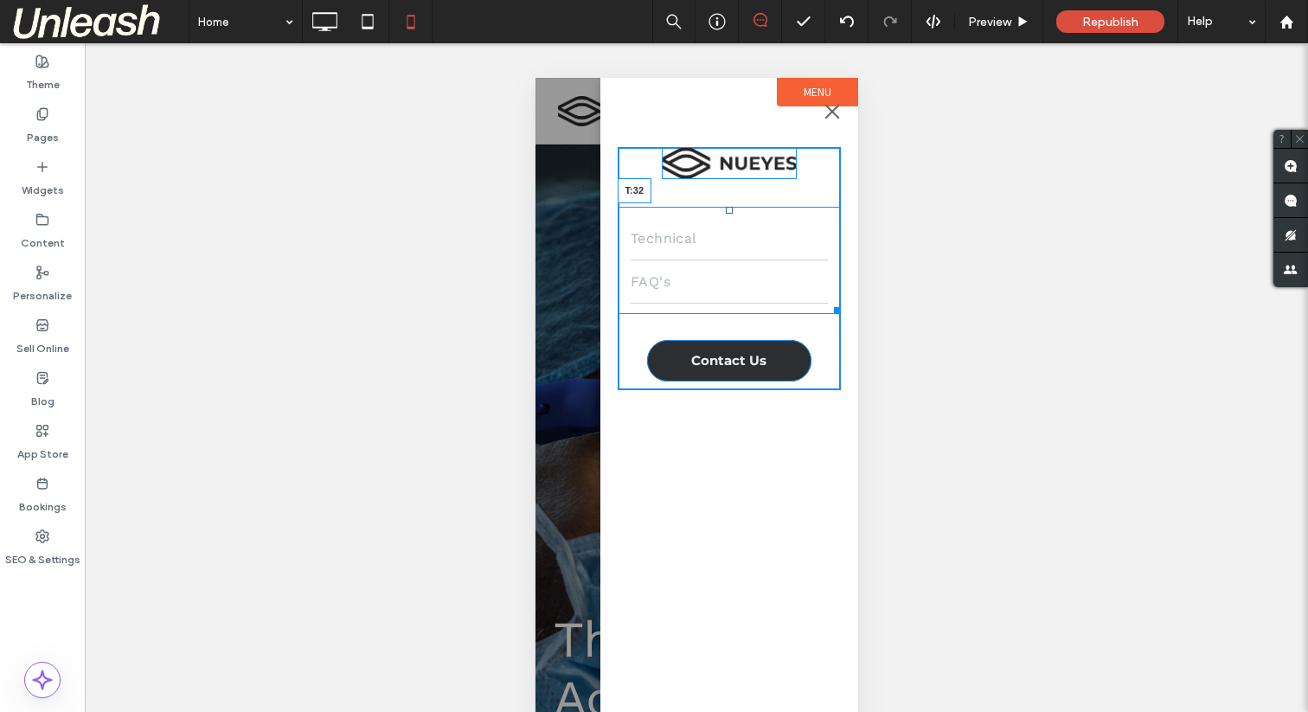
drag, startPoint x: 727, startPoint y: 189, endPoint x: 727, endPoint y: 208, distance: 19.0
click at [727, 208] on div at bounding box center [728, 210] width 7 height 7
drag, startPoint x: 728, startPoint y: 341, endPoint x: 732, endPoint y: 360, distance: 19.3
click at [732, 360] on div "Technical FAQ's Contact Us T:52 Click To Paste Click To Paste" at bounding box center [728, 268] width 223 height 243
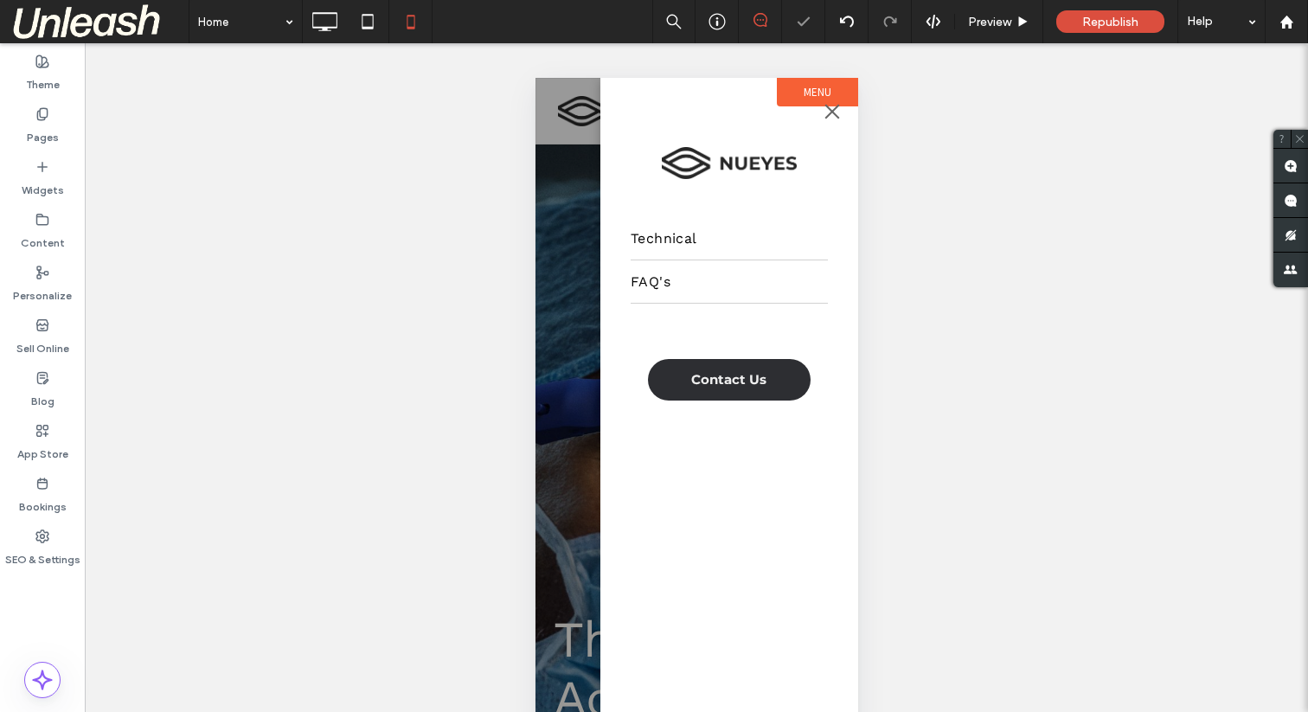
click at [826, 105] on span "menu" at bounding box center [831, 111] width 15 height 15
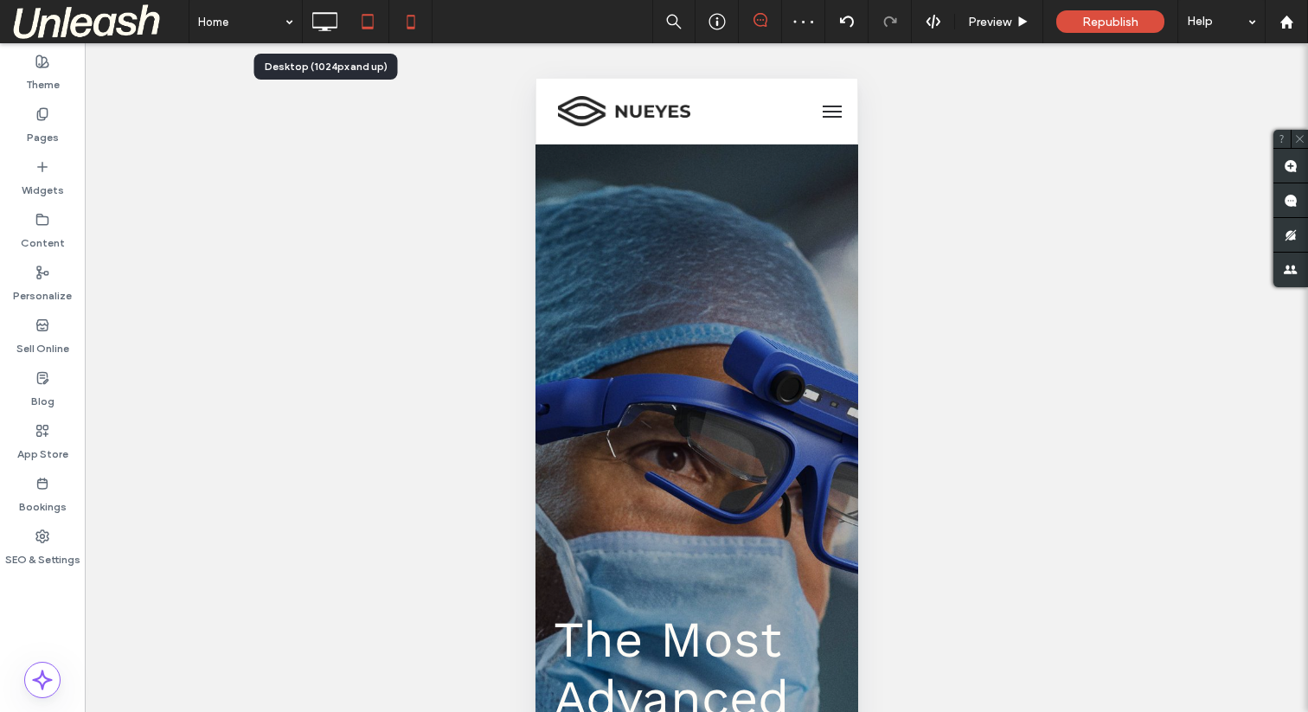
click at [371, 22] on icon at bounding box center [367, 21] width 35 height 35
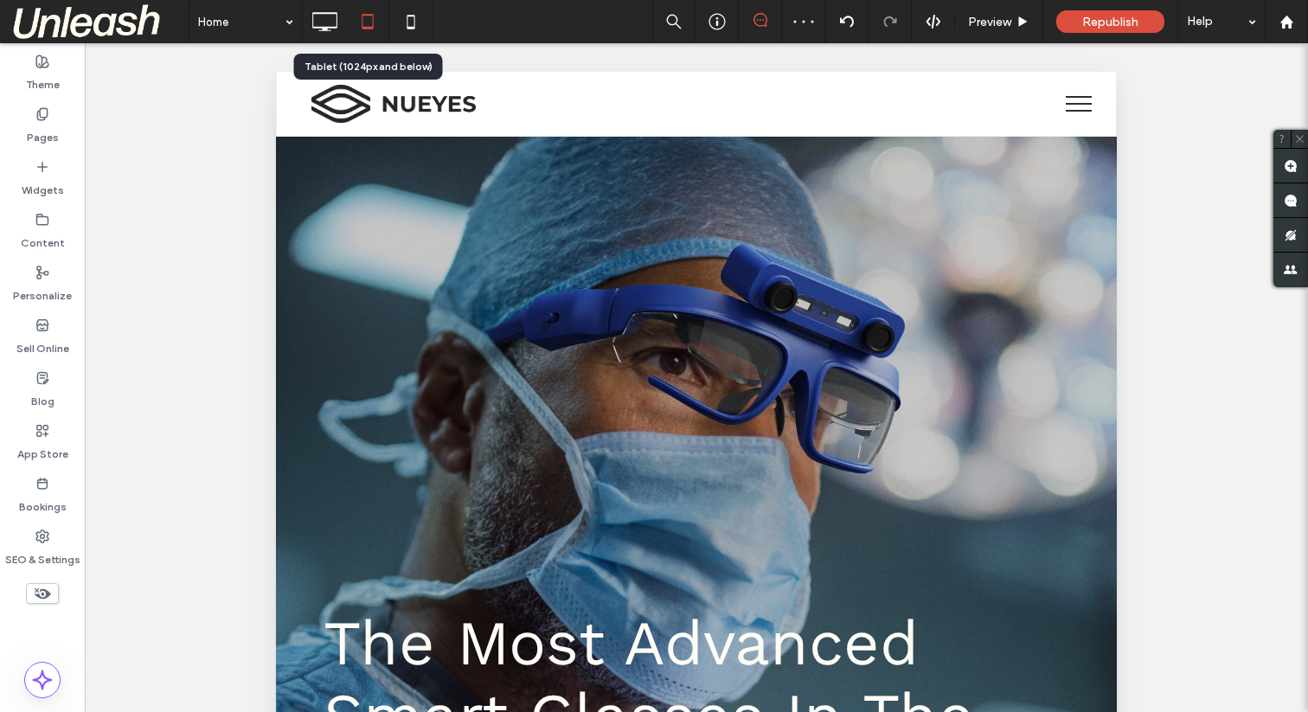
scroll to position [0, 0]
click at [325, 28] on use at bounding box center [324, 21] width 25 height 19
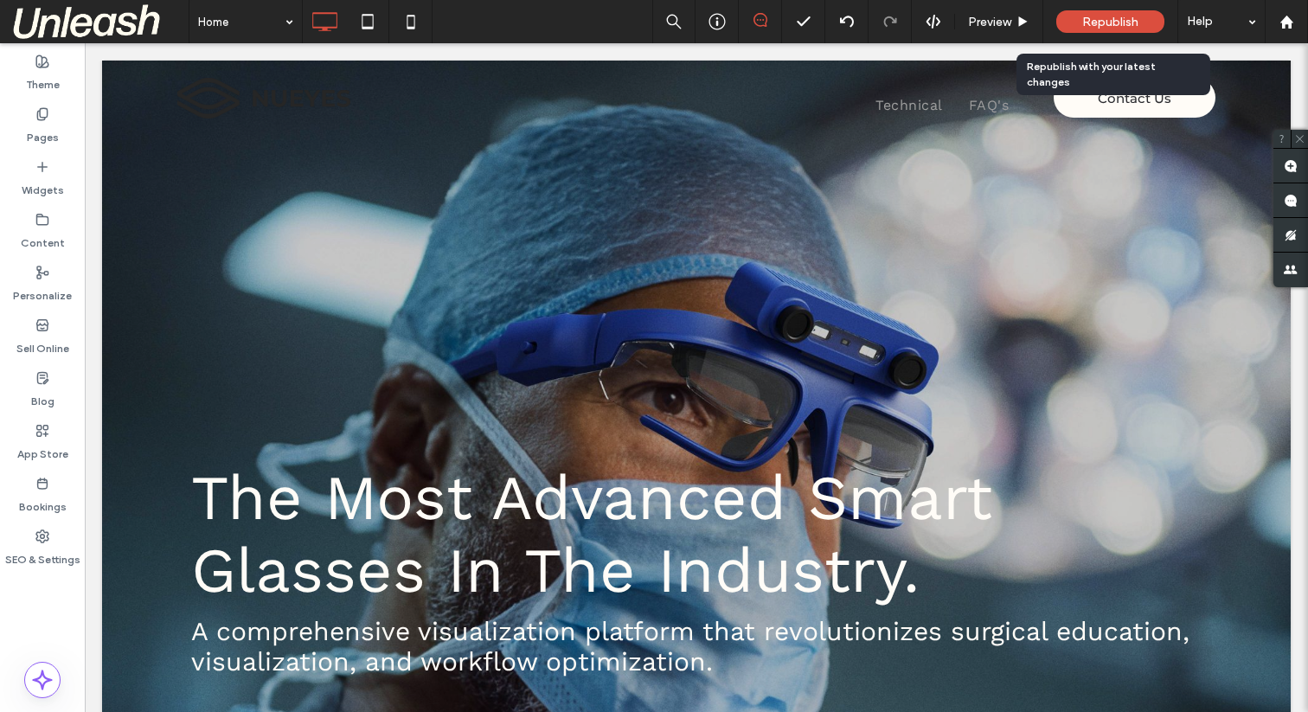
click at [1083, 16] on span "Republish" at bounding box center [1110, 22] width 56 height 15
